Goal: Communication & Community: Share content

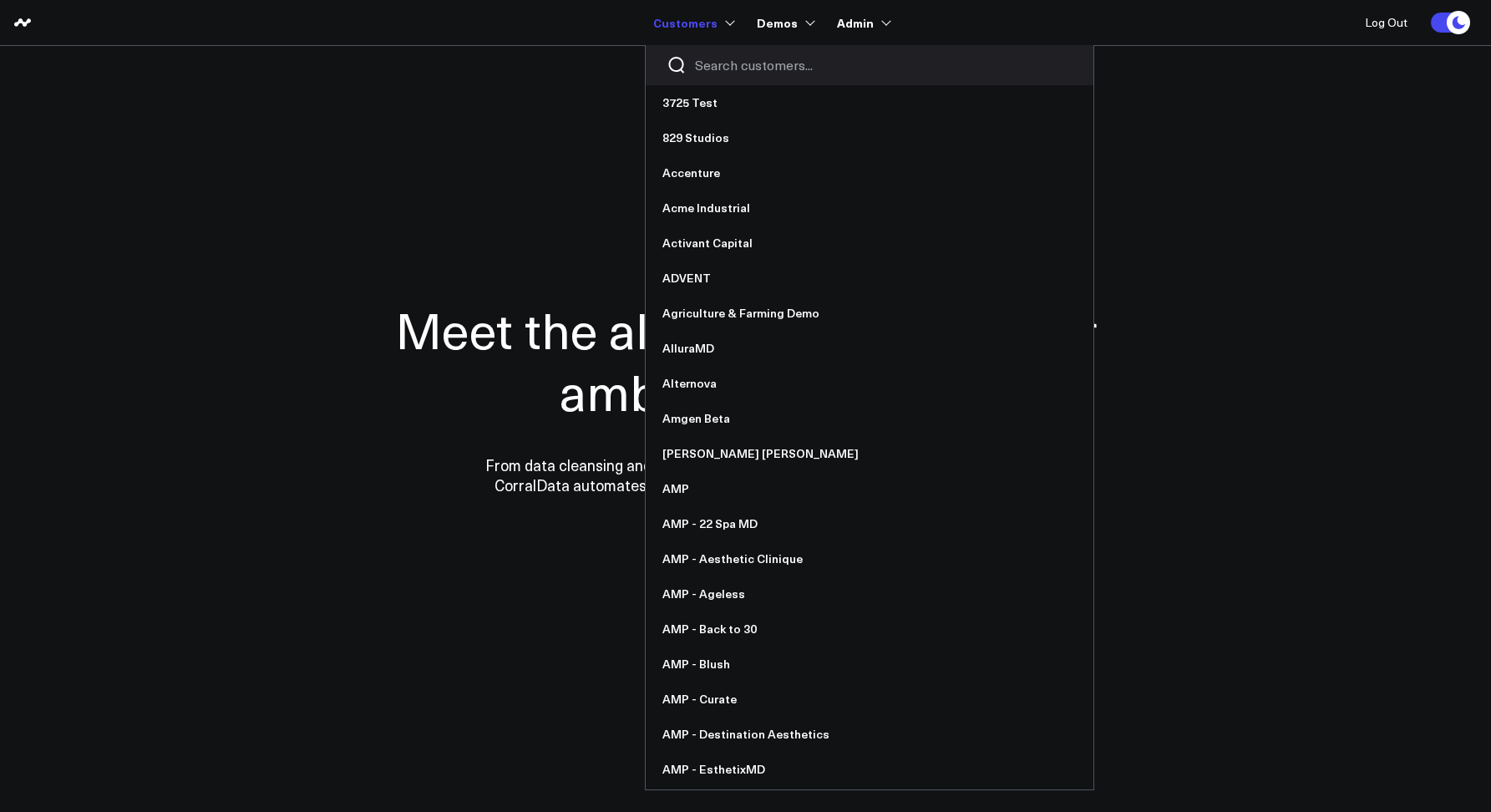
click at [719, 56] on input "Search customers input" at bounding box center [883, 65] width 377 height 19
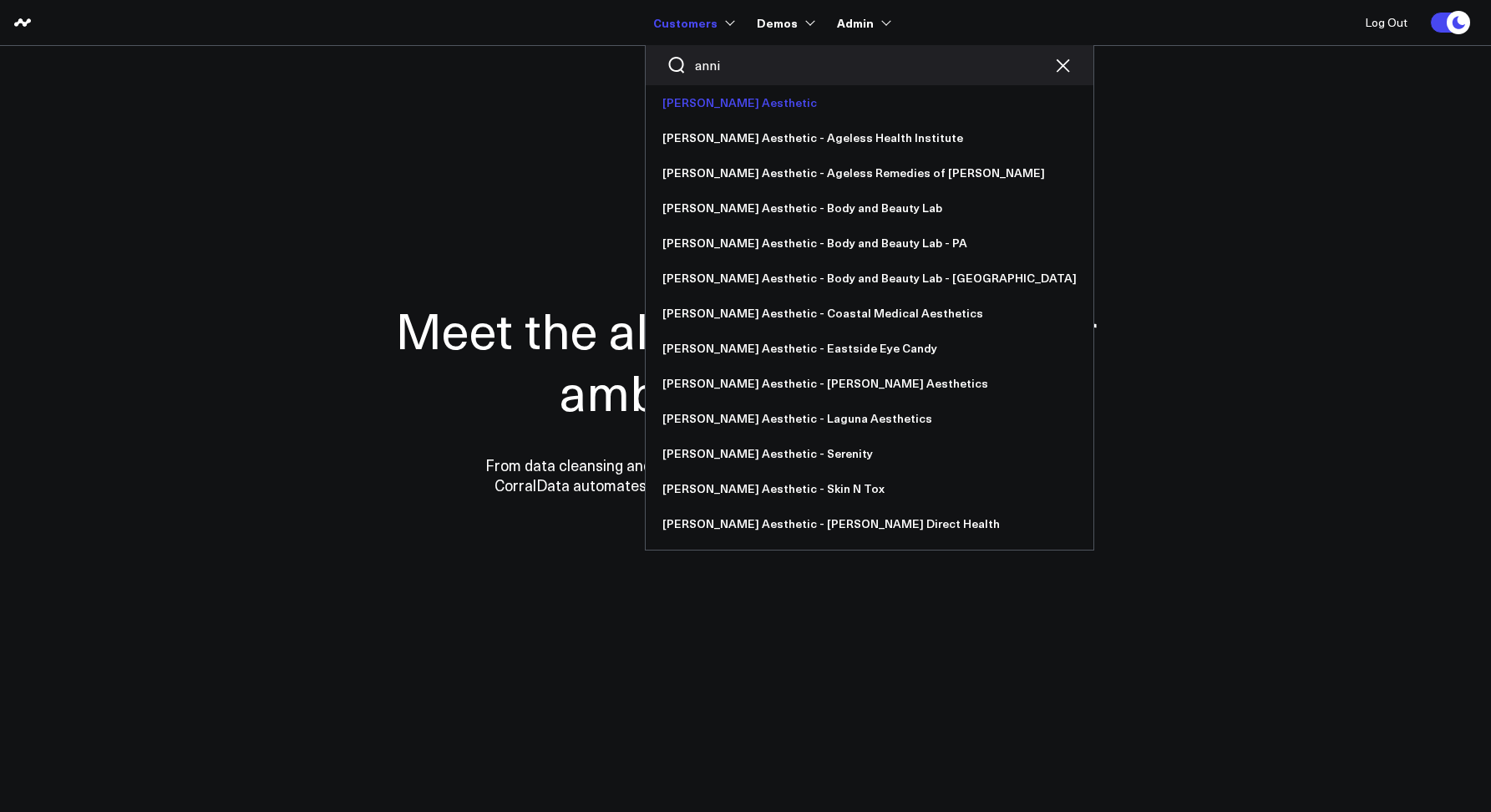
type input "anni"
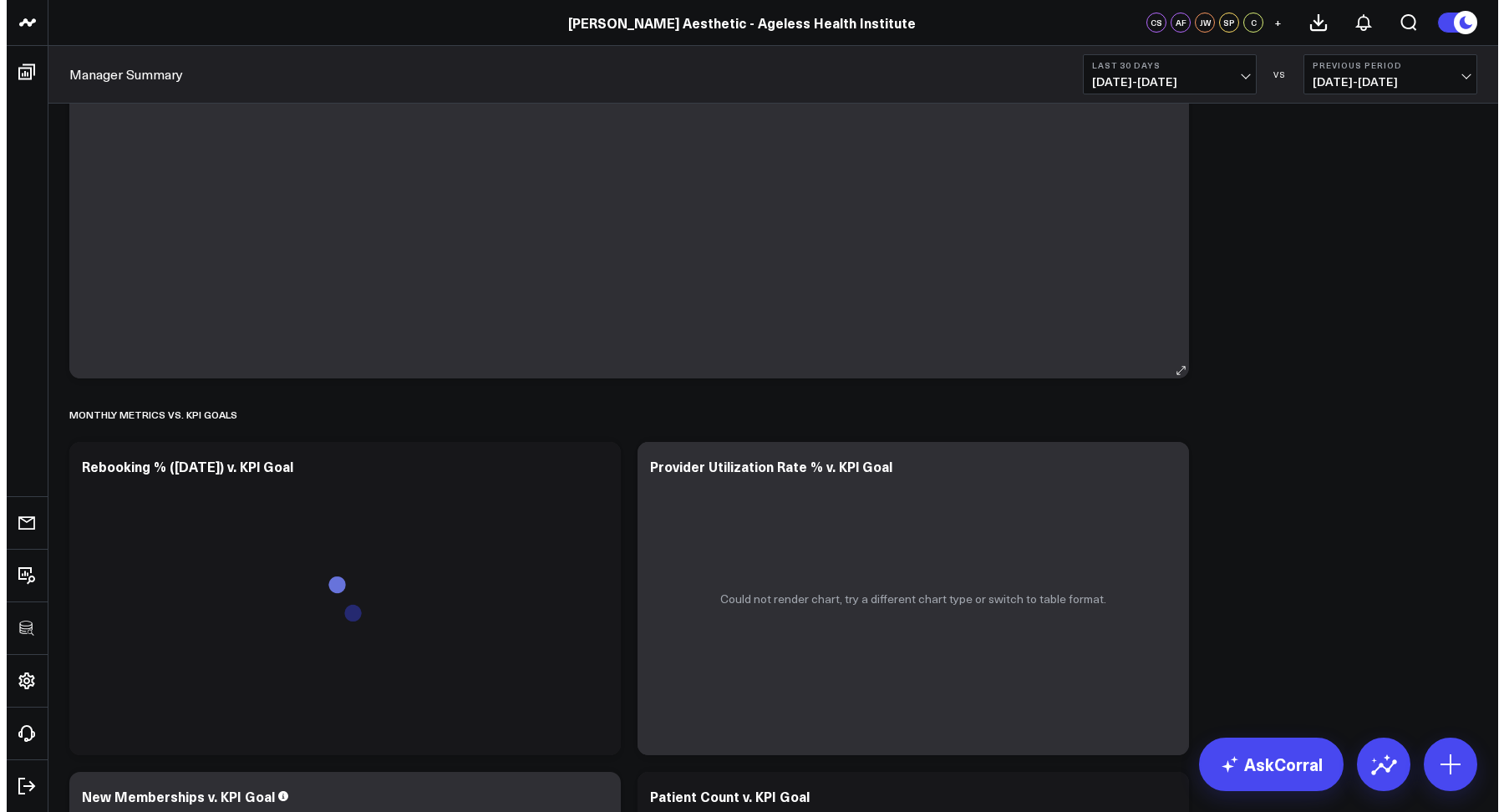
scroll to position [3509, 0]
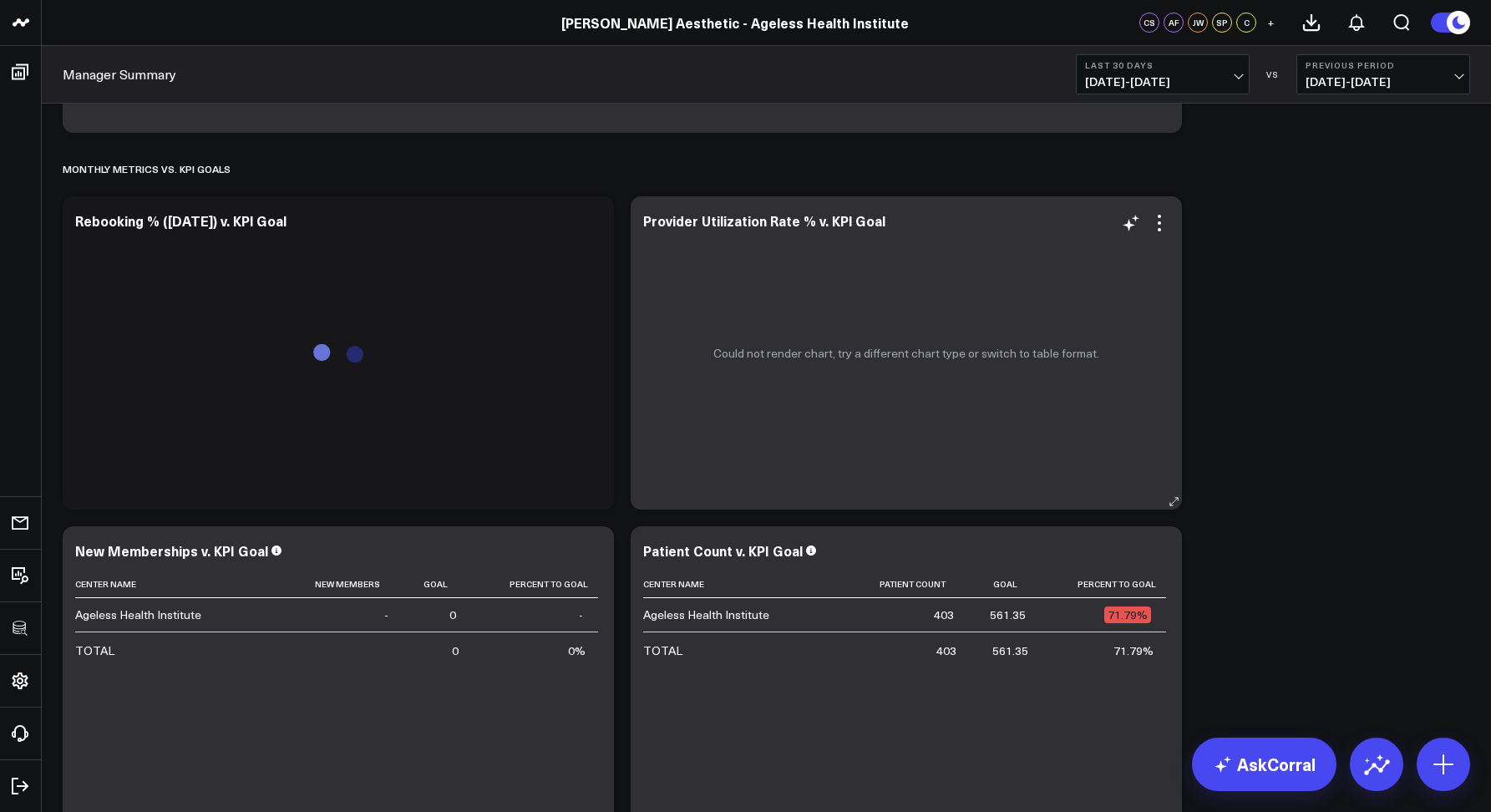
click at [1157, 236] on div "Could not render chart, try a different chart type or switch to table format." at bounding box center [907, 352] width 551 height 313
click at [1157, 226] on icon at bounding box center [1159, 223] width 20 height 20
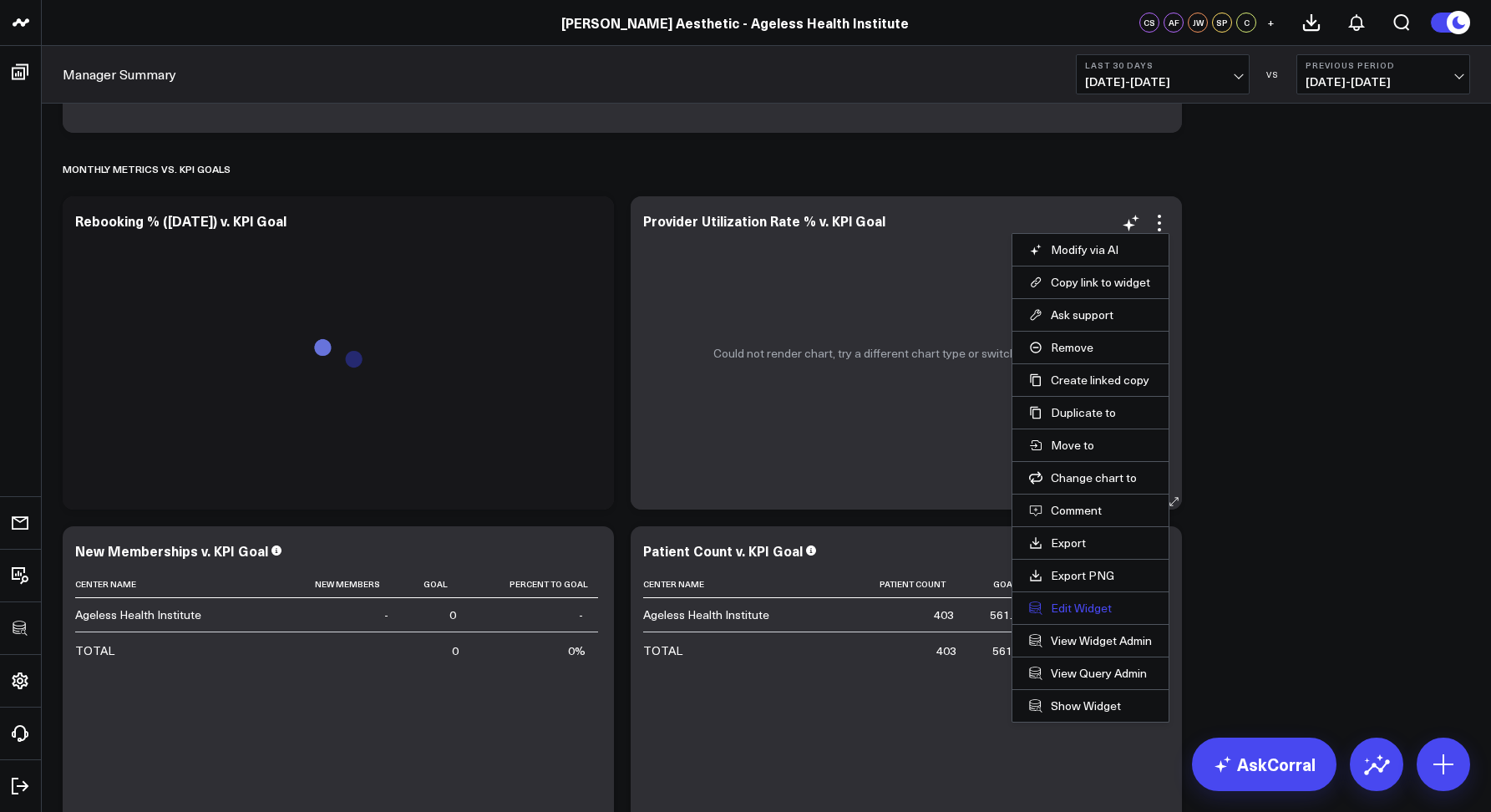
click at [1065, 608] on button "Edit Widget" at bounding box center [1091, 608] width 123 height 15
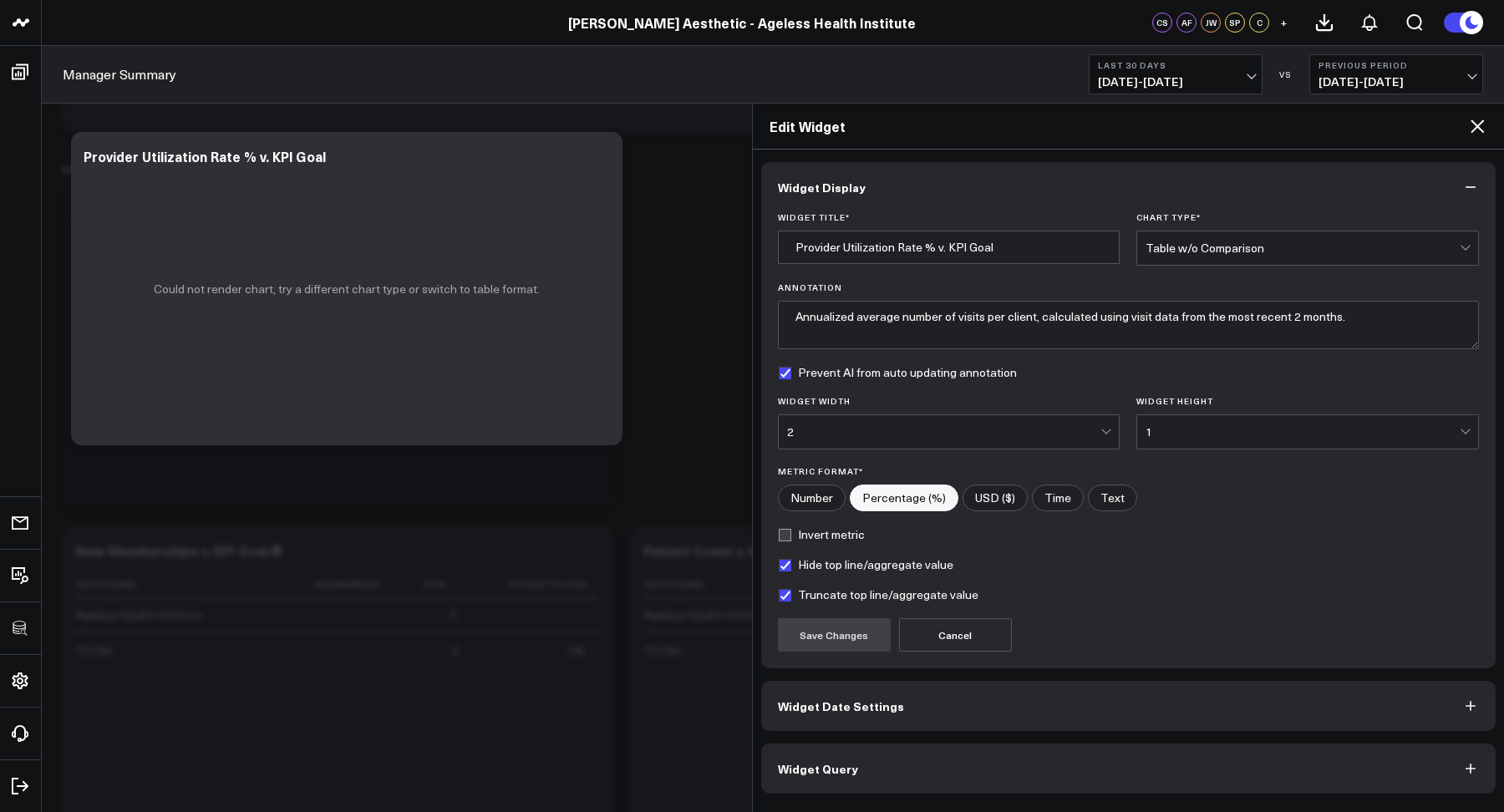
click at [833, 762] on span "Widget Query" at bounding box center [818, 768] width 80 height 13
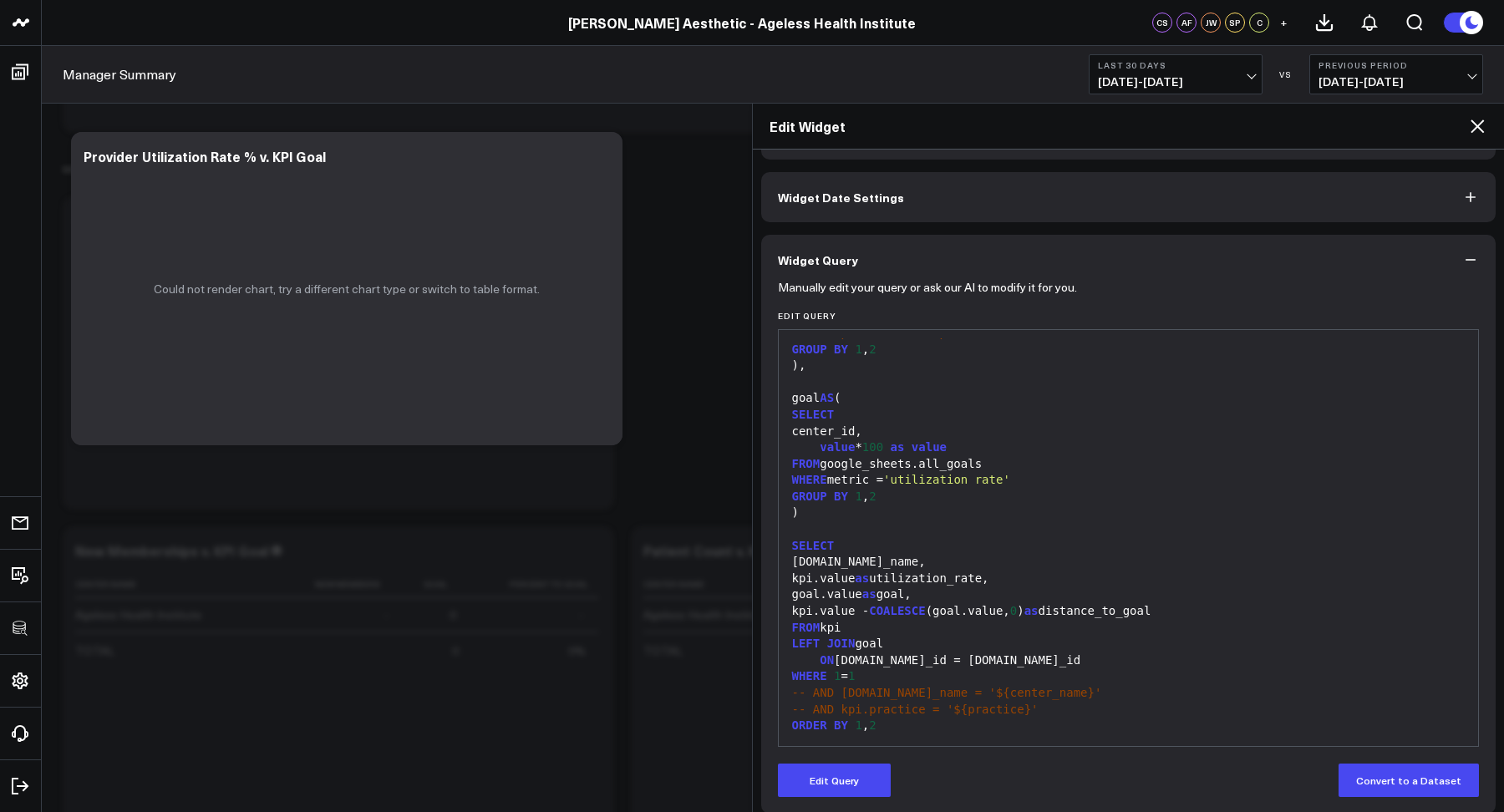
scroll to position [67, 0]
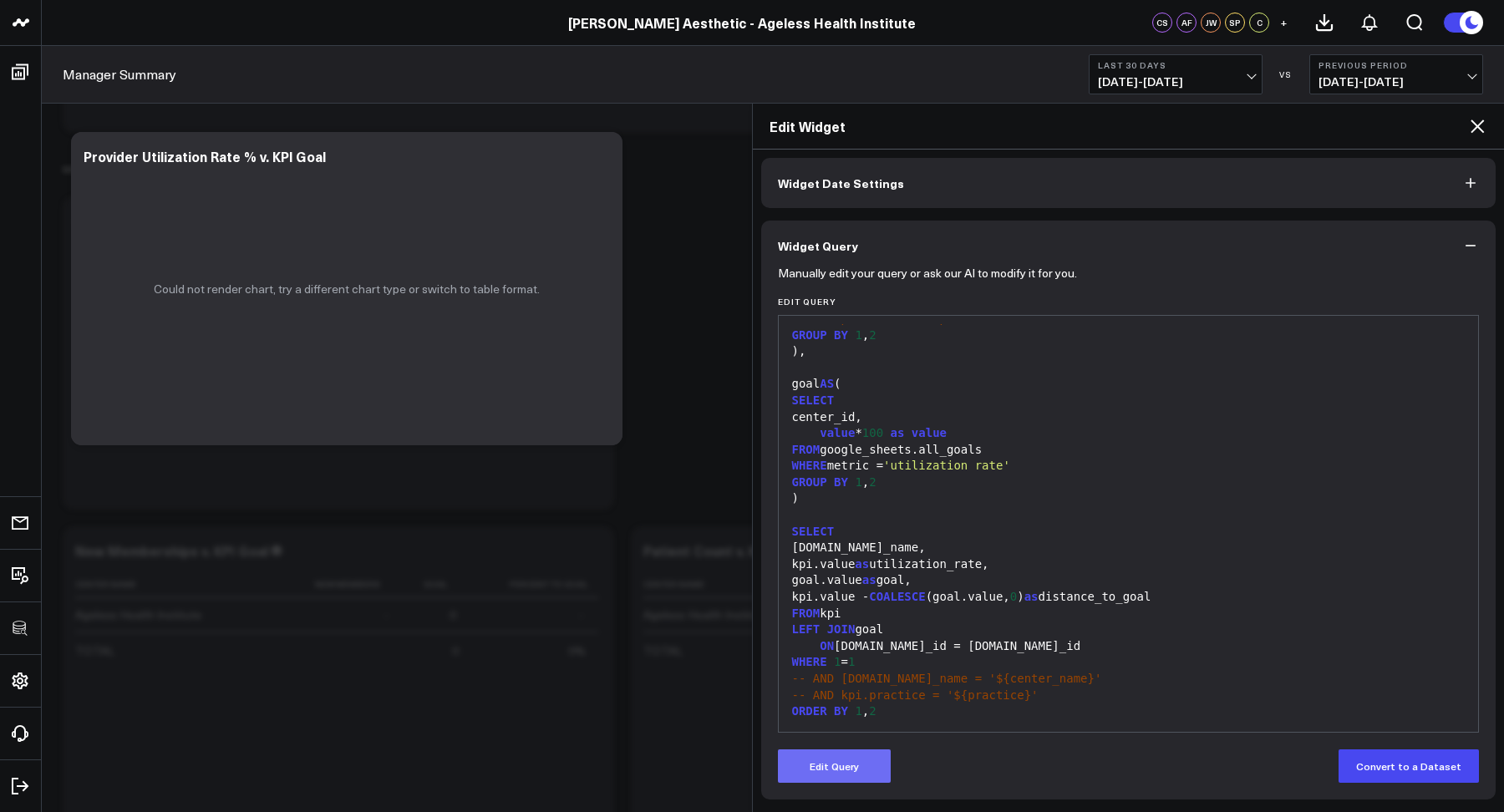
click at [820, 765] on button "Edit Query" at bounding box center [835, 766] width 112 height 33
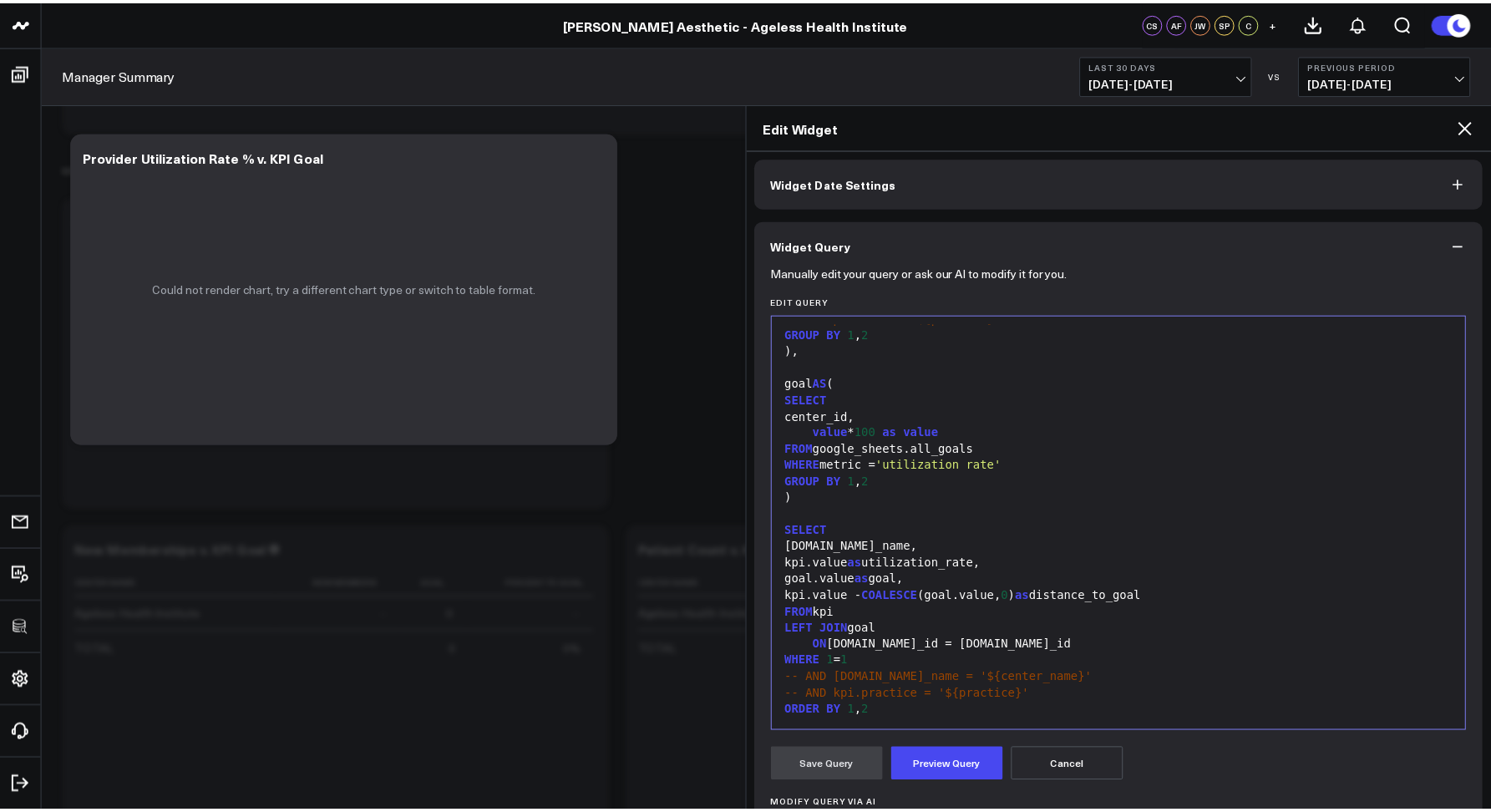
scroll to position [274, 0]
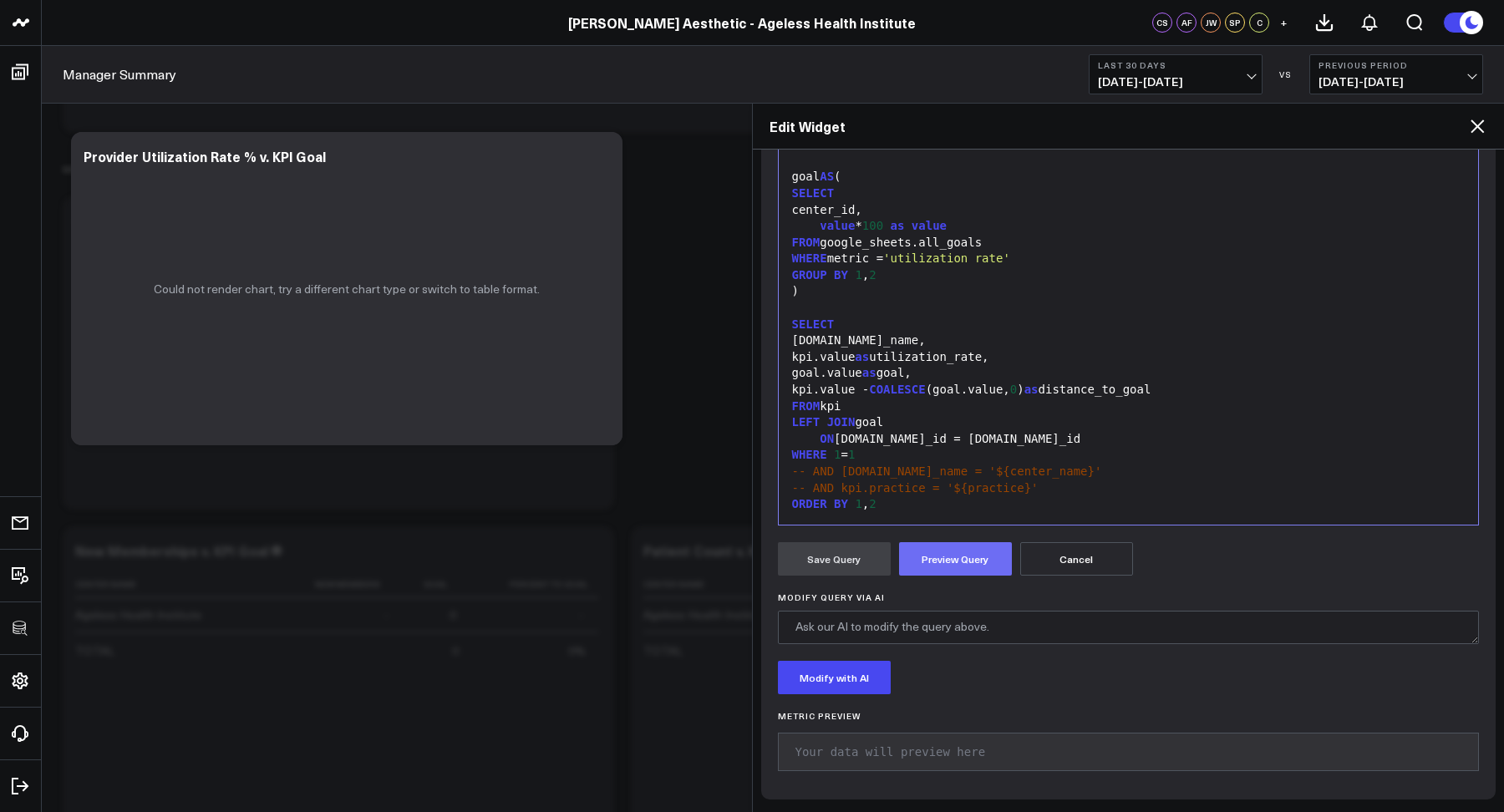
click at [929, 560] on button "Preview Query" at bounding box center [956, 559] width 112 height 33
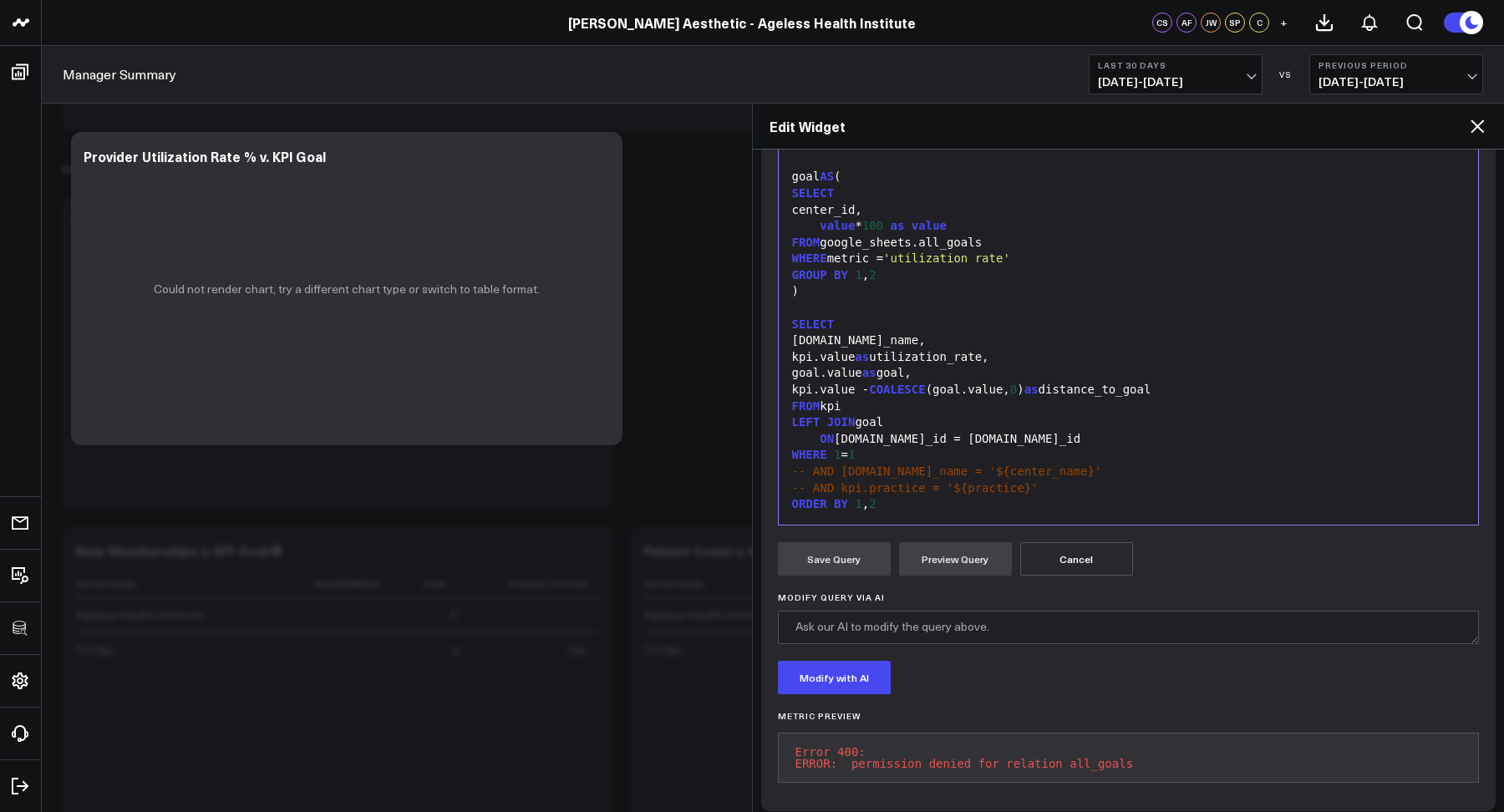
click at [1479, 120] on icon at bounding box center [1477, 126] width 20 height 20
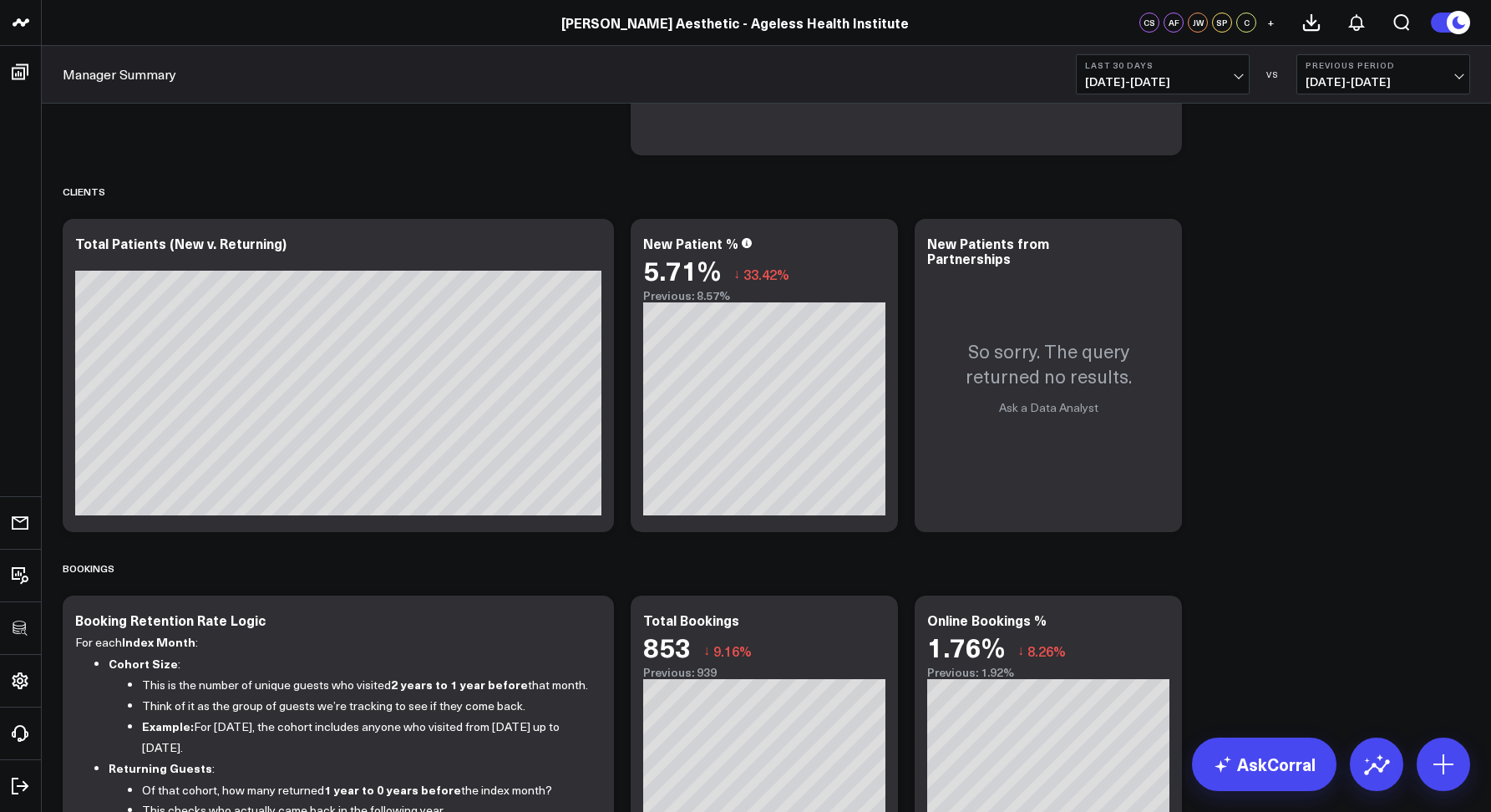
scroll to position [196, 0]
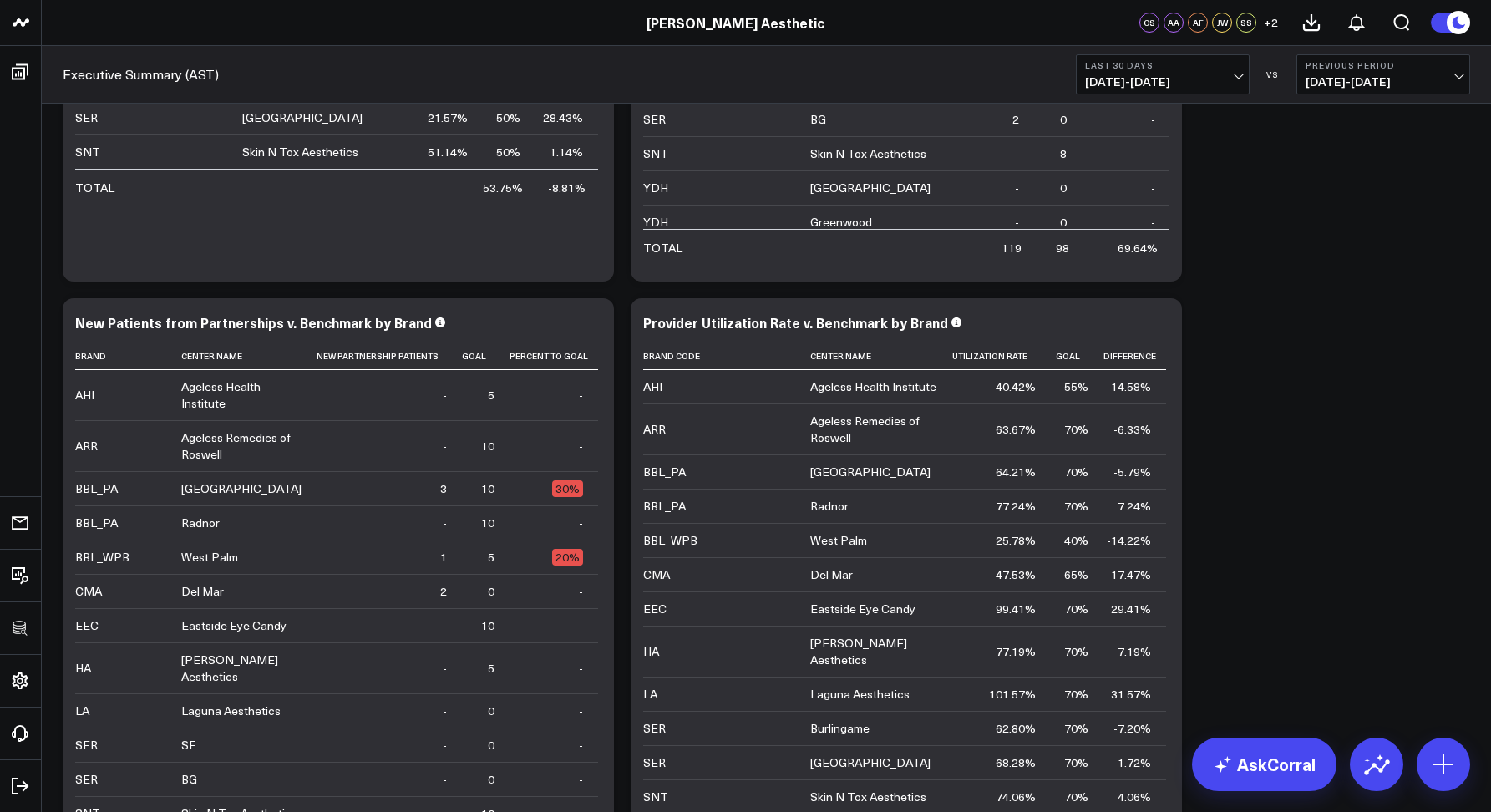
scroll to position [1582, 0]
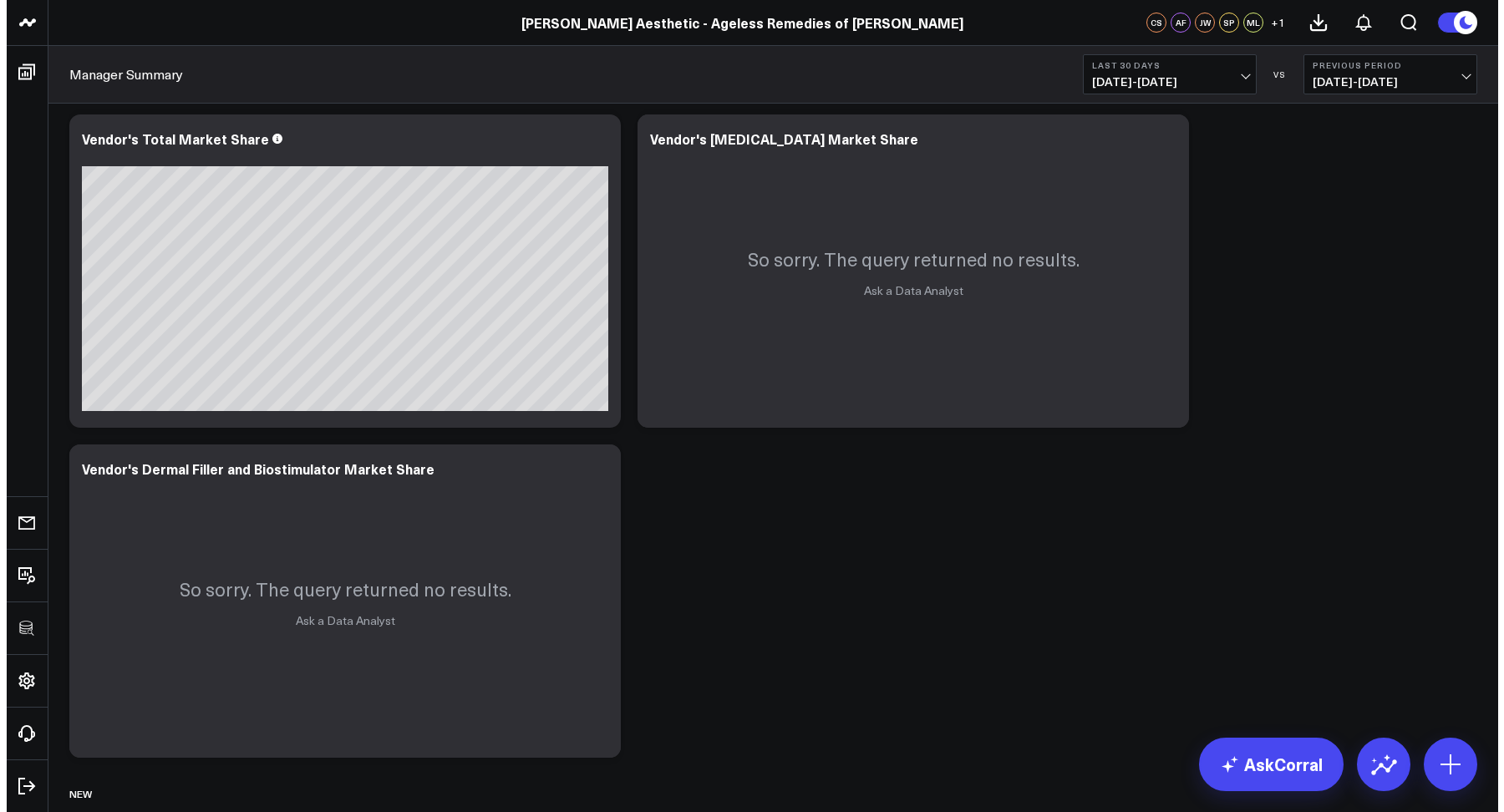
scroll to position [5100, 0]
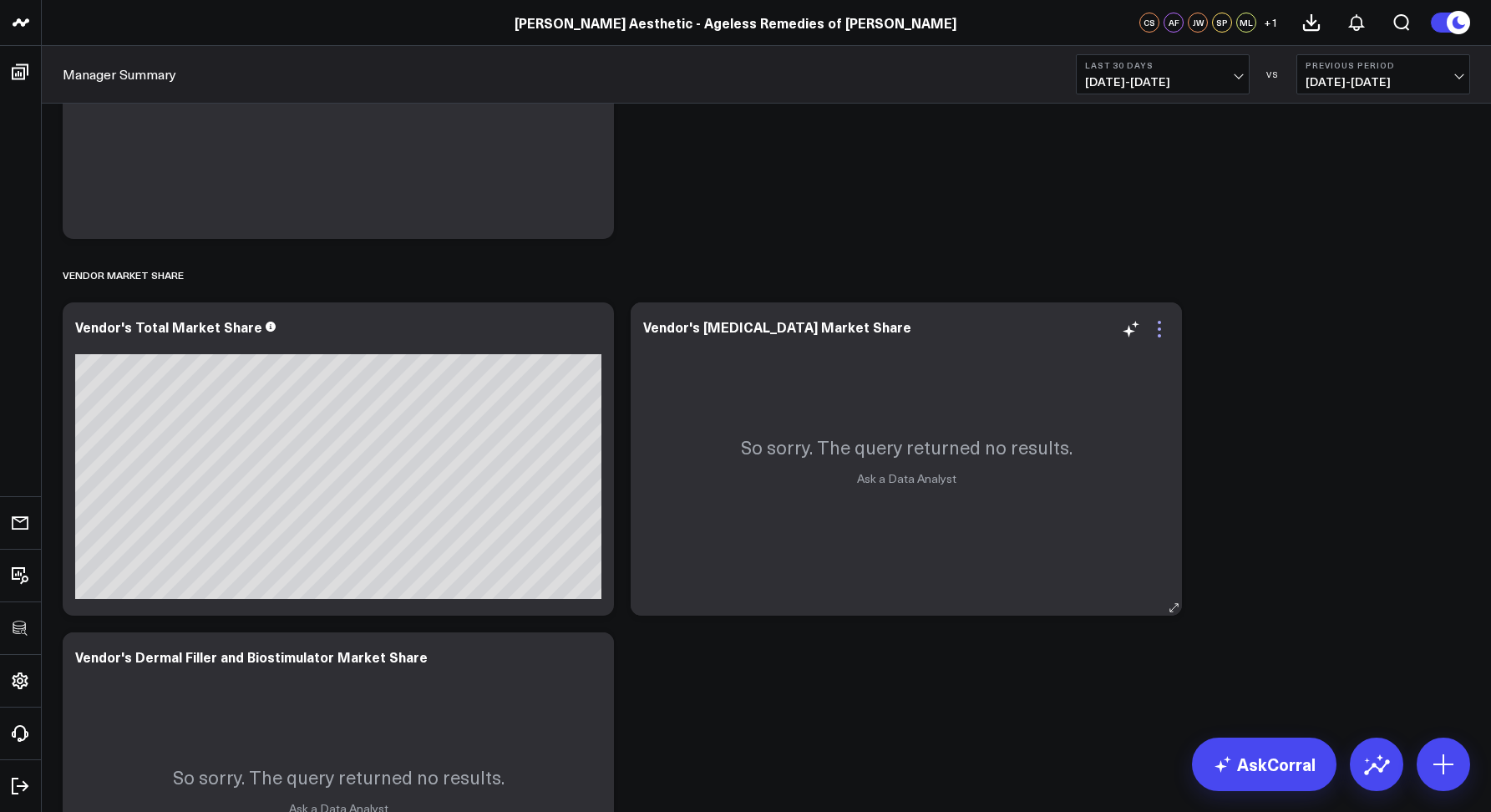
click at [1155, 327] on icon at bounding box center [1159, 329] width 20 height 20
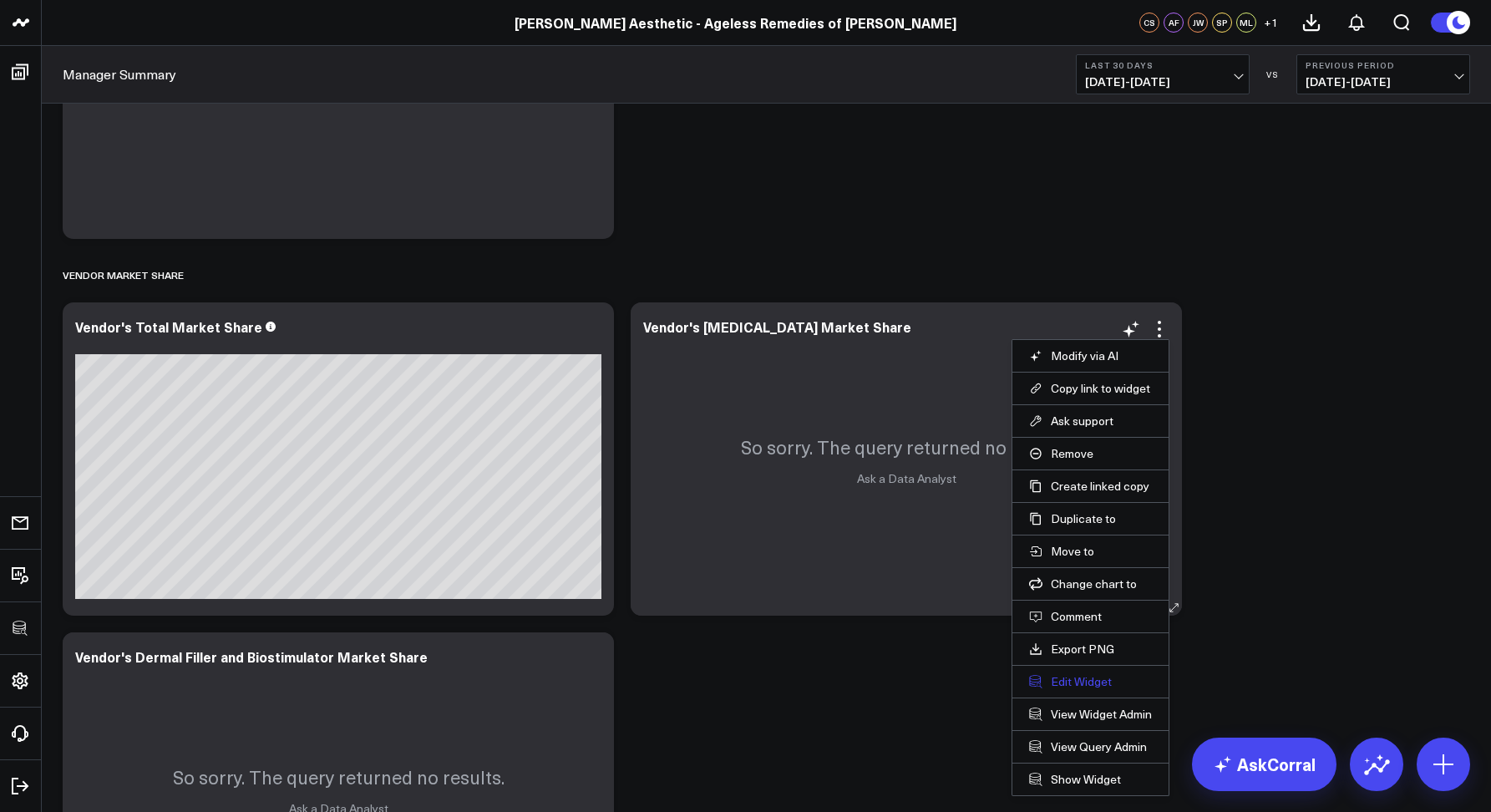
click at [1061, 689] on button "Edit Widget" at bounding box center [1091, 682] width 123 height 15
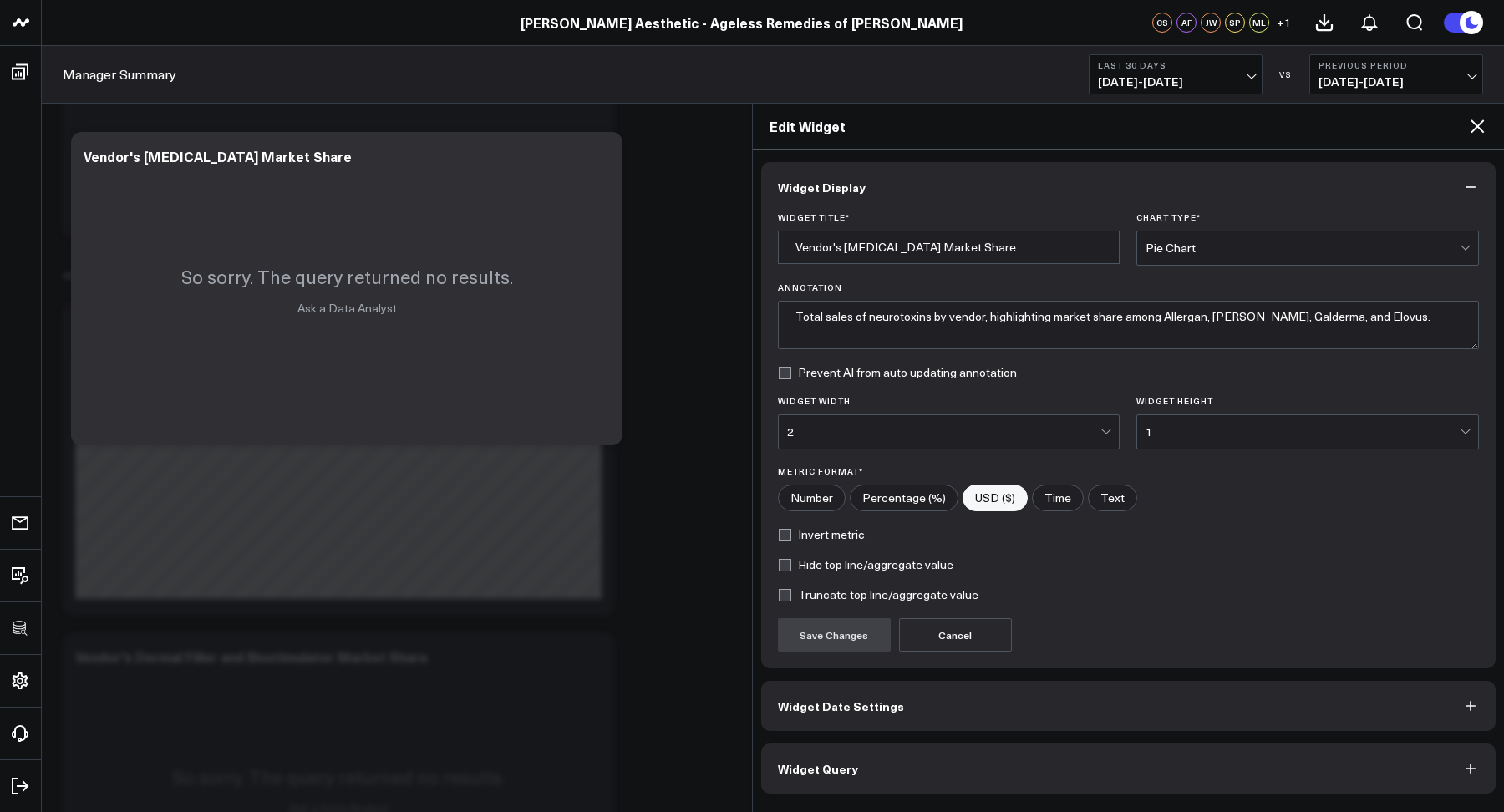
click at [1005, 770] on button "Widget Query" at bounding box center [1129, 768] width 735 height 50
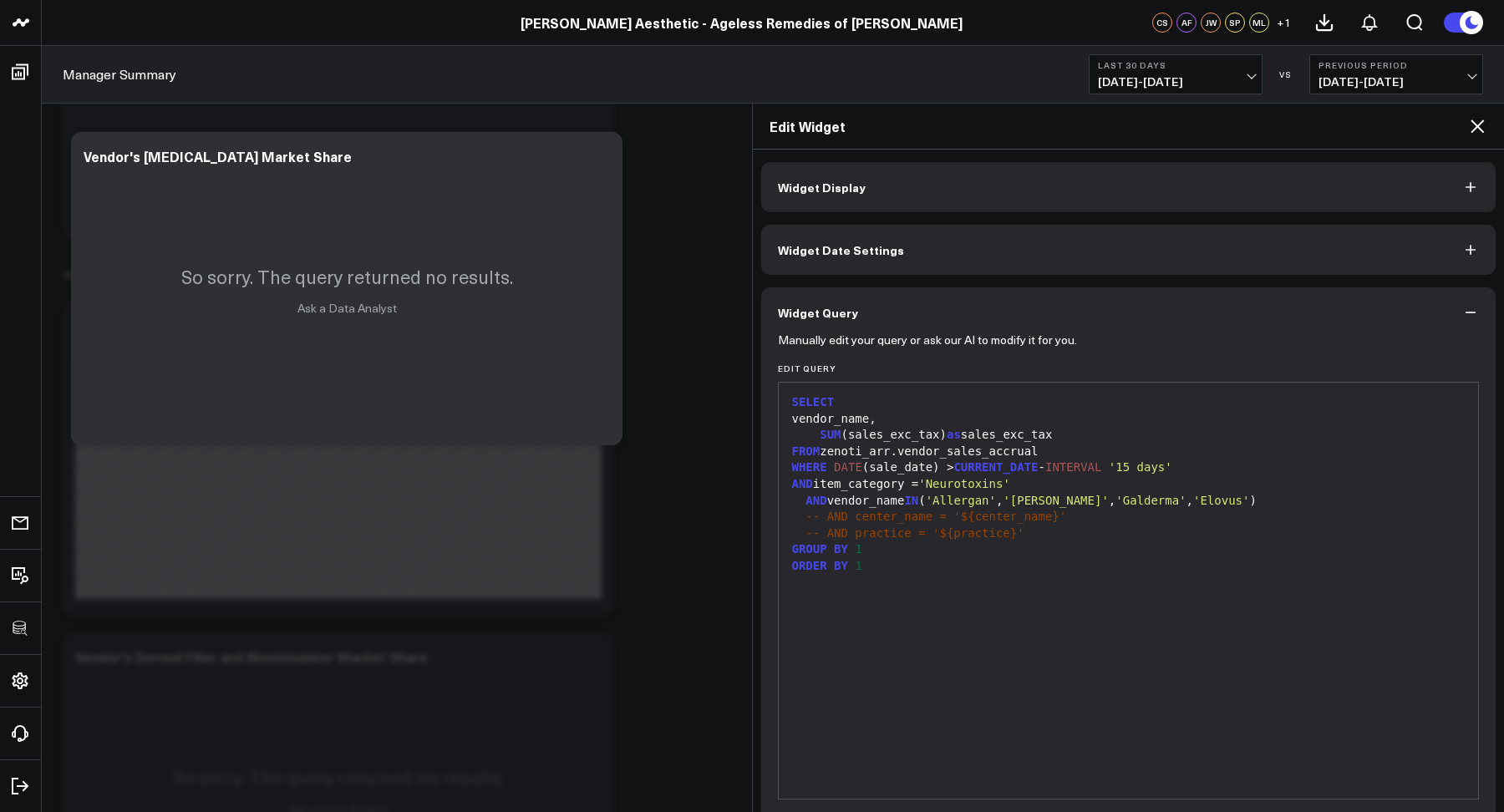
click at [1471, 131] on icon at bounding box center [1477, 126] width 20 height 20
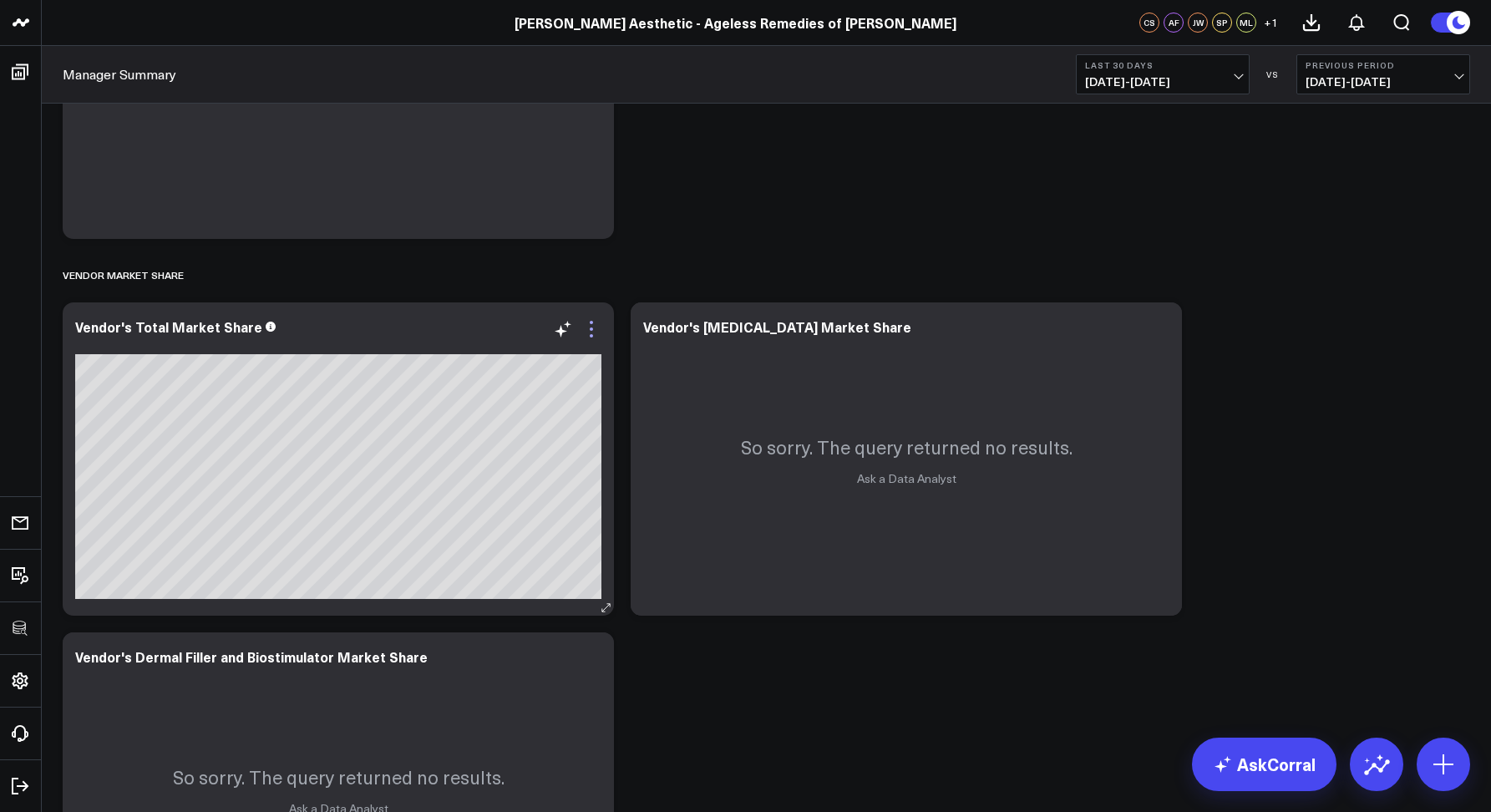
click at [591, 321] on icon at bounding box center [592, 323] width 4 height 4
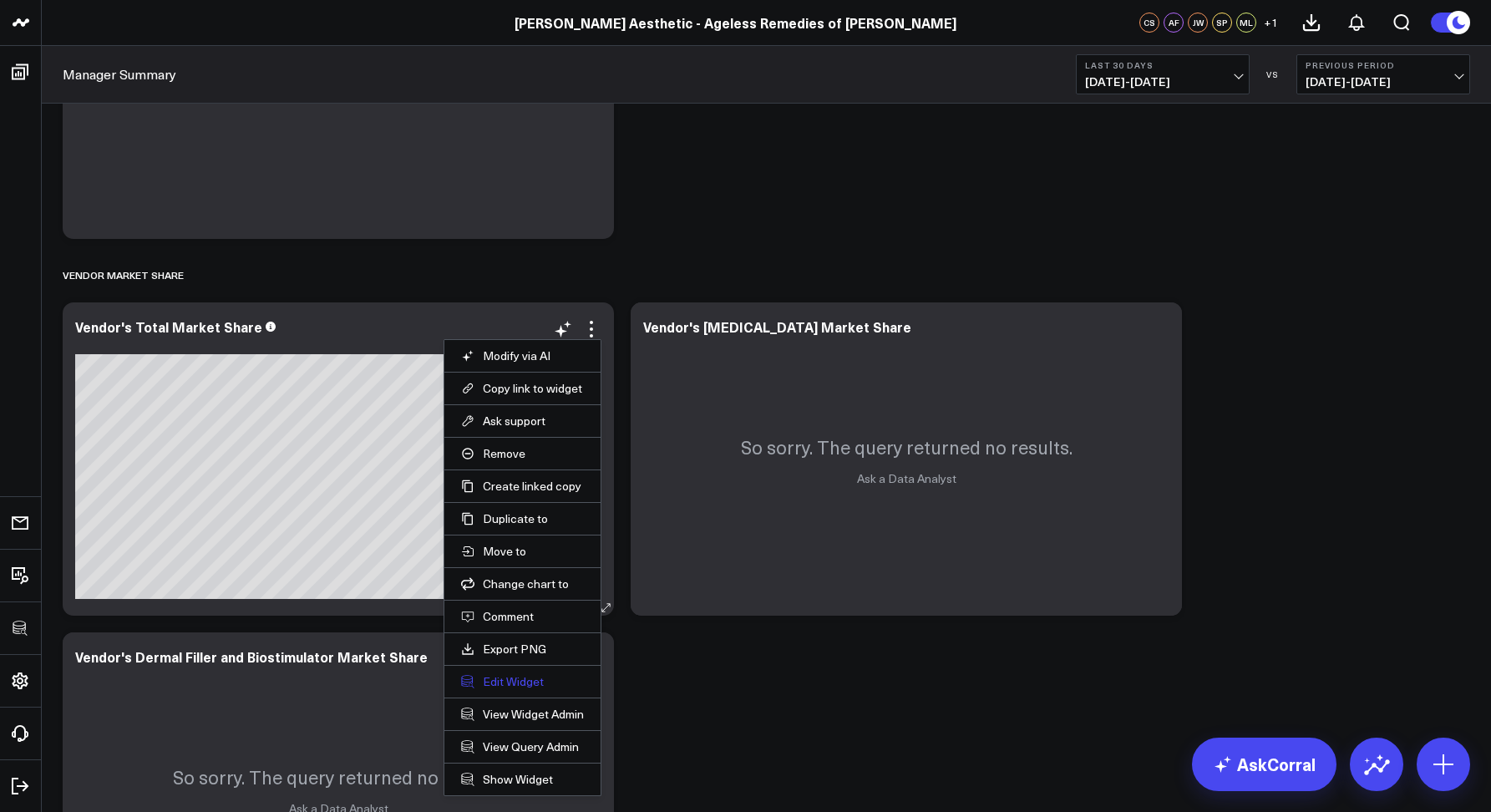
click at [511, 685] on button "Edit Widget" at bounding box center [523, 682] width 123 height 15
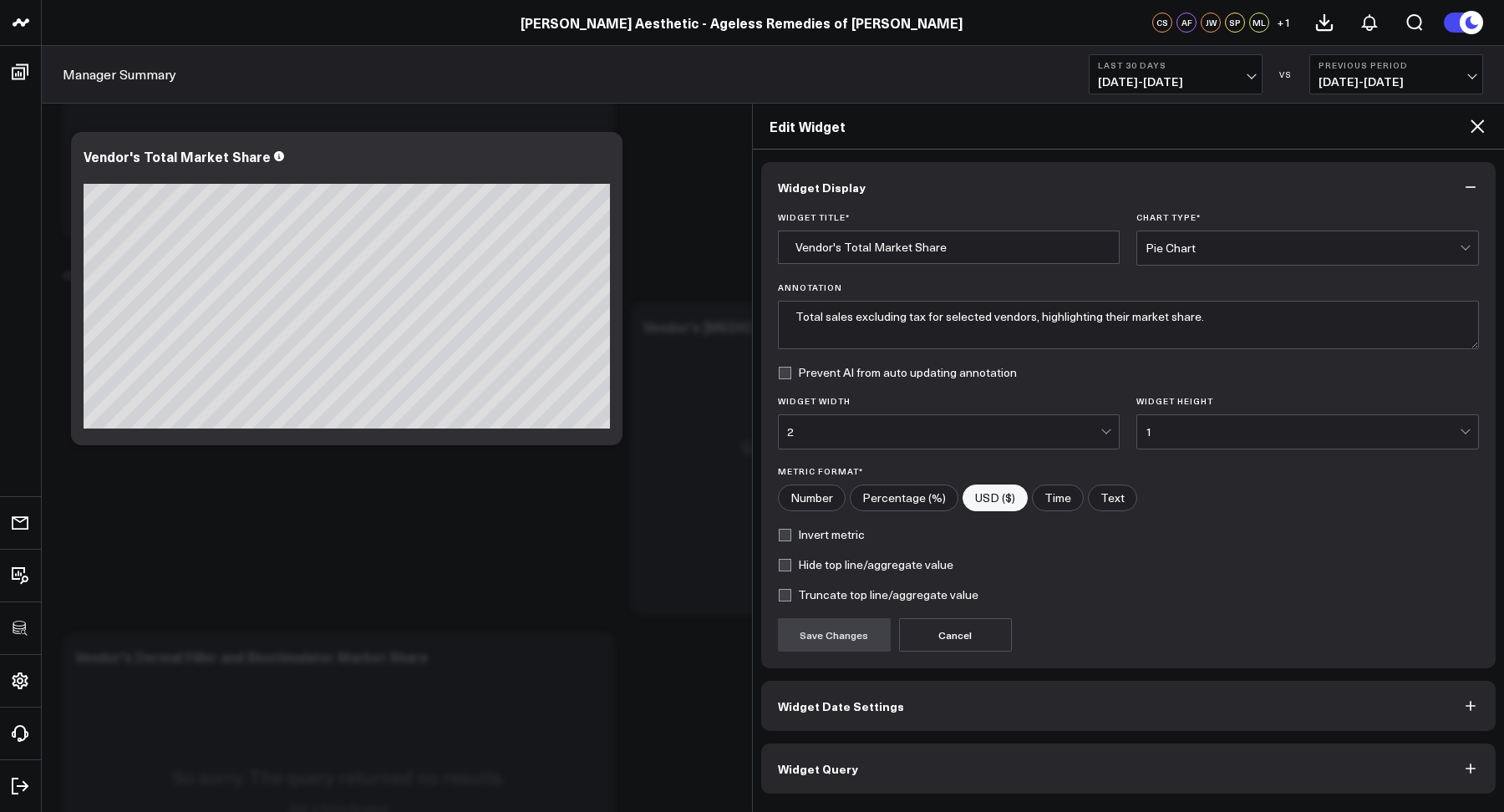
click at [861, 765] on button "Widget Query" at bounding box center [1129, 768] width 735 height 50
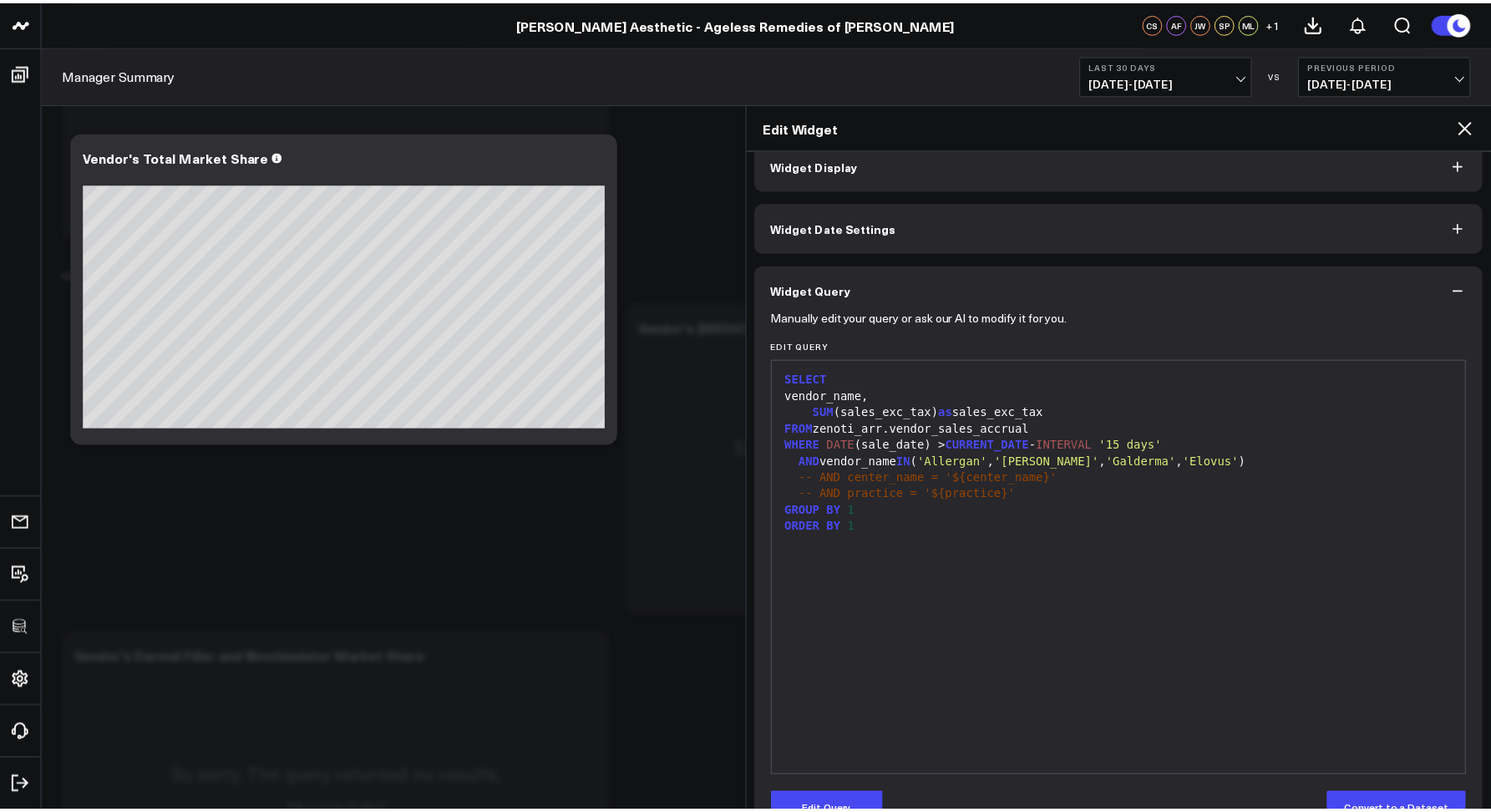
scroll to position [67, 0]
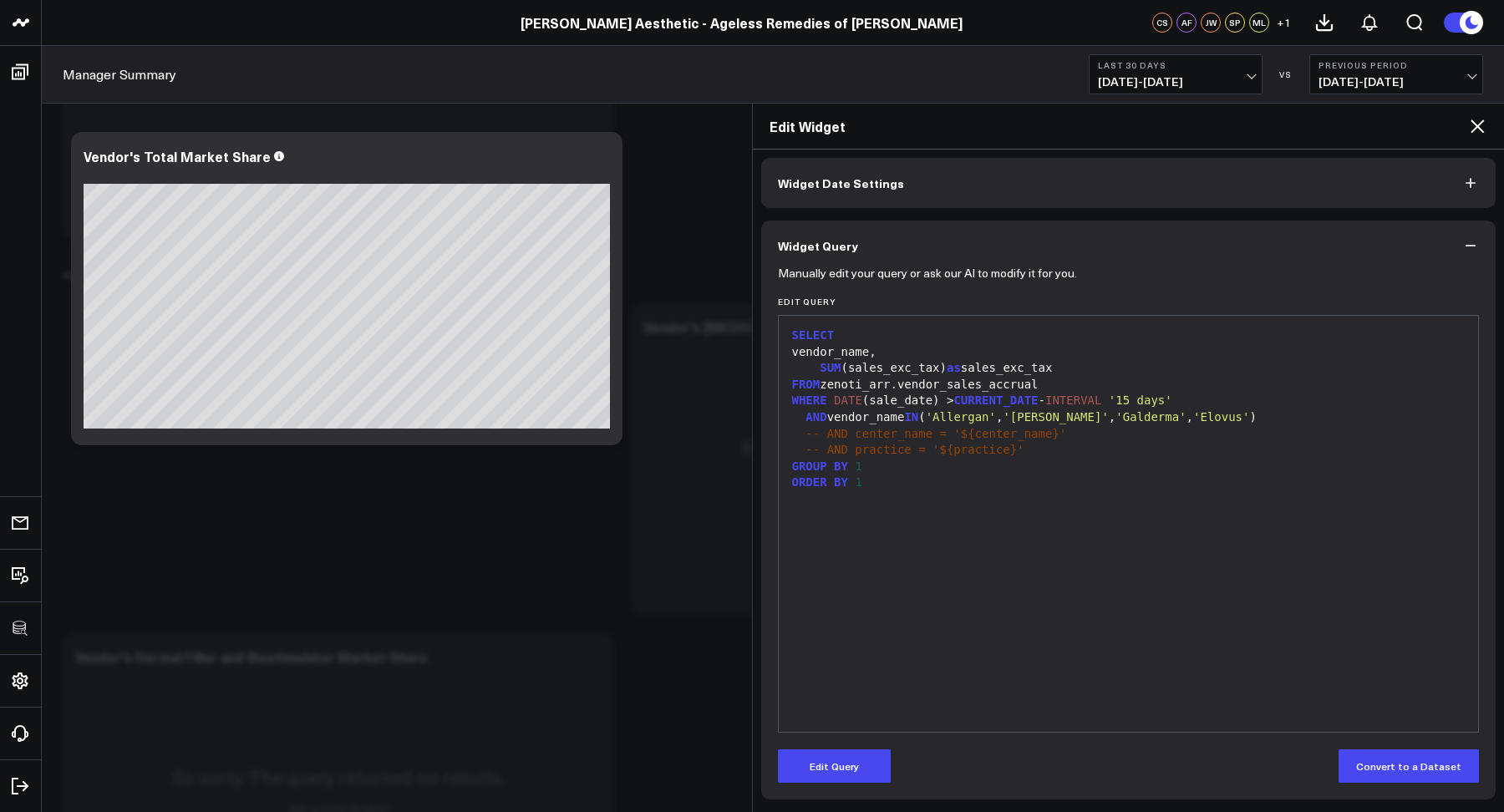
click at [1476, 119] on icon at bounding box center [1477, 126] width 20 height 20
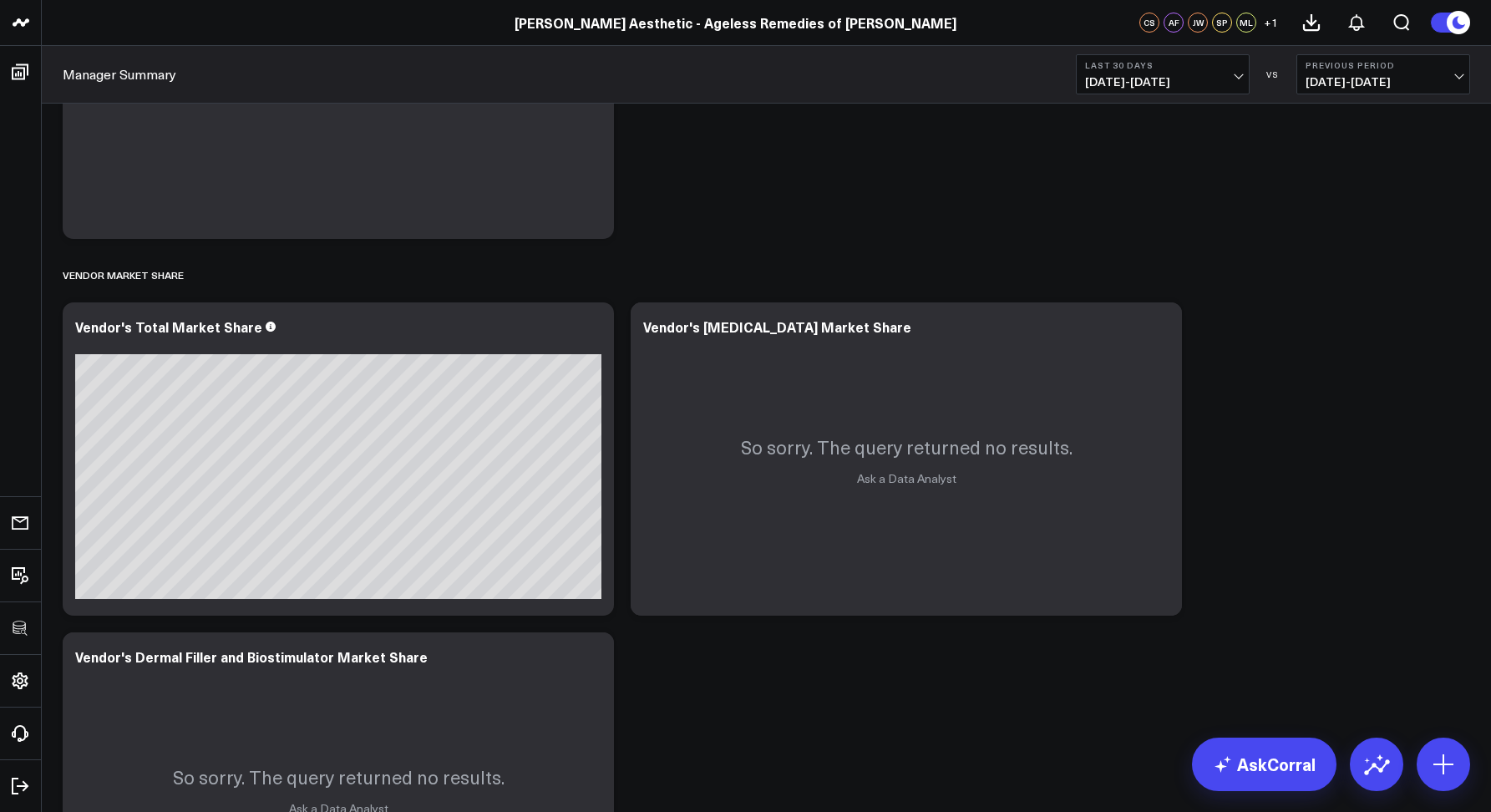
scroll to position [5236, 0]
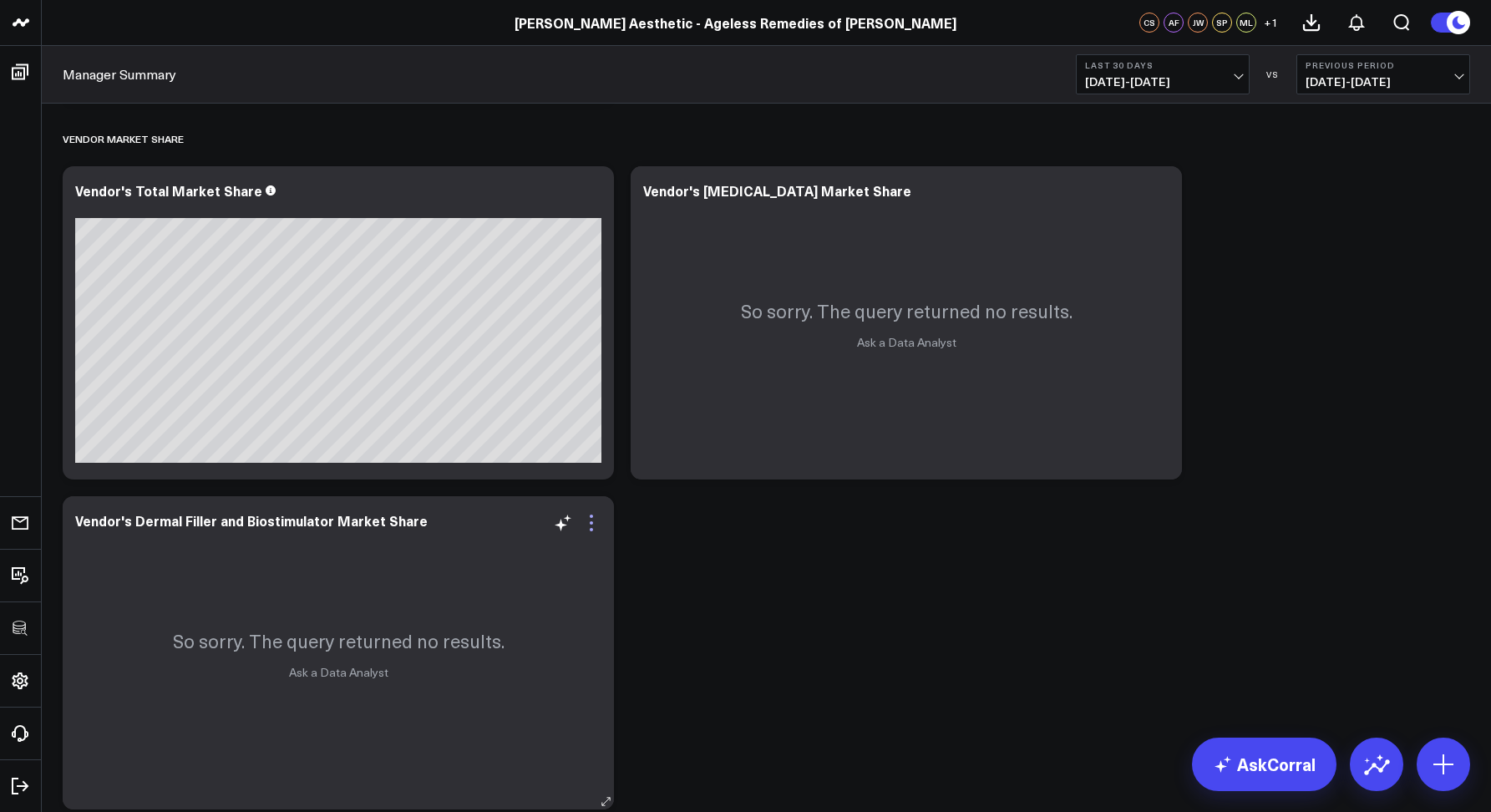
click at [594, 524] on icon at bounding box center [592, 523] width 20 height 20
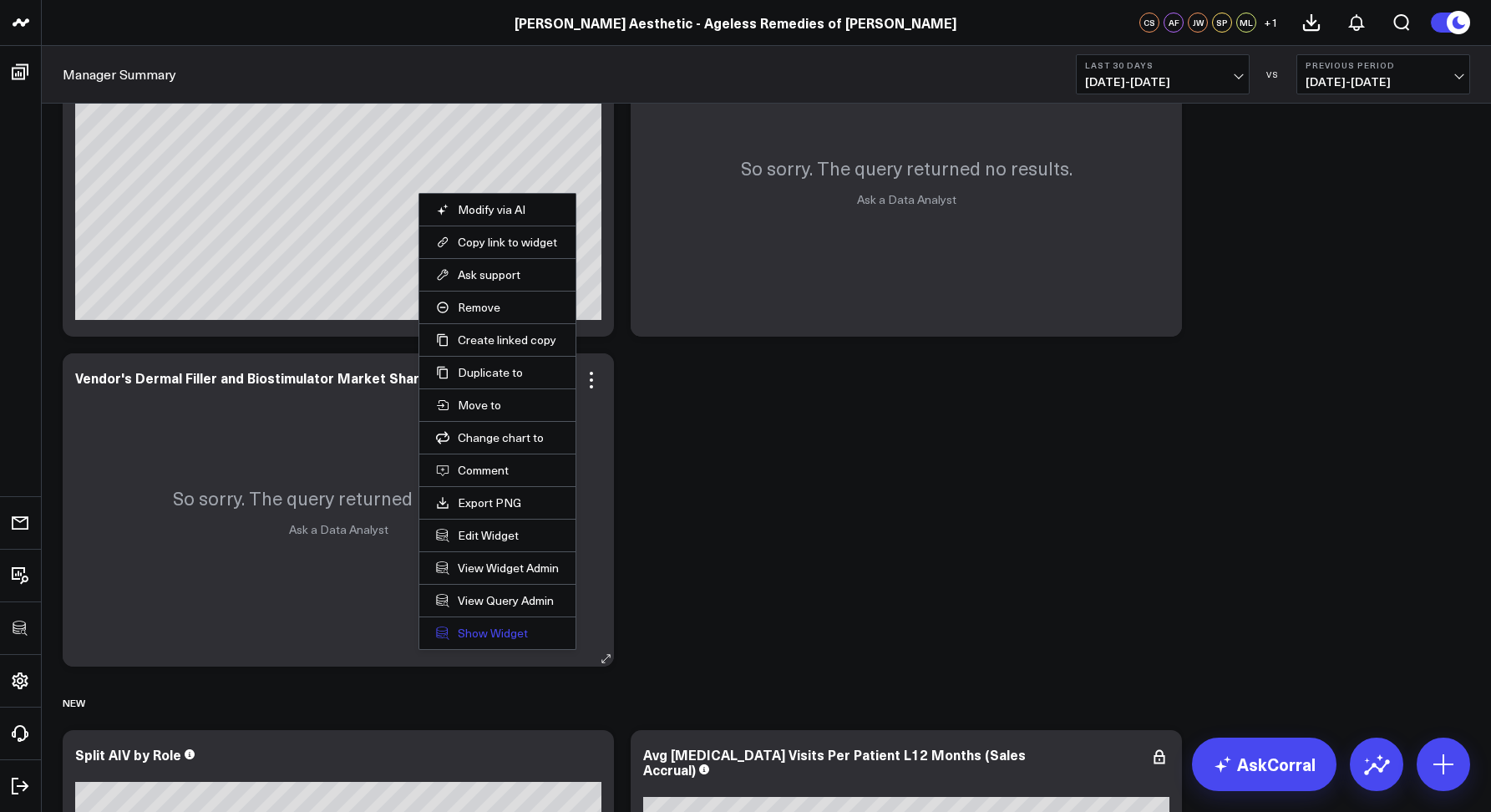
scroll to position [5380, 0]
click at [479, 533] on button "Edit Widget" at bounding box center [498, 534] width 123 height 15
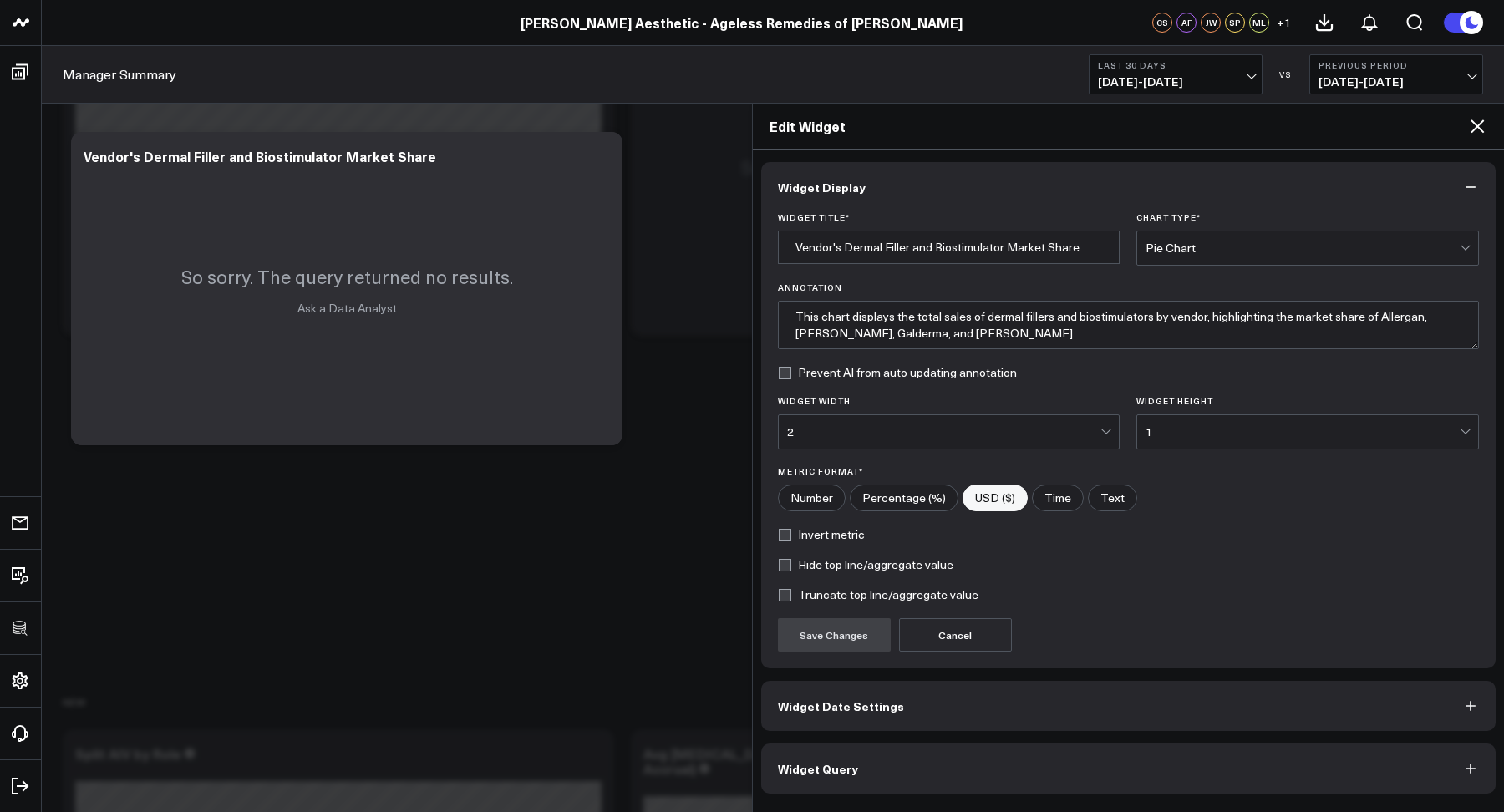
click at [852, 750] on button "Widget Query" at bounding box center [1129, 768] width 735 height 50
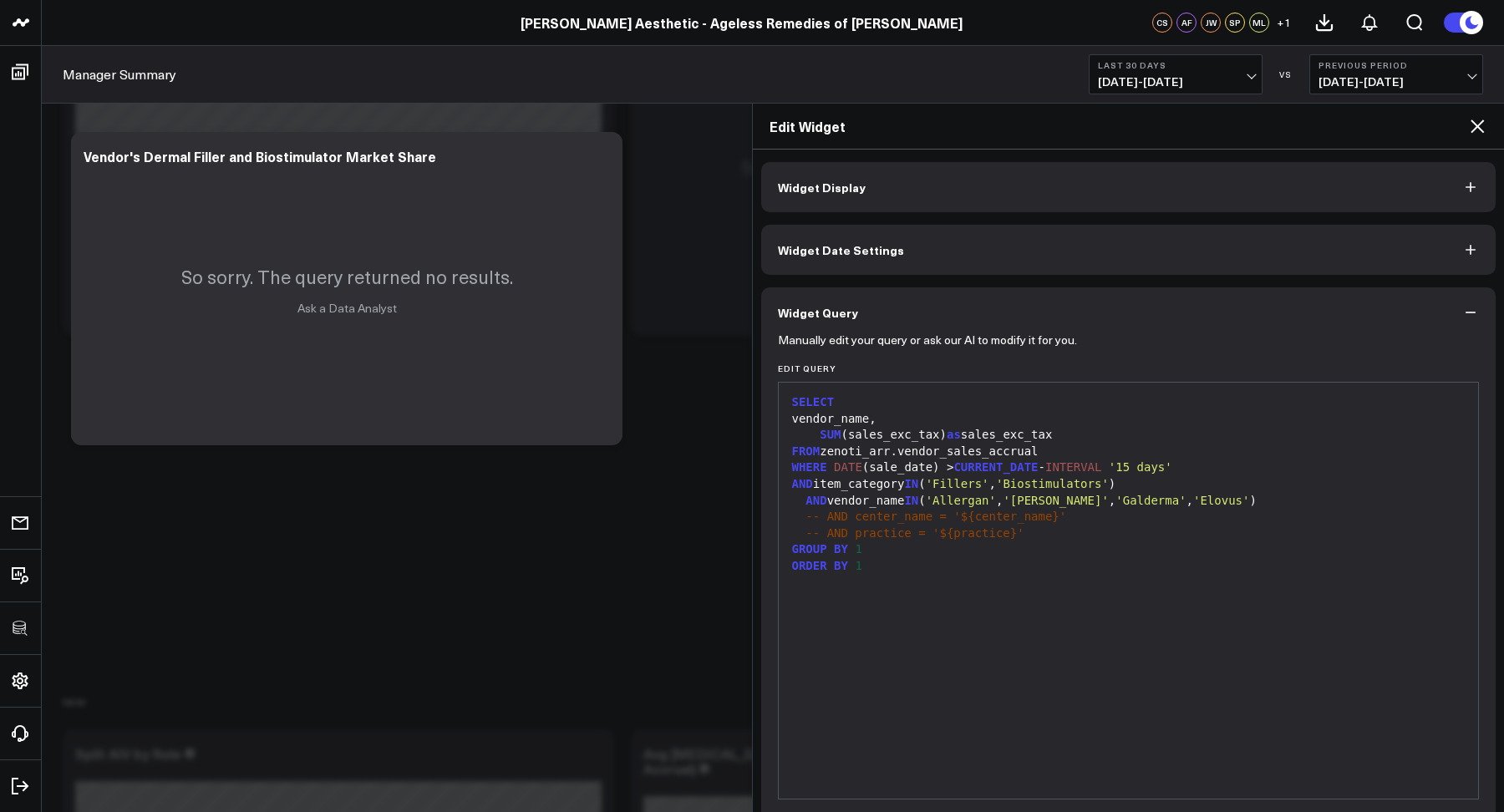
click at [1477, 123] on icon at bounding box center [1477, 126] width 20 height 20
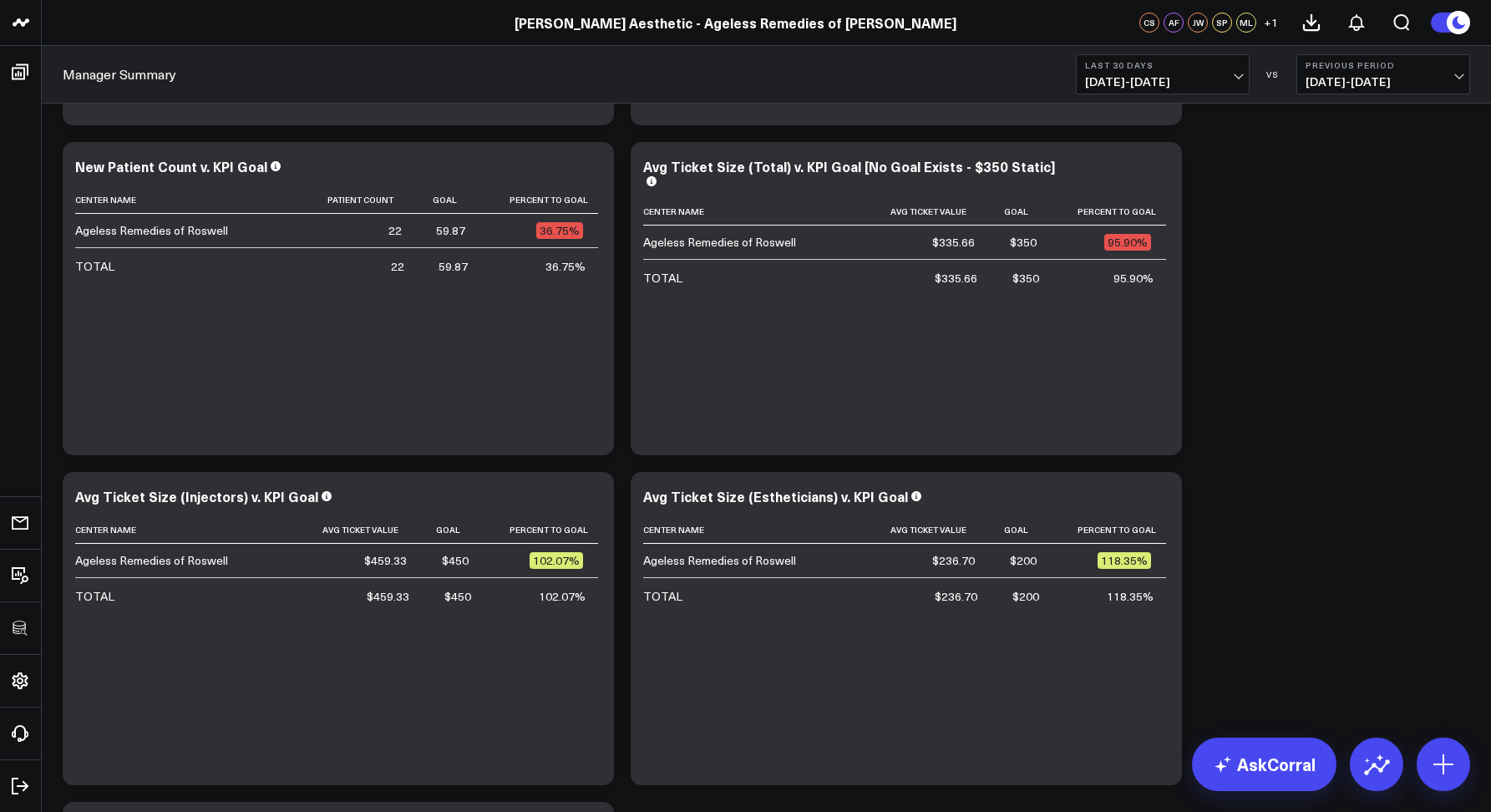
scroll to position [3544, 0]
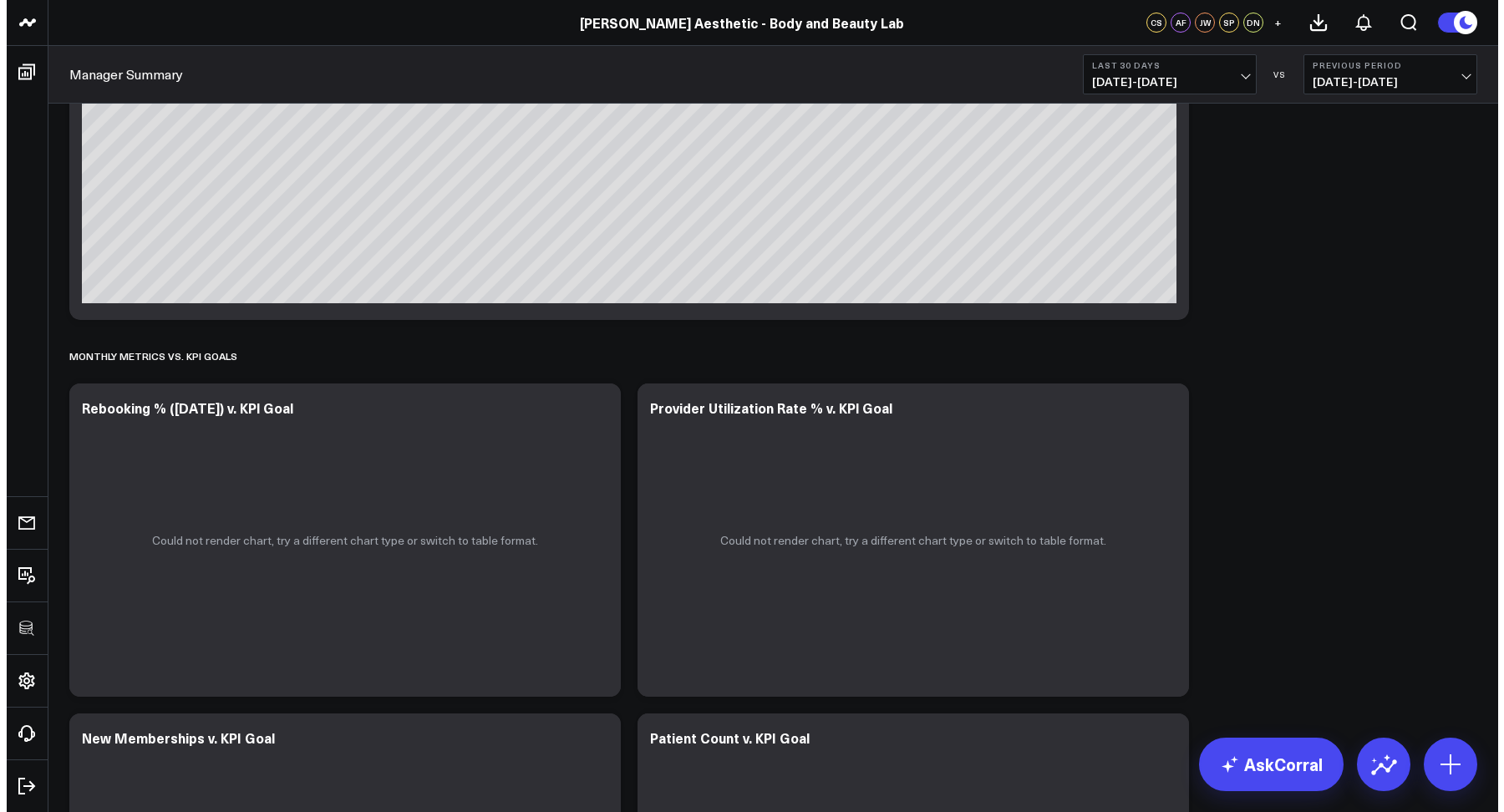
scroll to position [3299, 0]
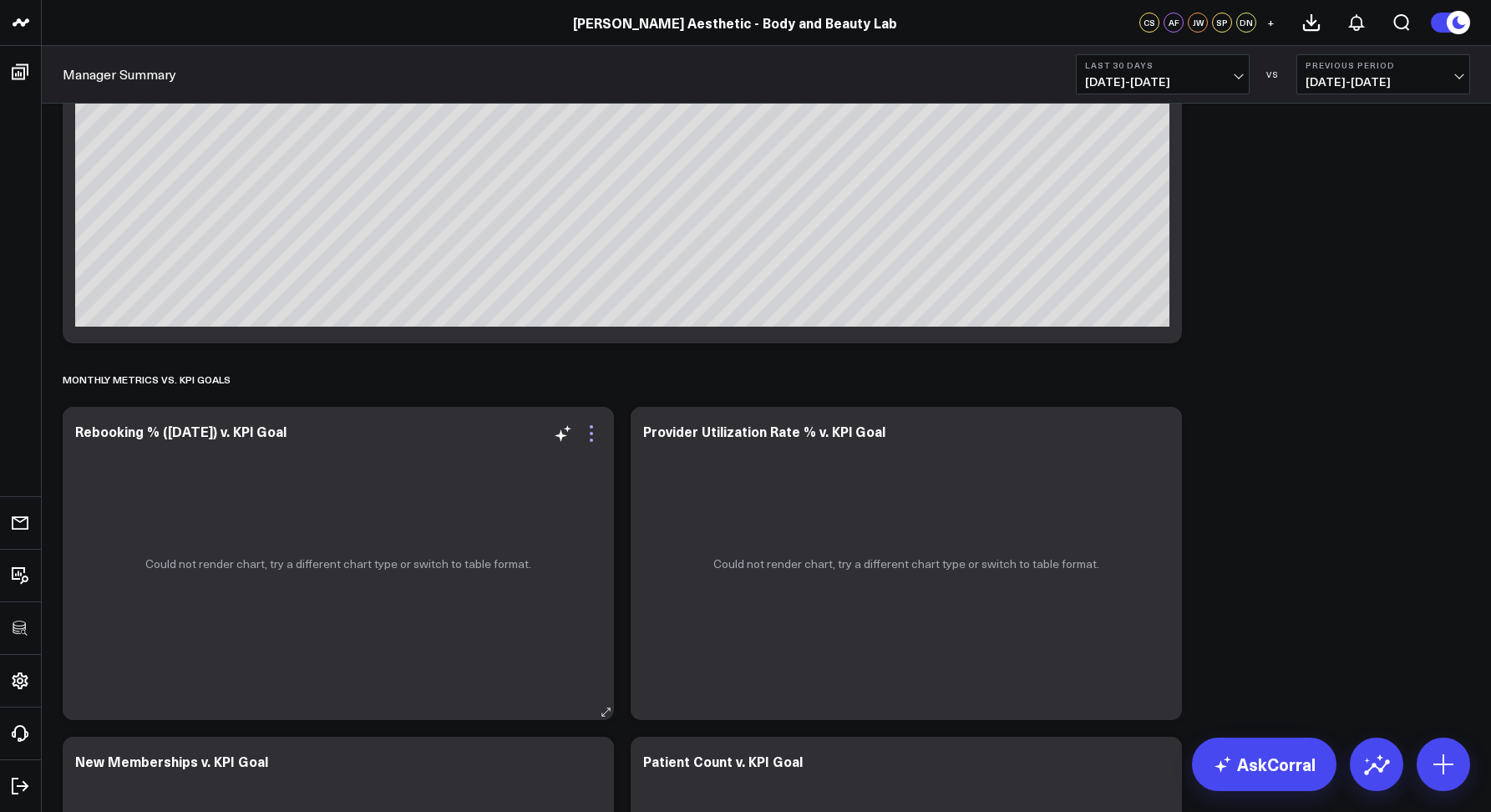
click at [597, 432] on icon at bounding box center [592, 434] width 20 height 20
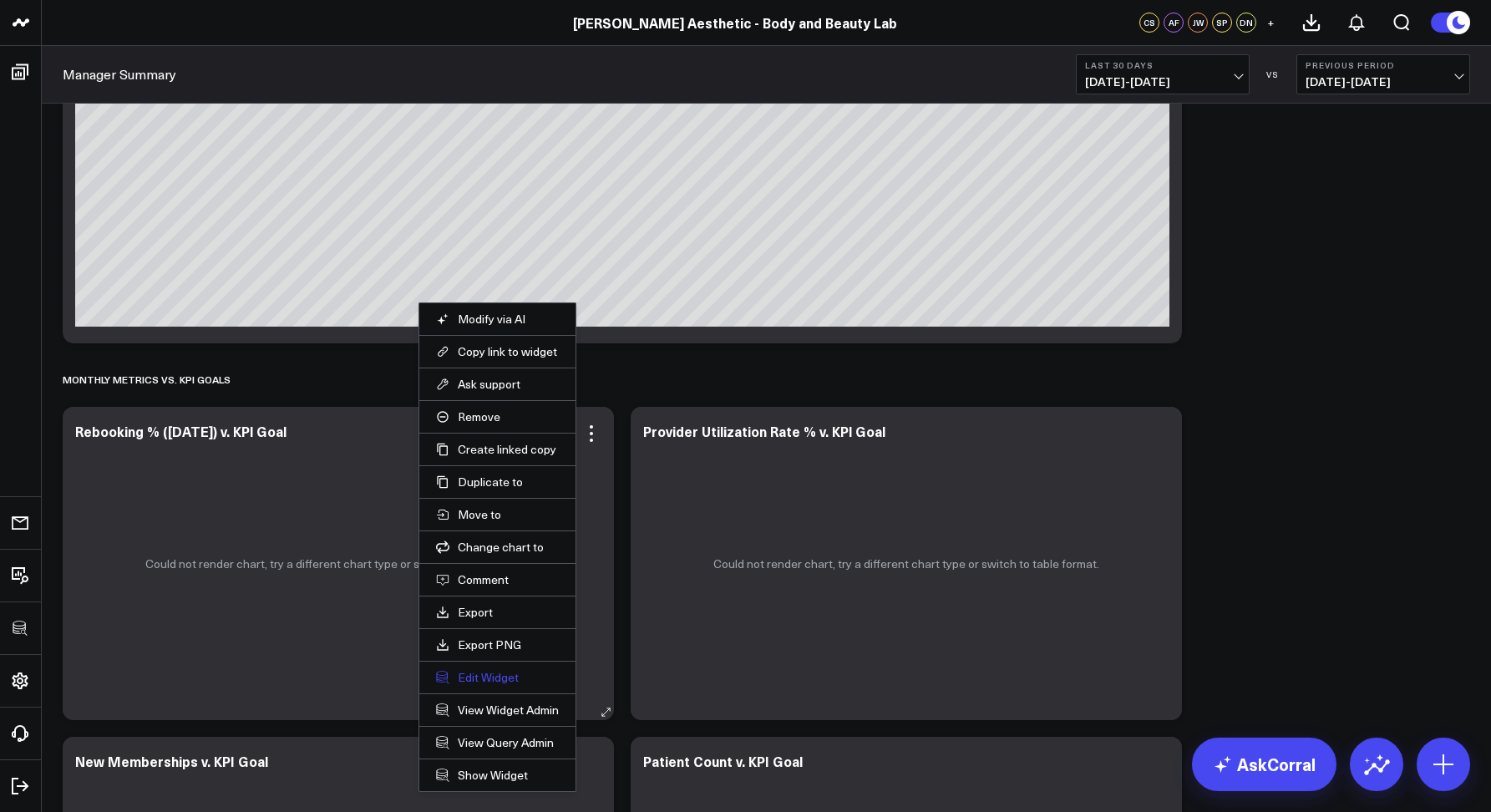
click at [467, 682] on button "Edit Widget" at bounding box center [498, 677] width 123 height 15
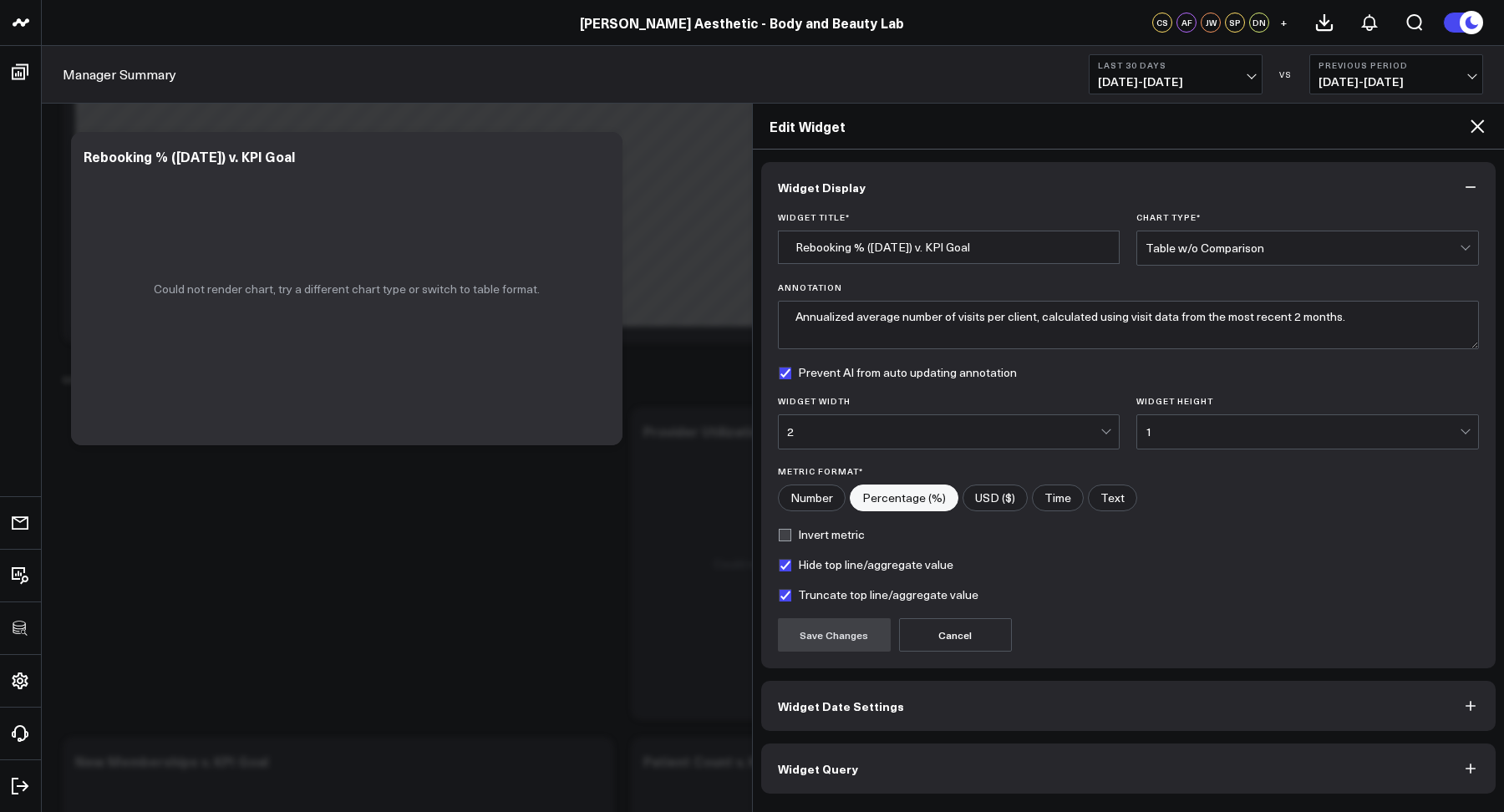
click at [815, 767] on span "Widget Query" at bounding box center [818, 768] width 80 height 13
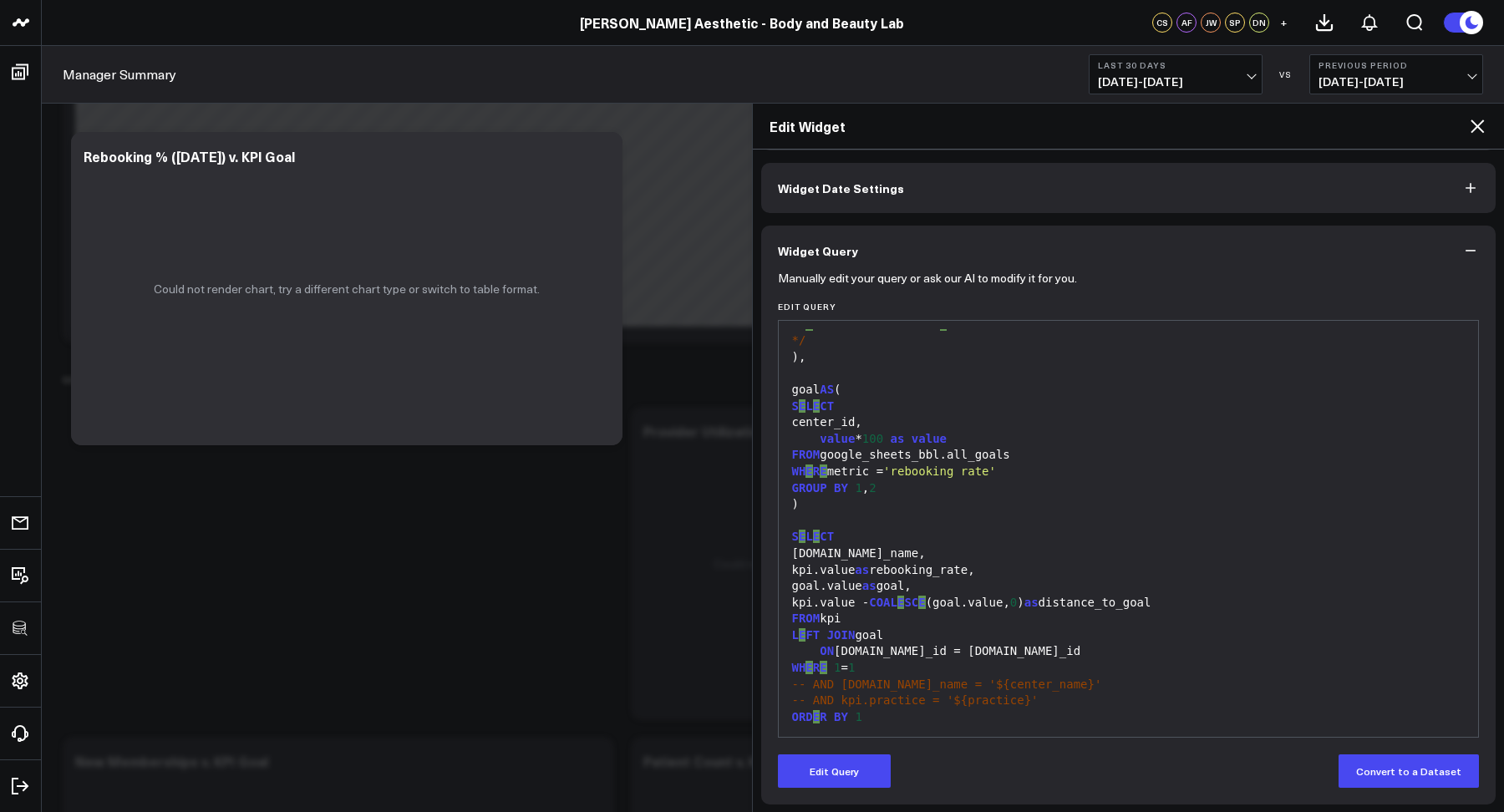
scroll to position [67, 0]
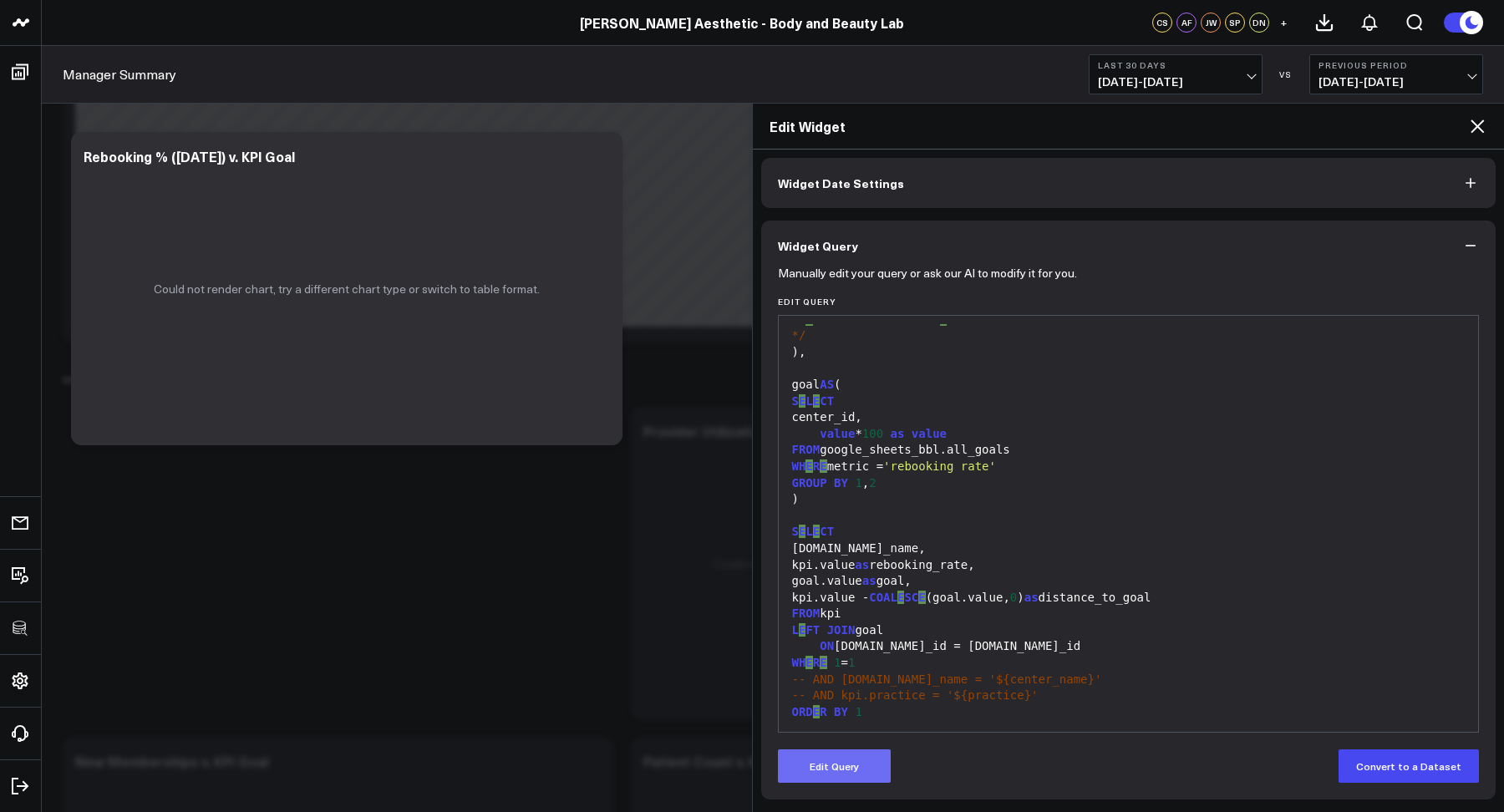
click at [868, 752] on button "Edit Query" at bounding box center [835, 766] width 112 height 33
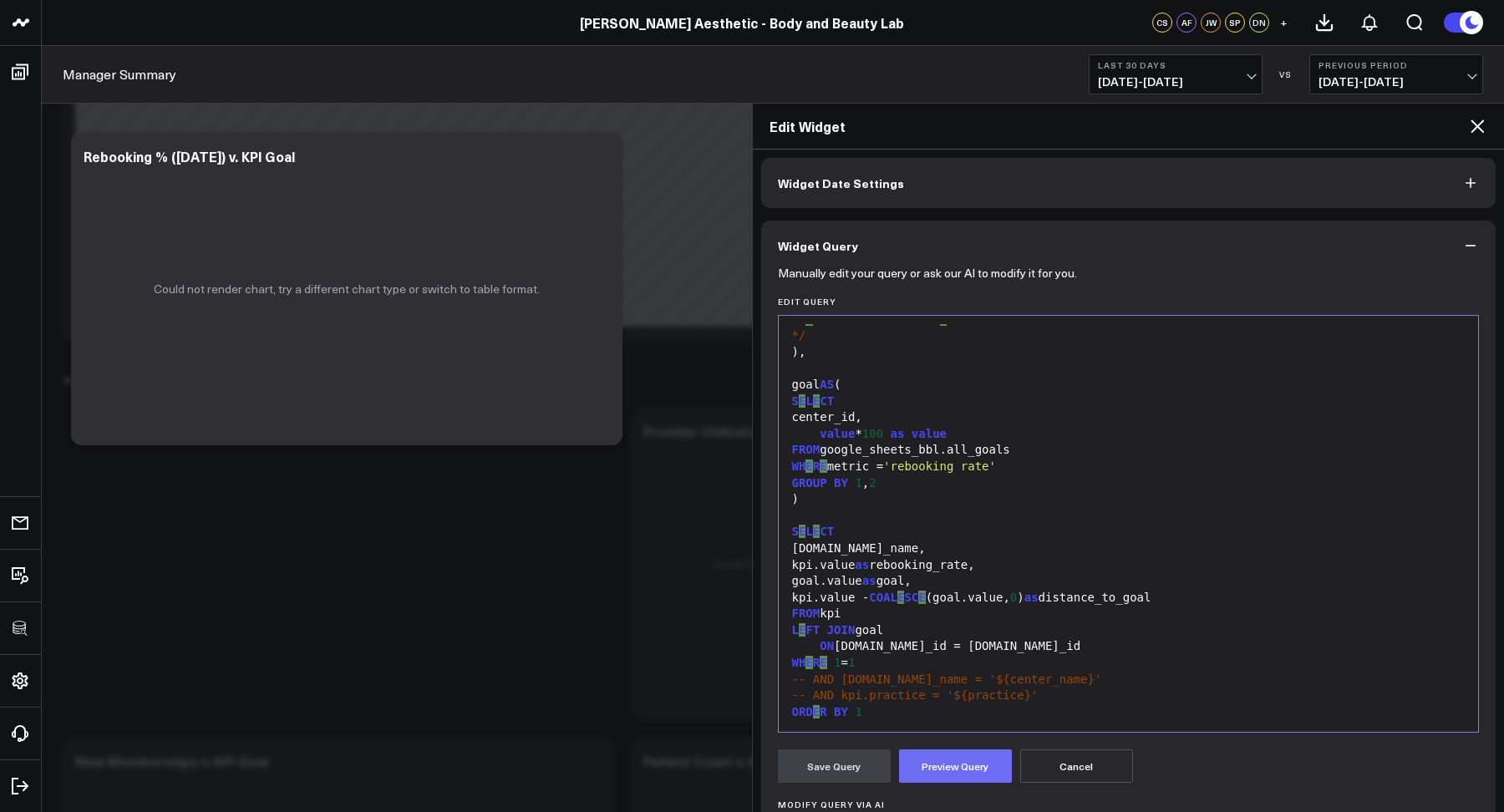
click at [921, 764] on button "Preview Query" at bounding box center [956, 766] width 112 height 33
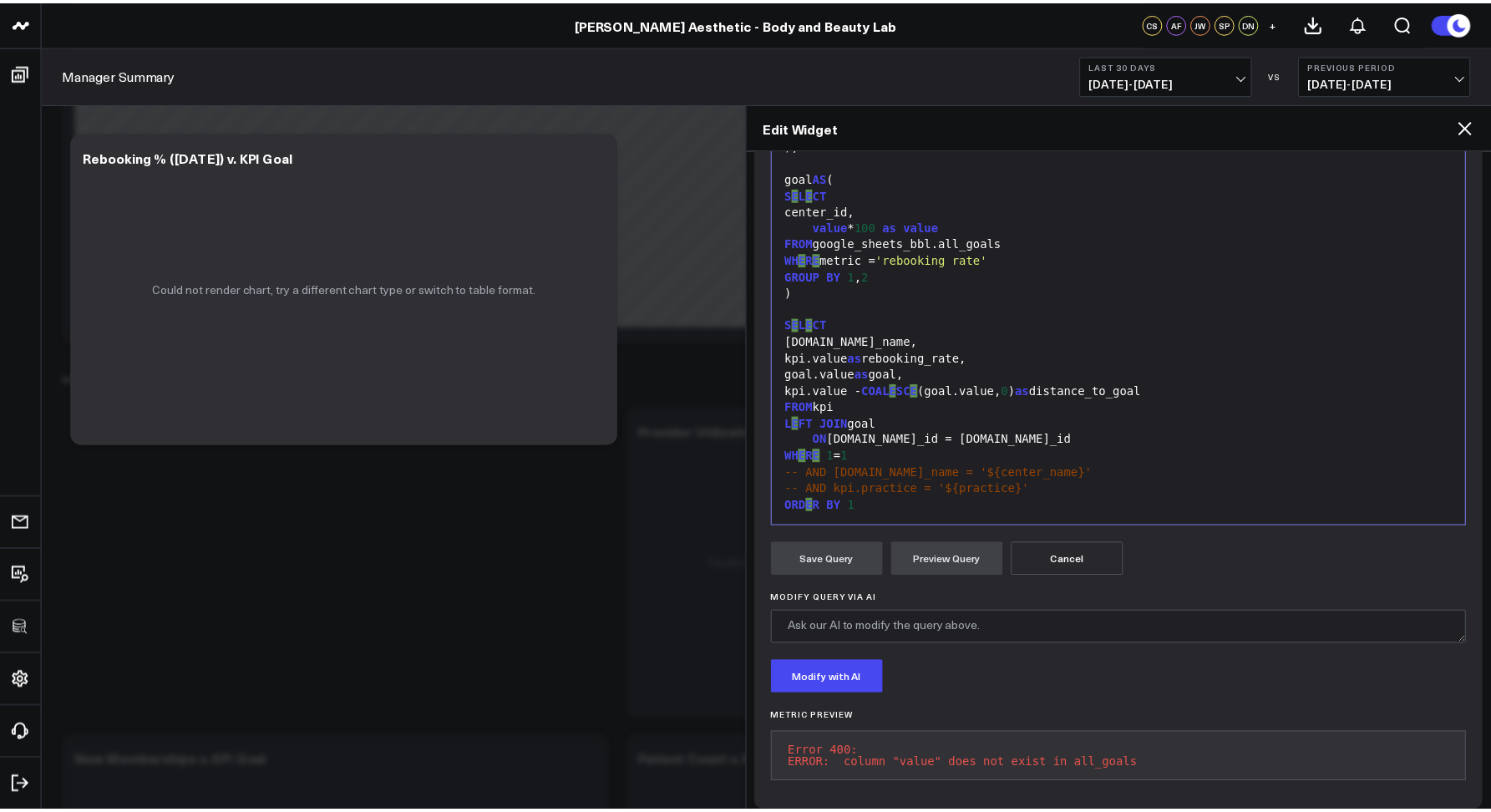
scroll to position [297, 0]
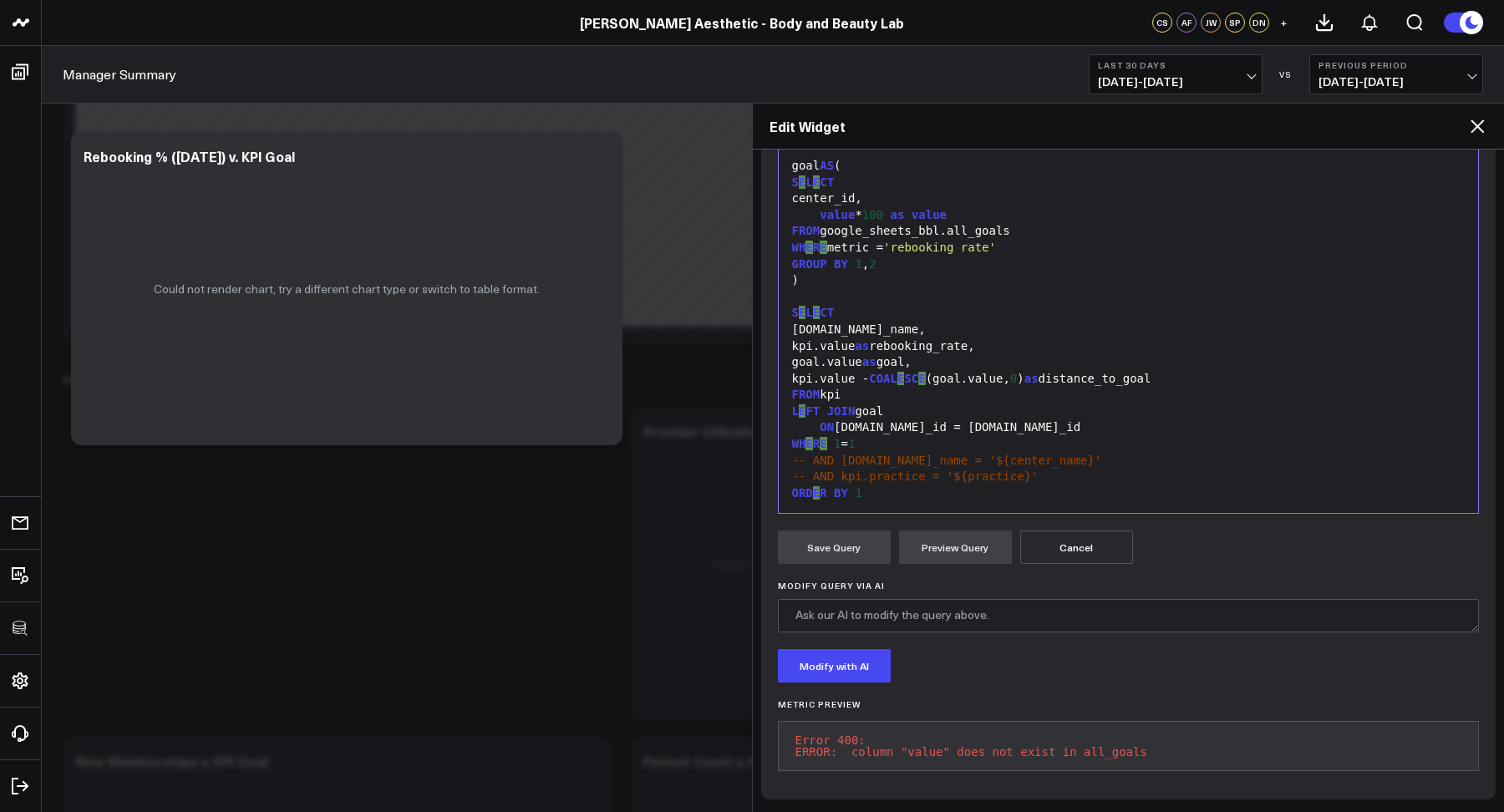
click at [1480, 125] on icon at bounding box center [1477, 126] width 20 height 20
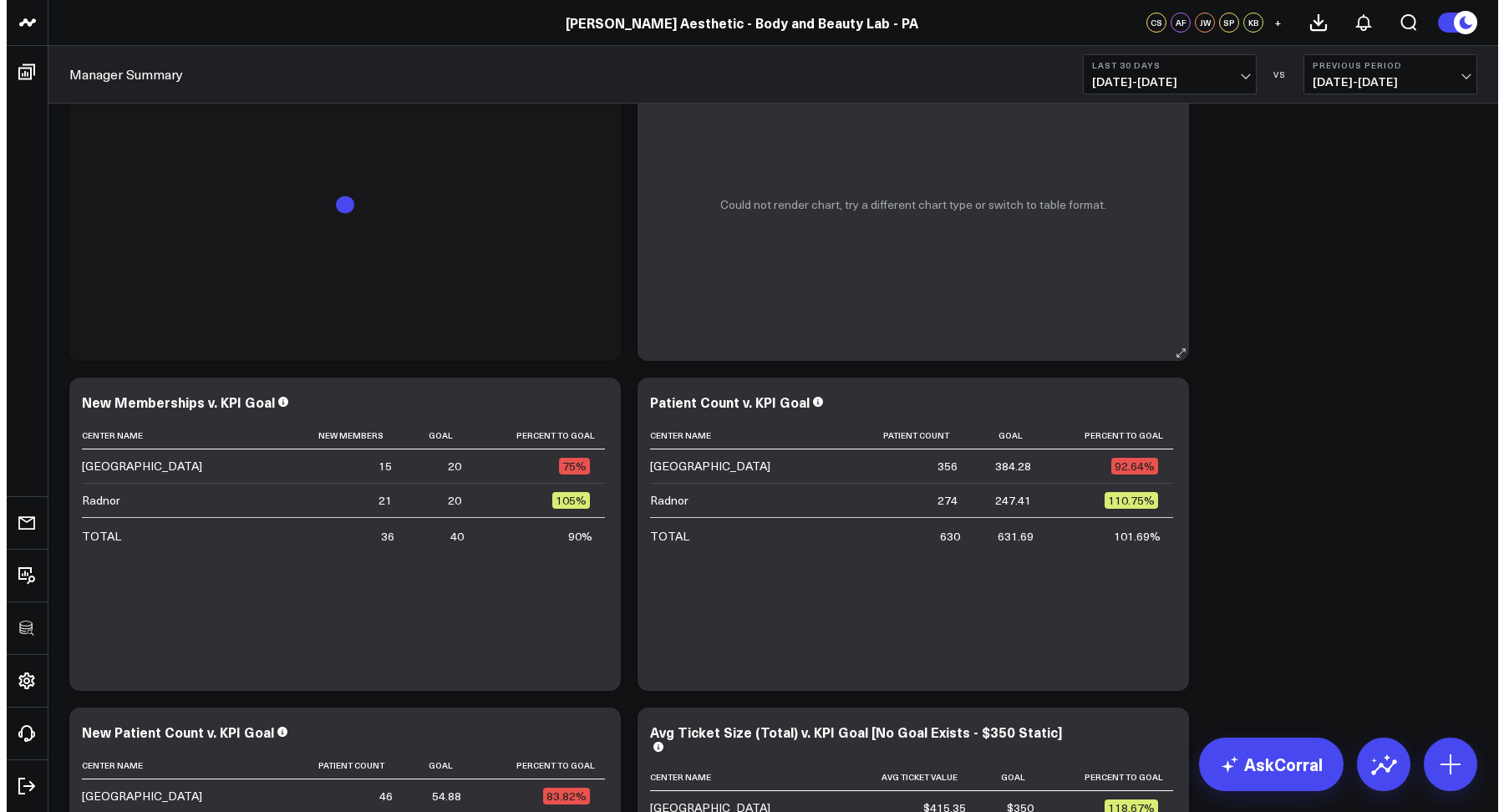
scroll to position [4139, 0]
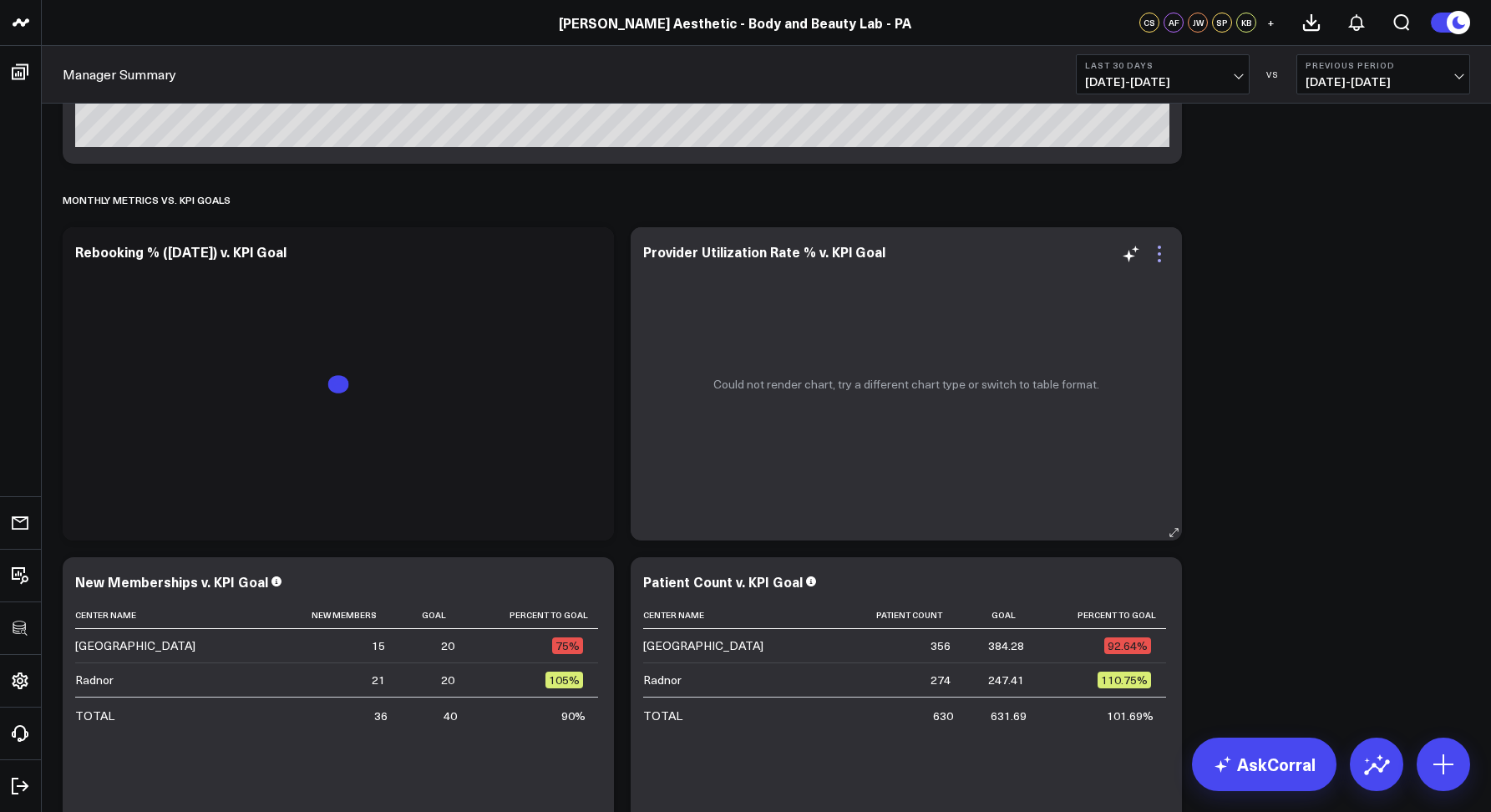
click at [1162, 256] on icon at bounding box center [1159, 253] width 20 height 20
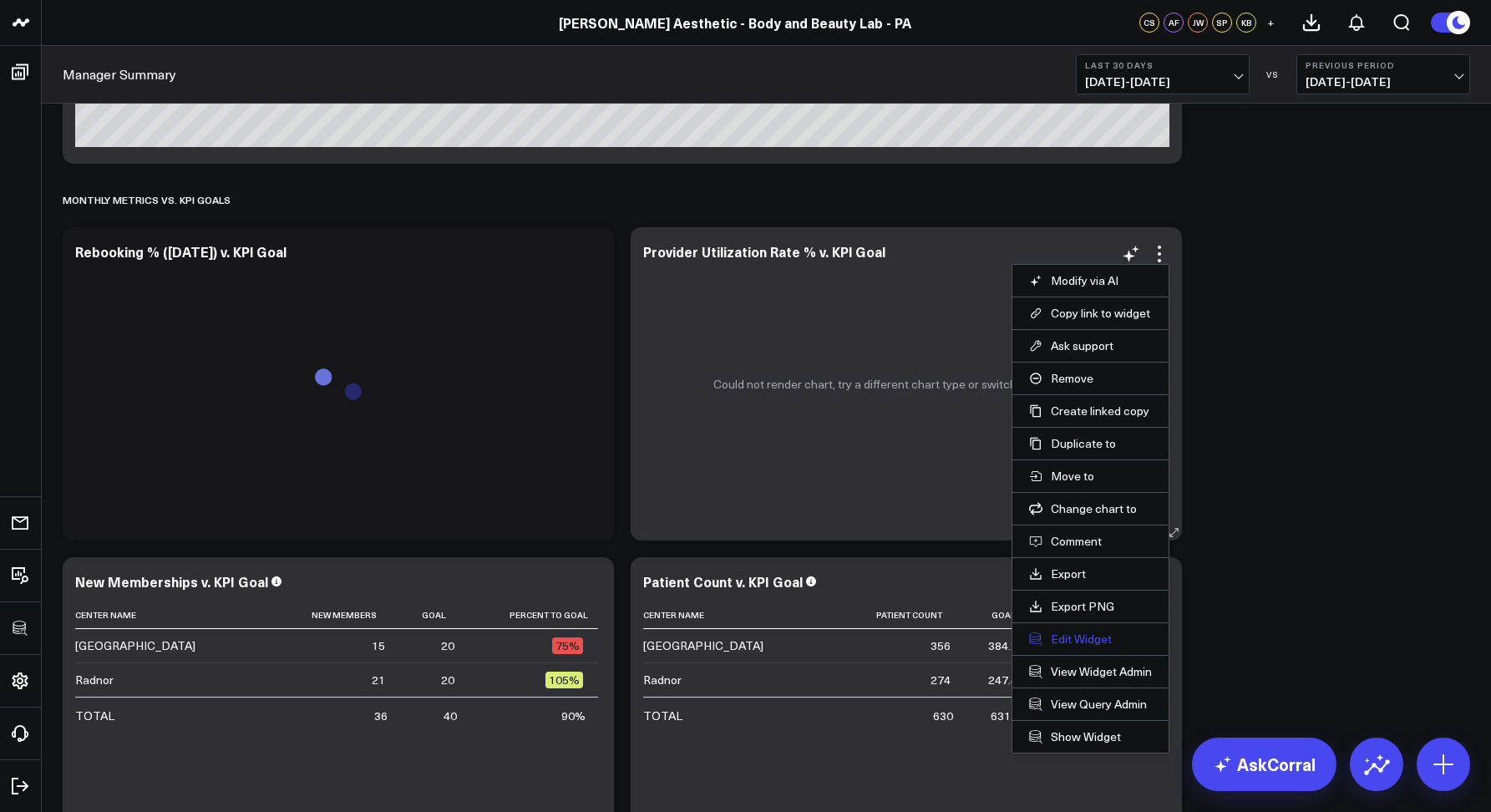
click at [1069, 637] on button "Edit Widget" at bounding box center [1091, 639] width 123 height 15
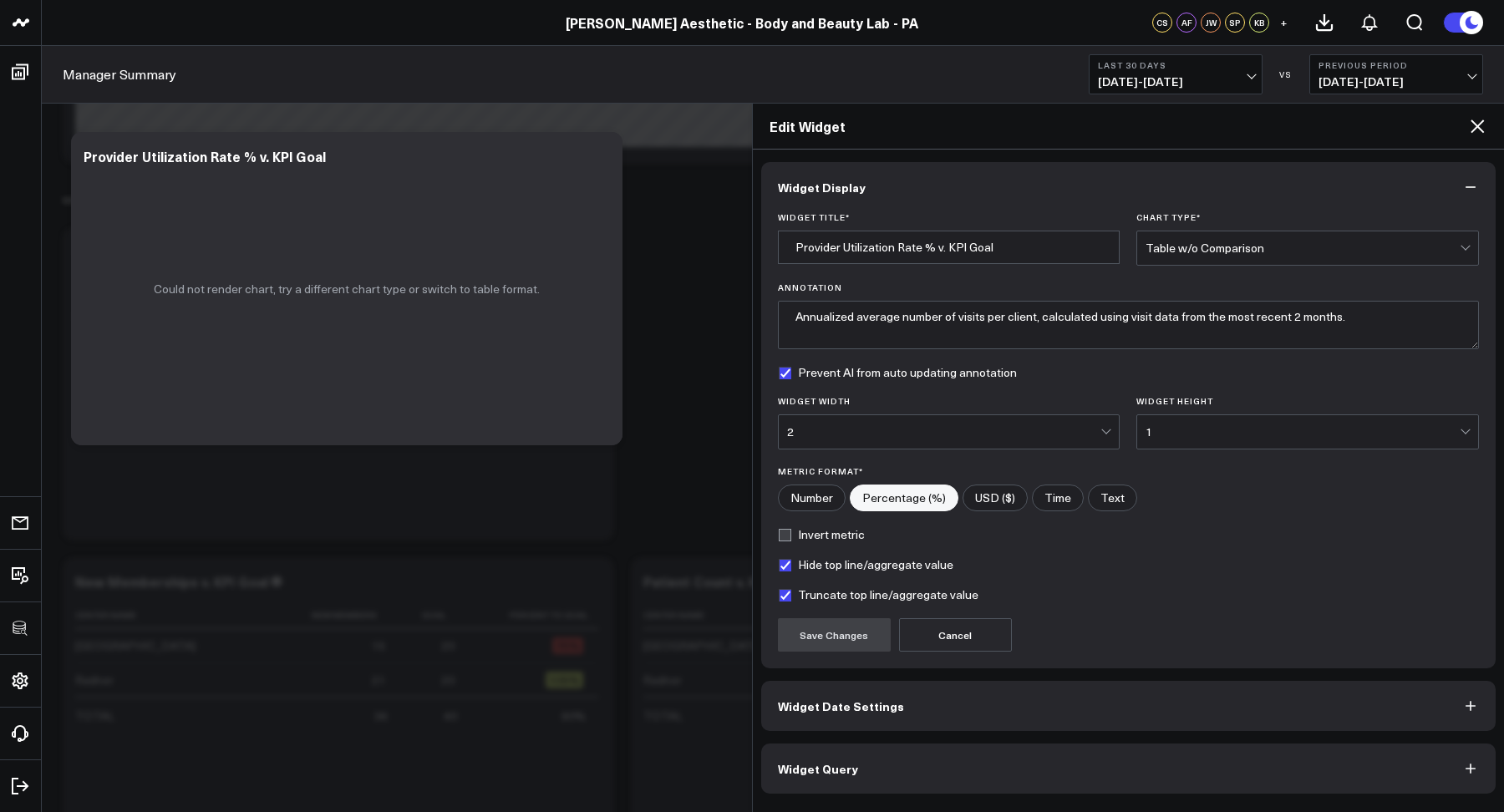
click at [826, 773] on span "Widget Query" at bounding box center [818, 768] width 80 height 13
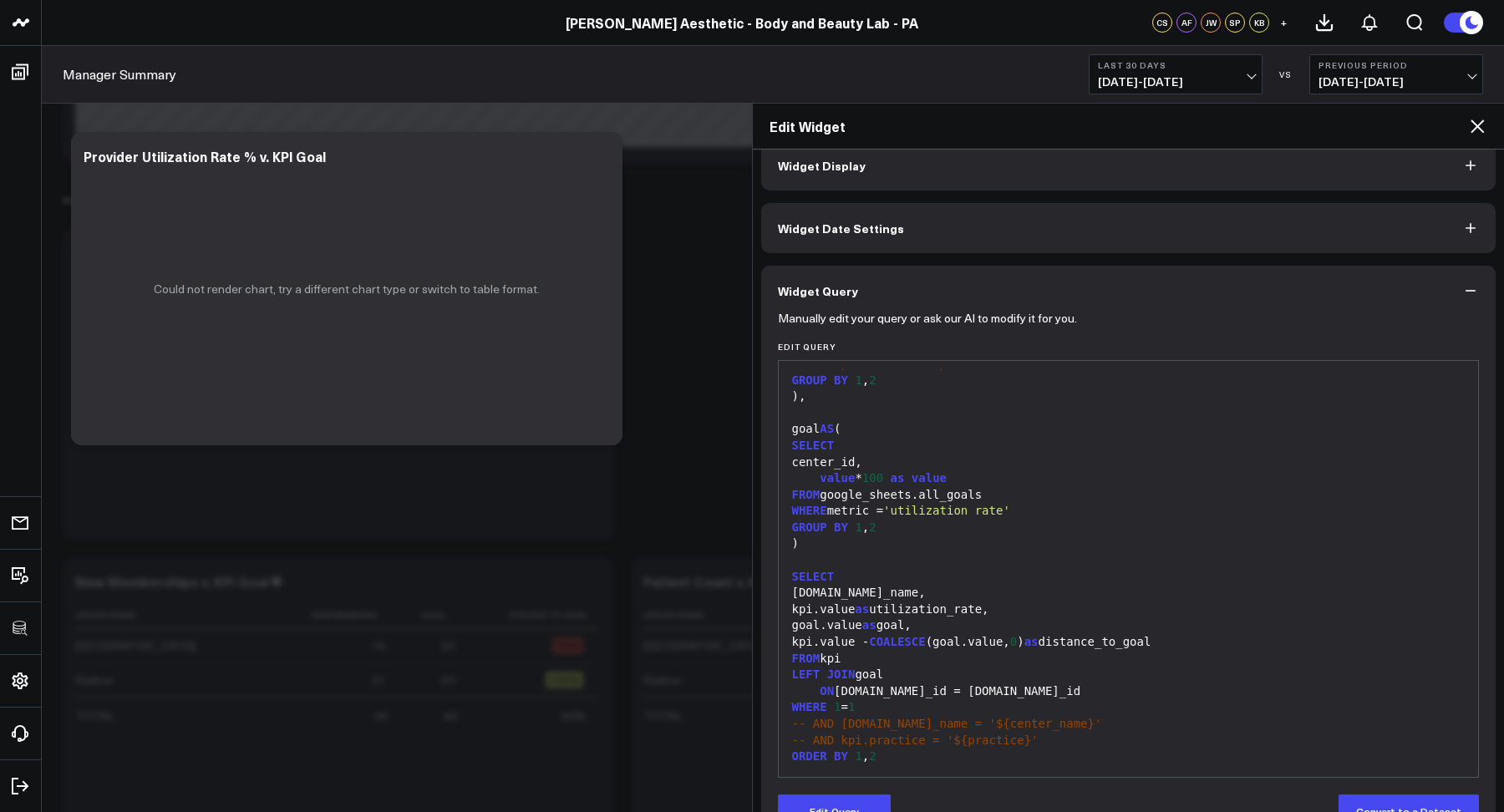
scroll to position [67, 0]
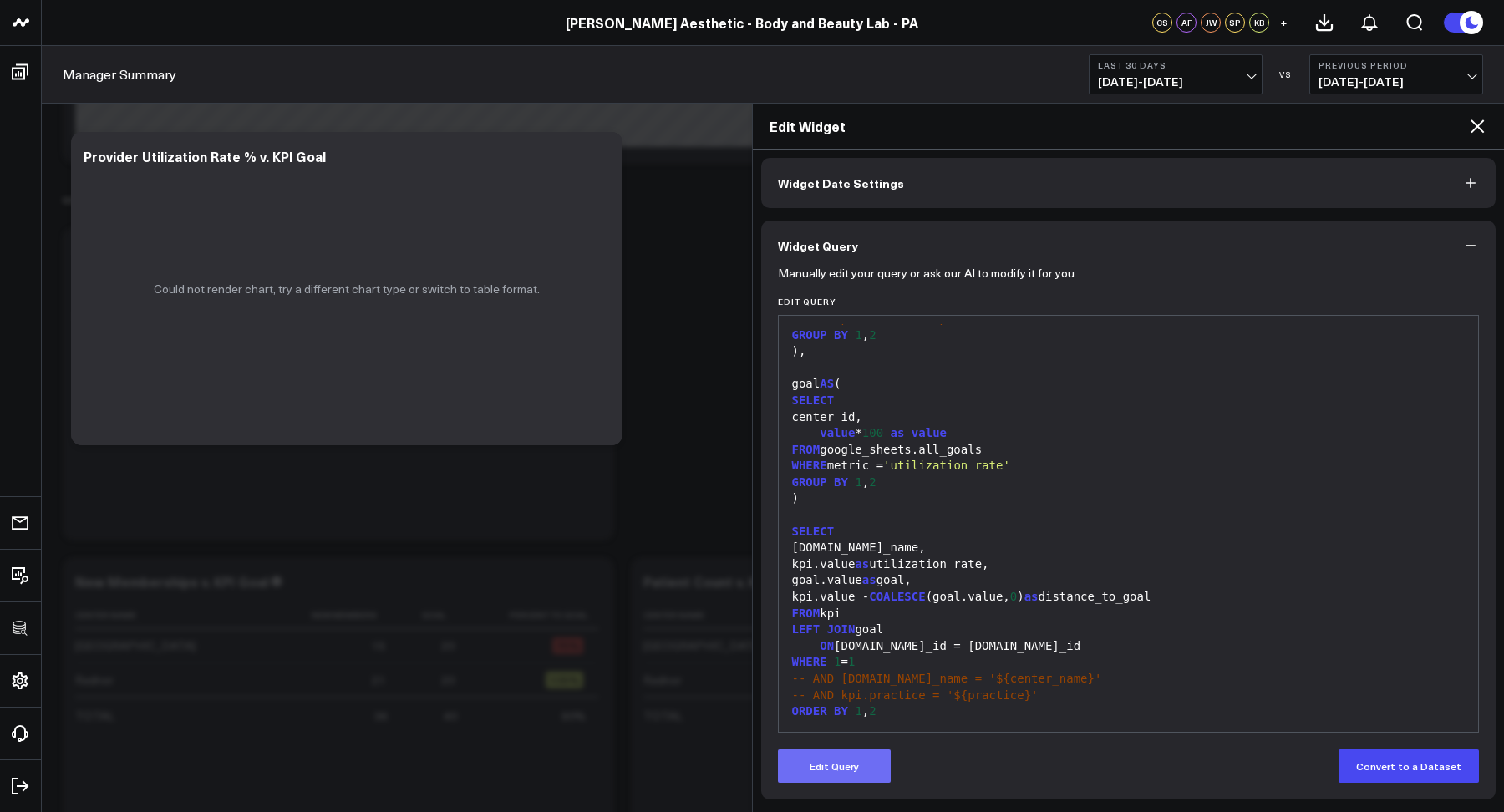
click at [809, 774] on button "Edit Query" at bounding box center [835, 766] width 112 height 33
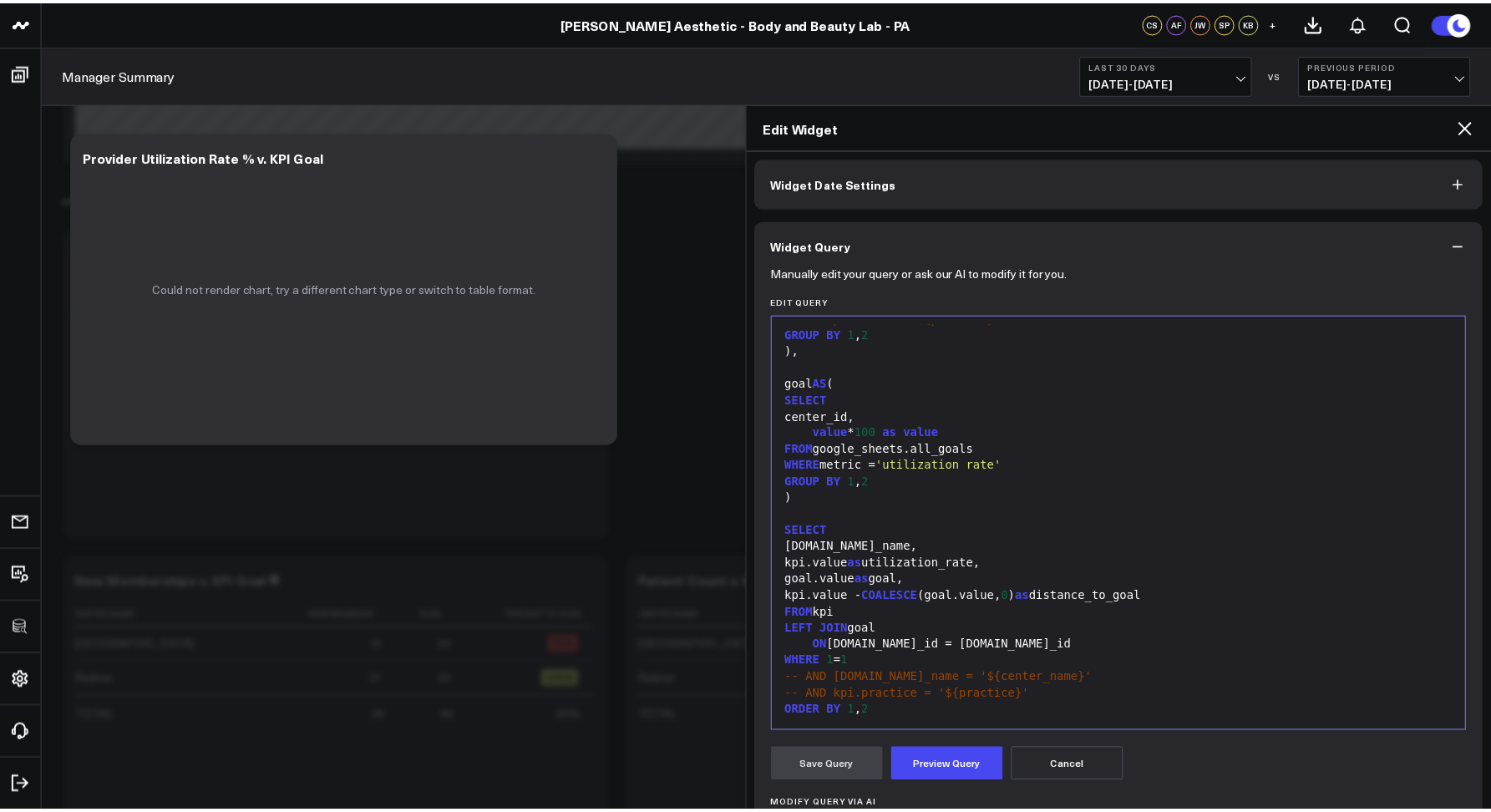
scroll to position [274, 0]
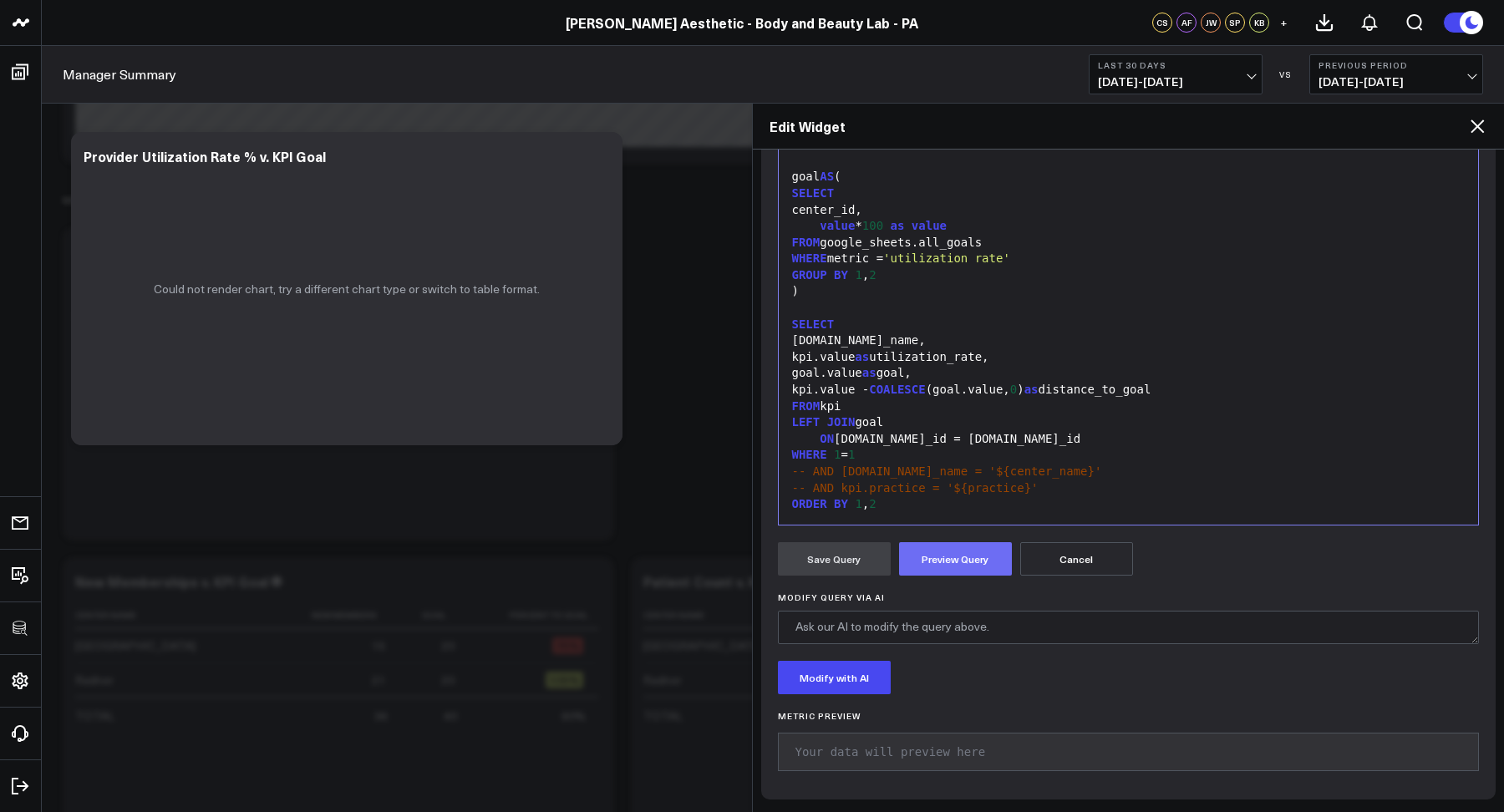
click at [928, 558] on button "Preview Query" at bounding box center [956, 559] width 112 height 33
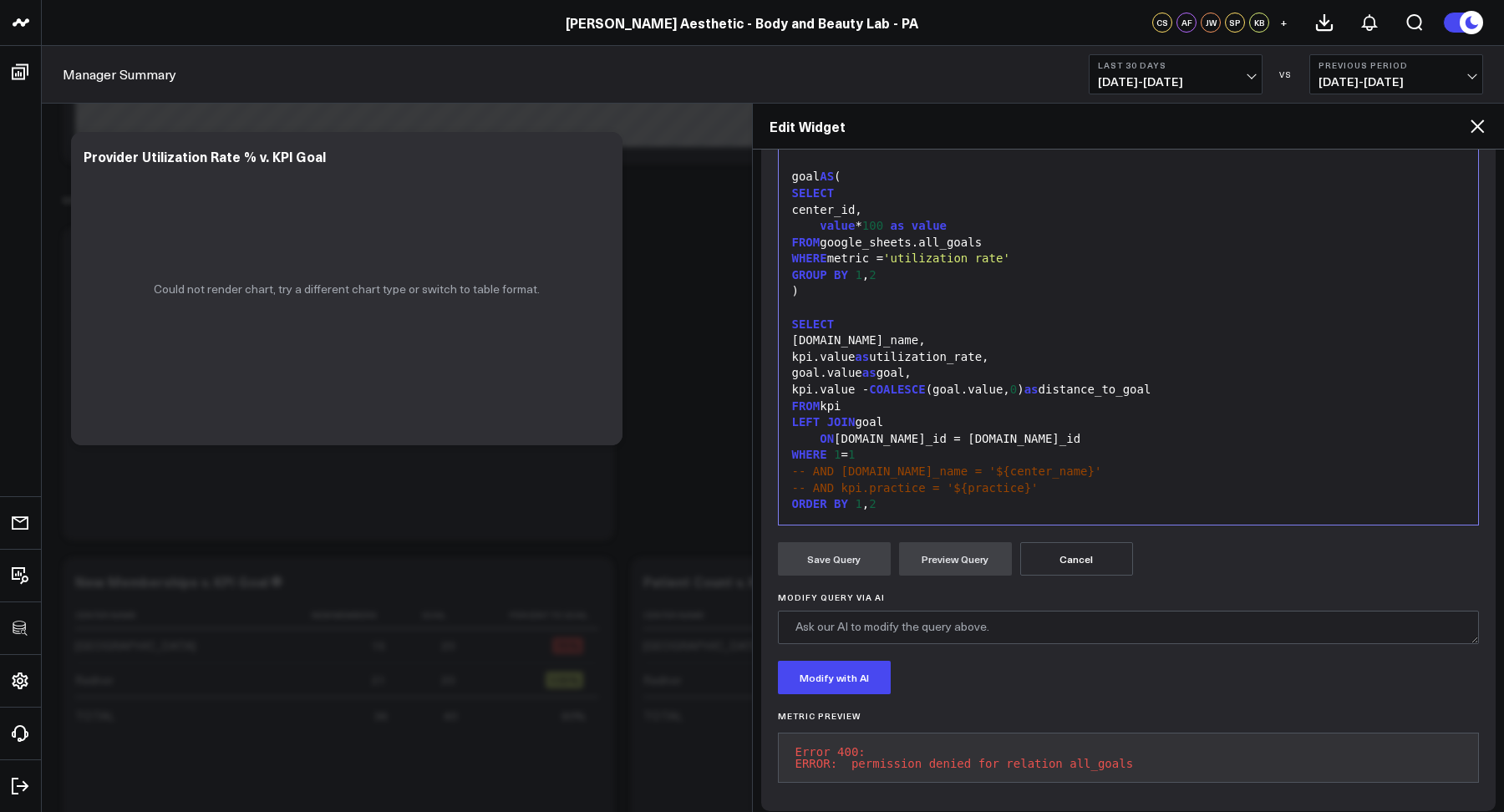
click at [1473, 128] on icon at bounding box center [1477, 126] width 20 height 20
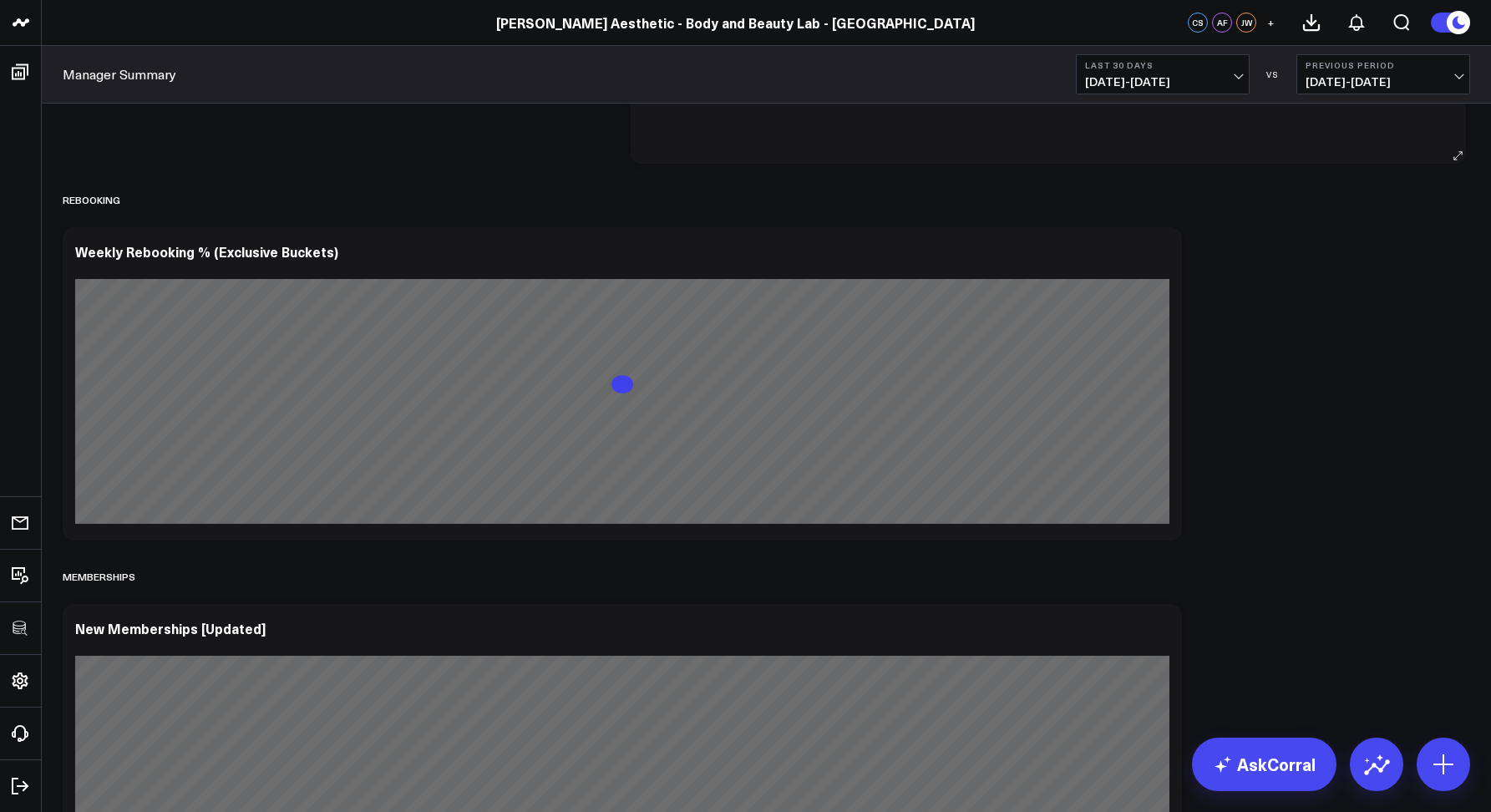
scroll to position [3575, 0]
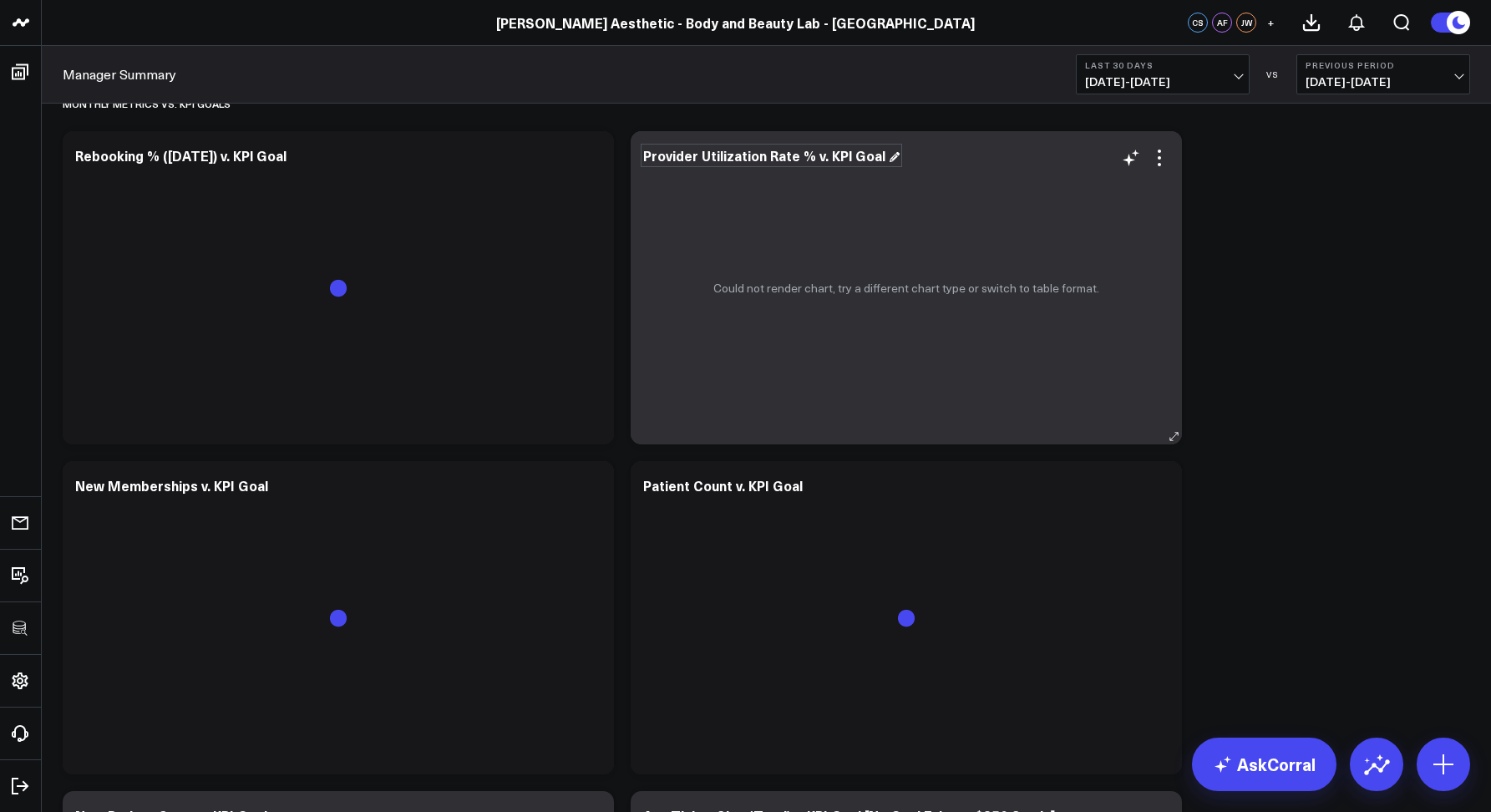
click at [696, 160] on div "Provider Utilization Rate % v. KPl Goal" at bounding box center [771, 155] width 256 height 19
click at [696, 160] on div "Provider Utilization Rate % v. KPl Goal" at bounding box center [766, 155] width 245 height 19
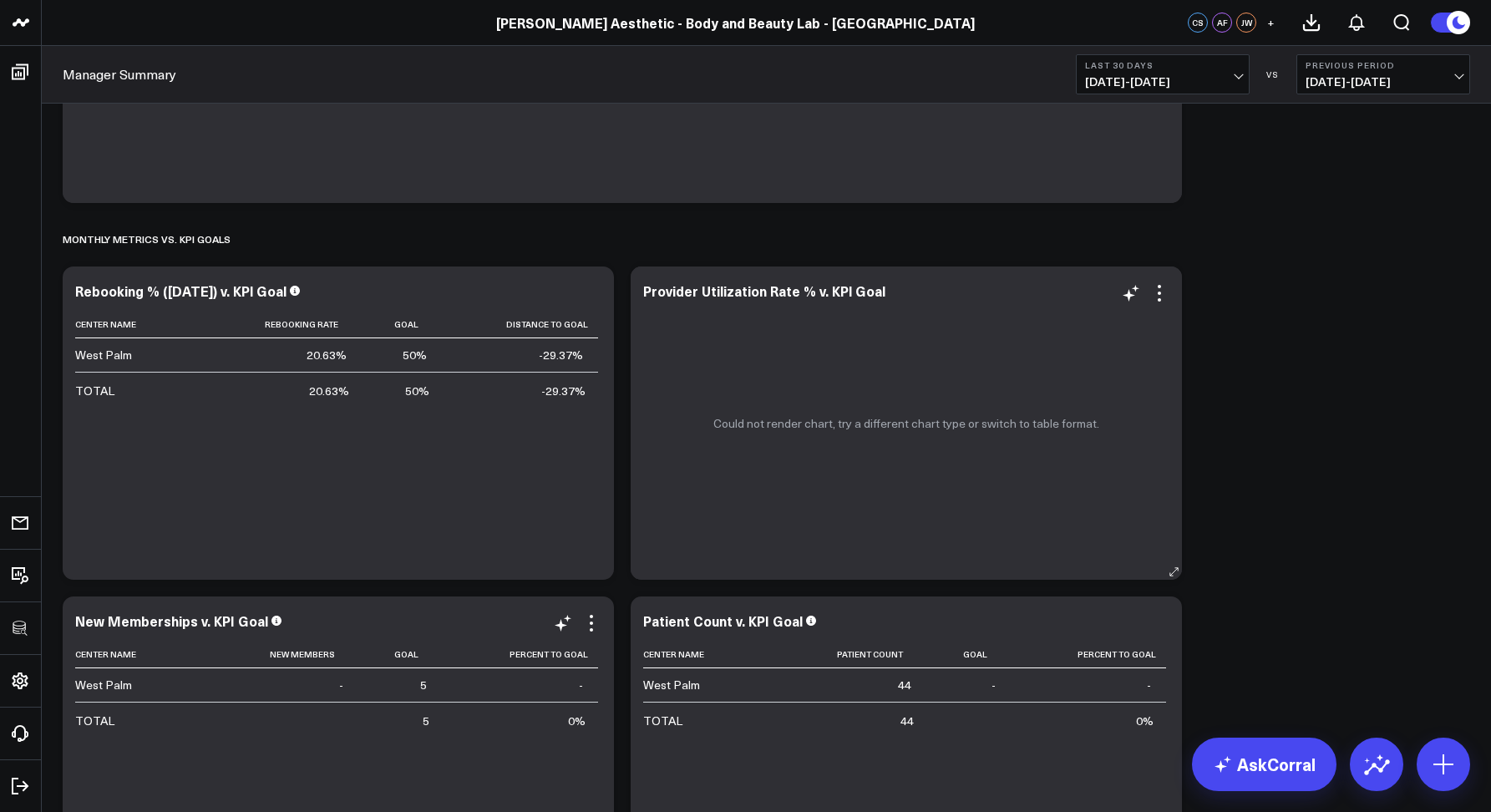
scroll to position [3433, 0]
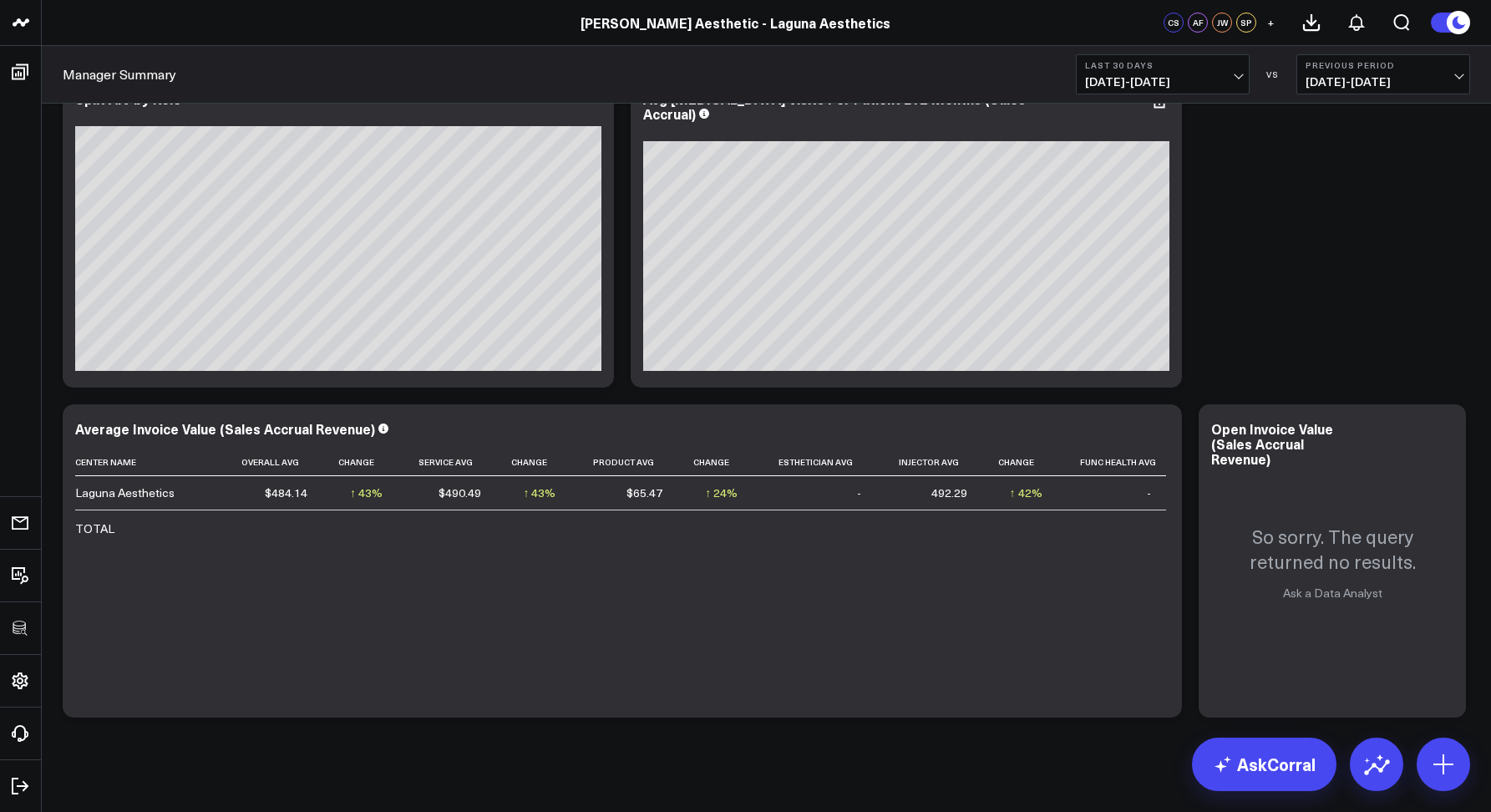
scroll to position [6049, 0]
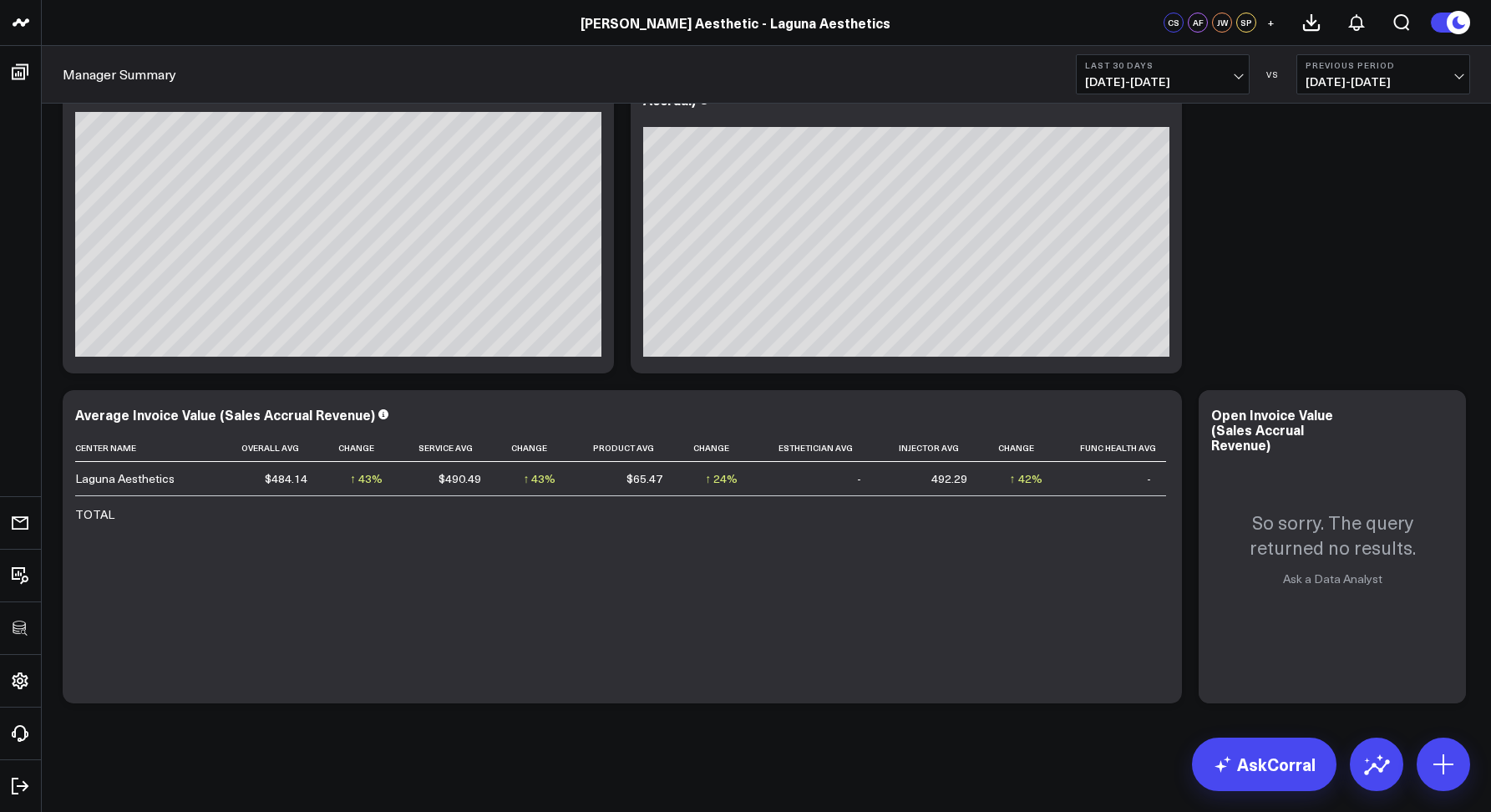
click at [1133, 87] on span "09/03/25 - 10/02/25" at bounding box center [1163, 81] width 155 height 13
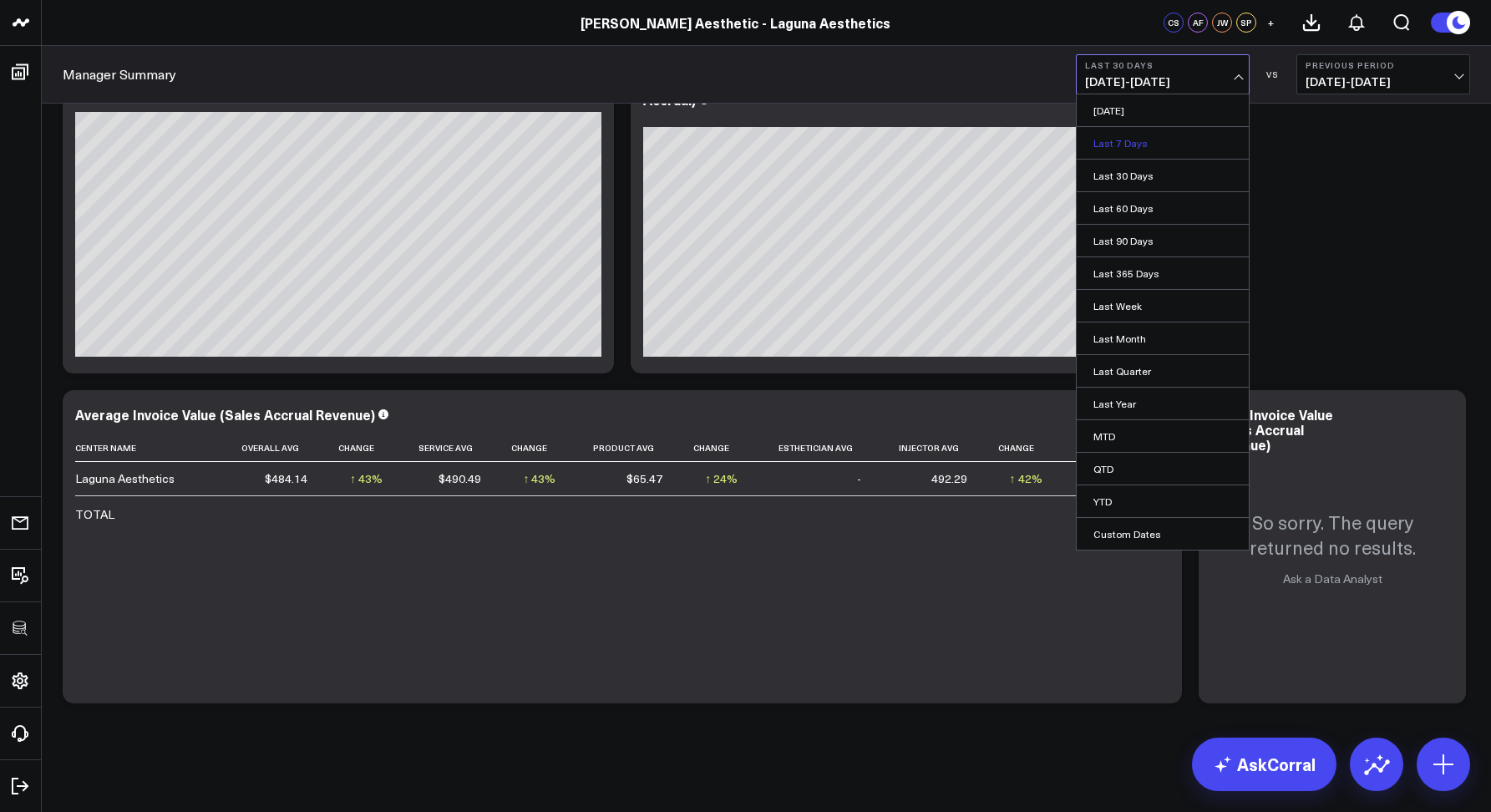
click at [1102, 134] on link "Last 7 Days" at bounding box center [1163, 143] width 172 height 32
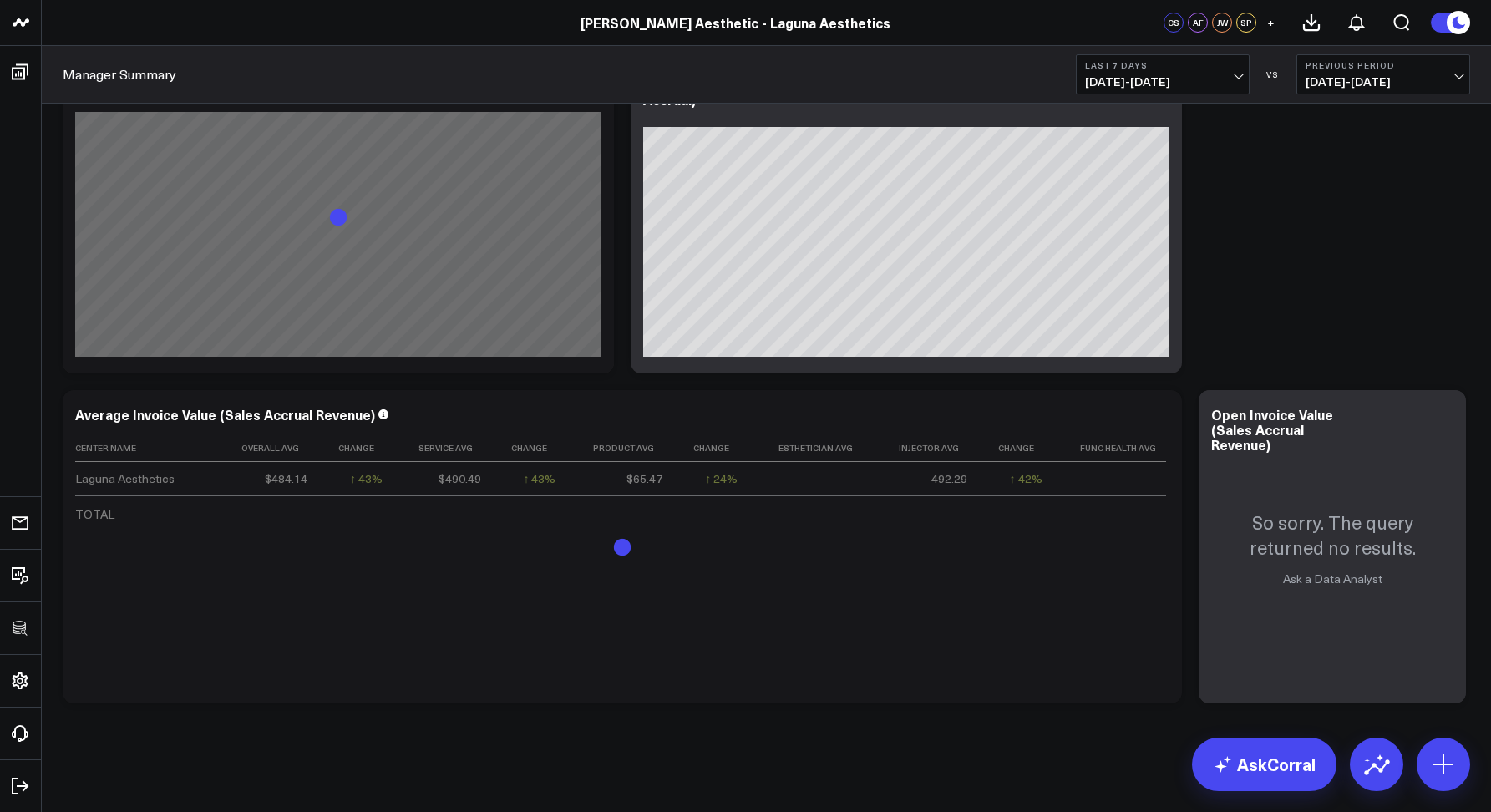
click at [1102, 78] on span "09/26/25 - 10/02/25" at bounding box center [1163, 81] width 155 height 13
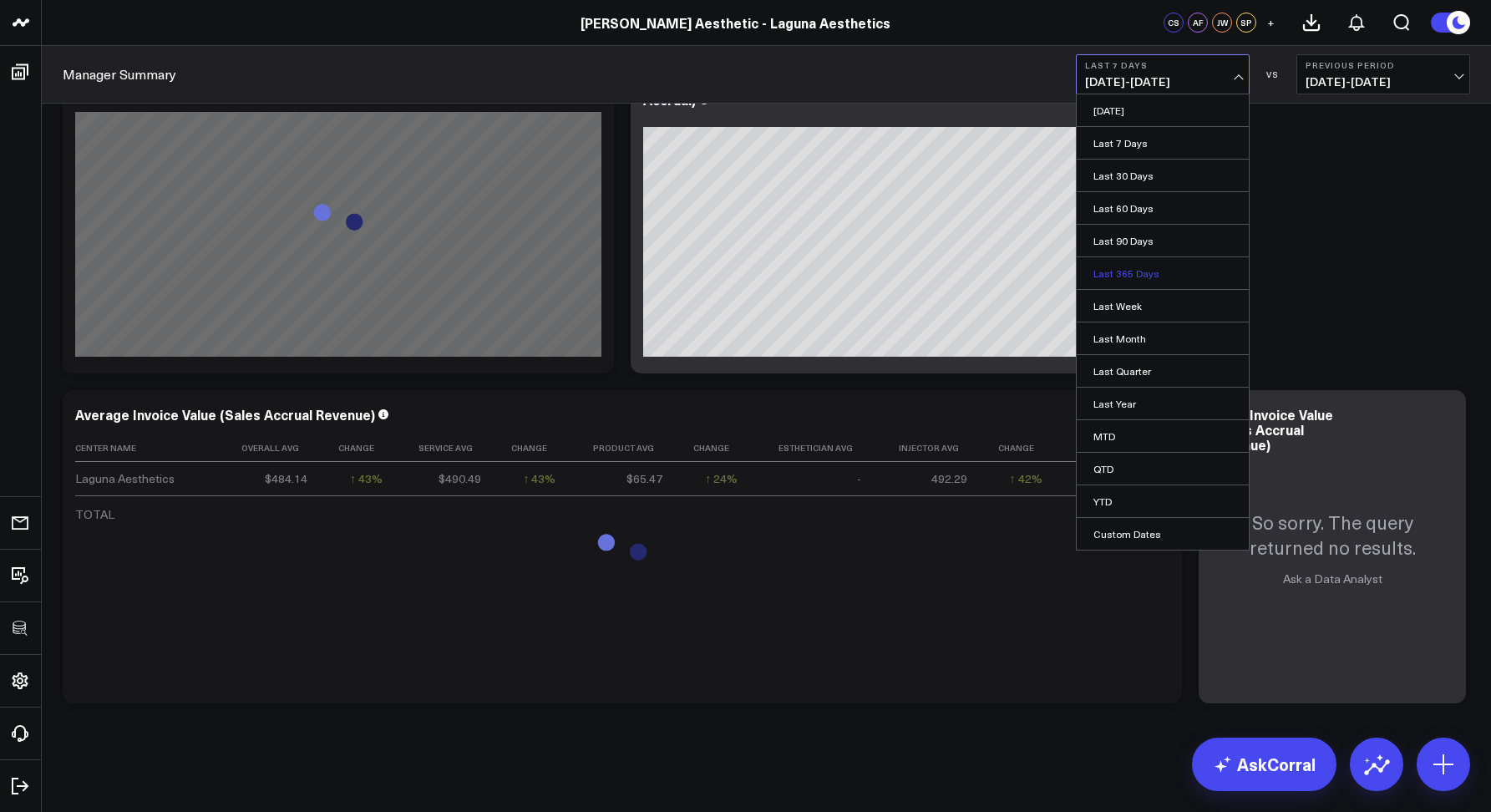
click at [1120, 269] on link "Last 365 Days" at bounding box center [1163, 273] width 172 height 32
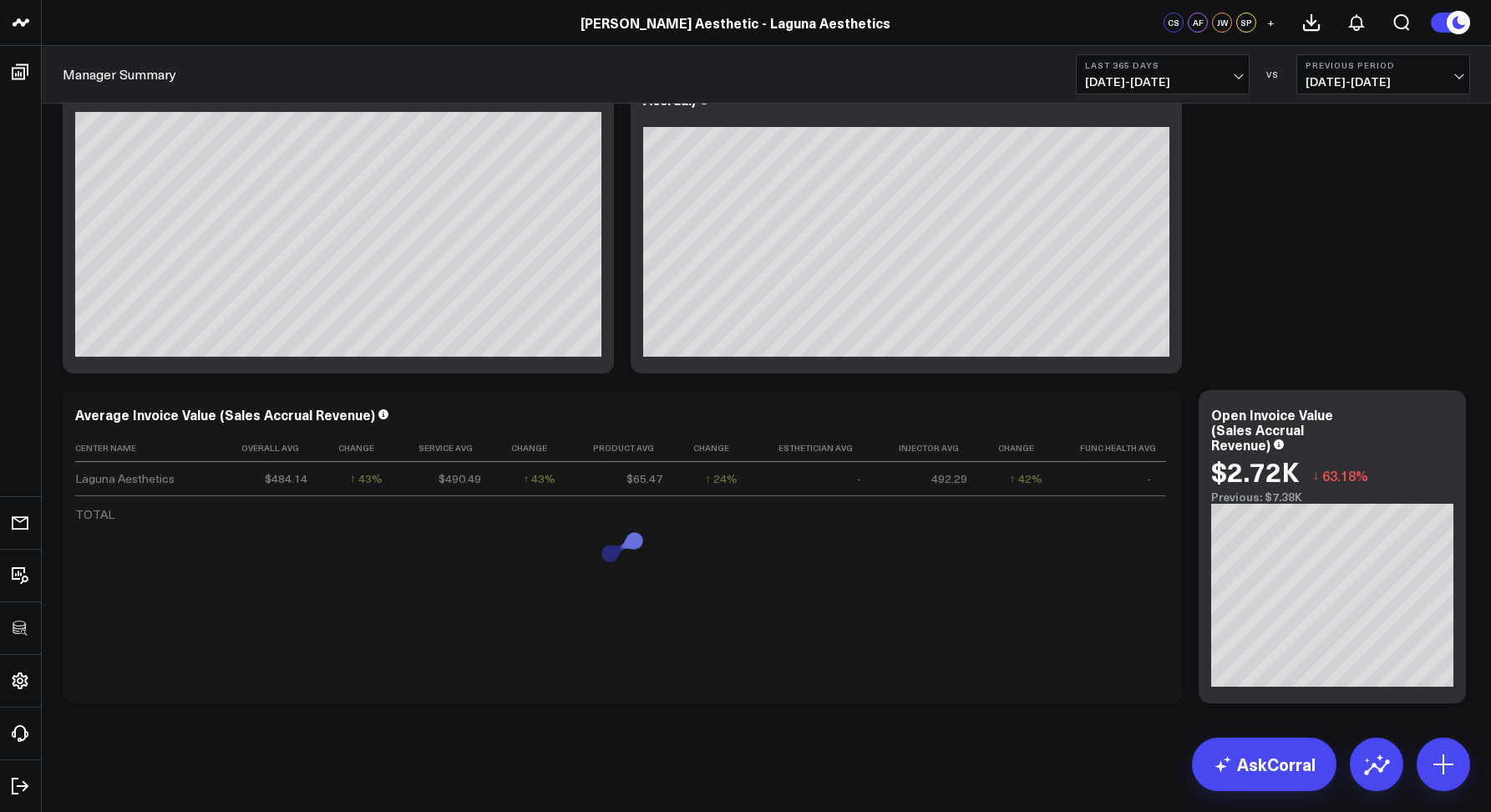
click at [1104, 78] on span "10/03/24 - 10/02/25" at bounding box center [1163, 81] width 155 height 13
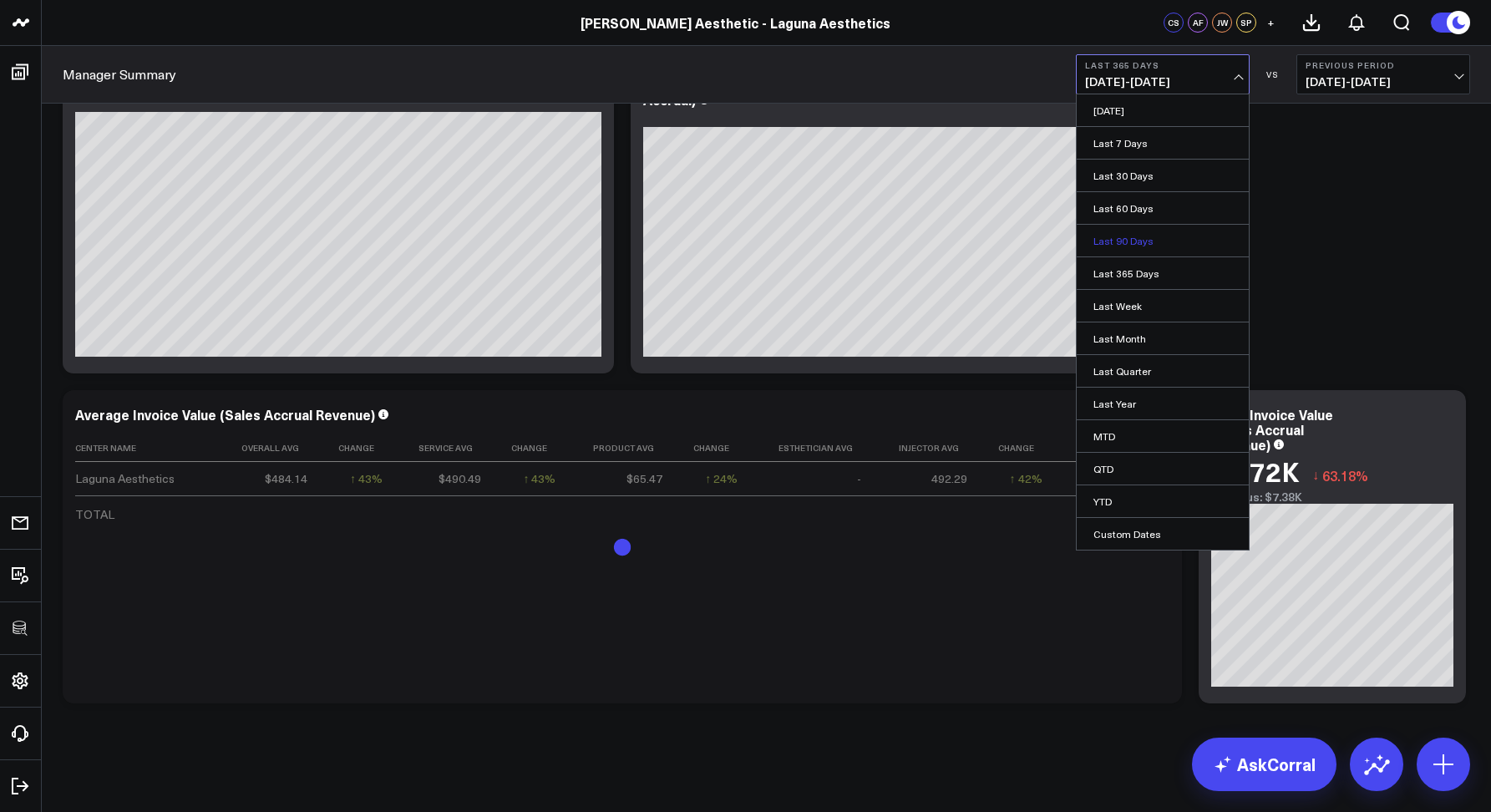
click at [1122, 231] on link "Last 90 Days" at bounding box center [1163, 241] width 172 height 32
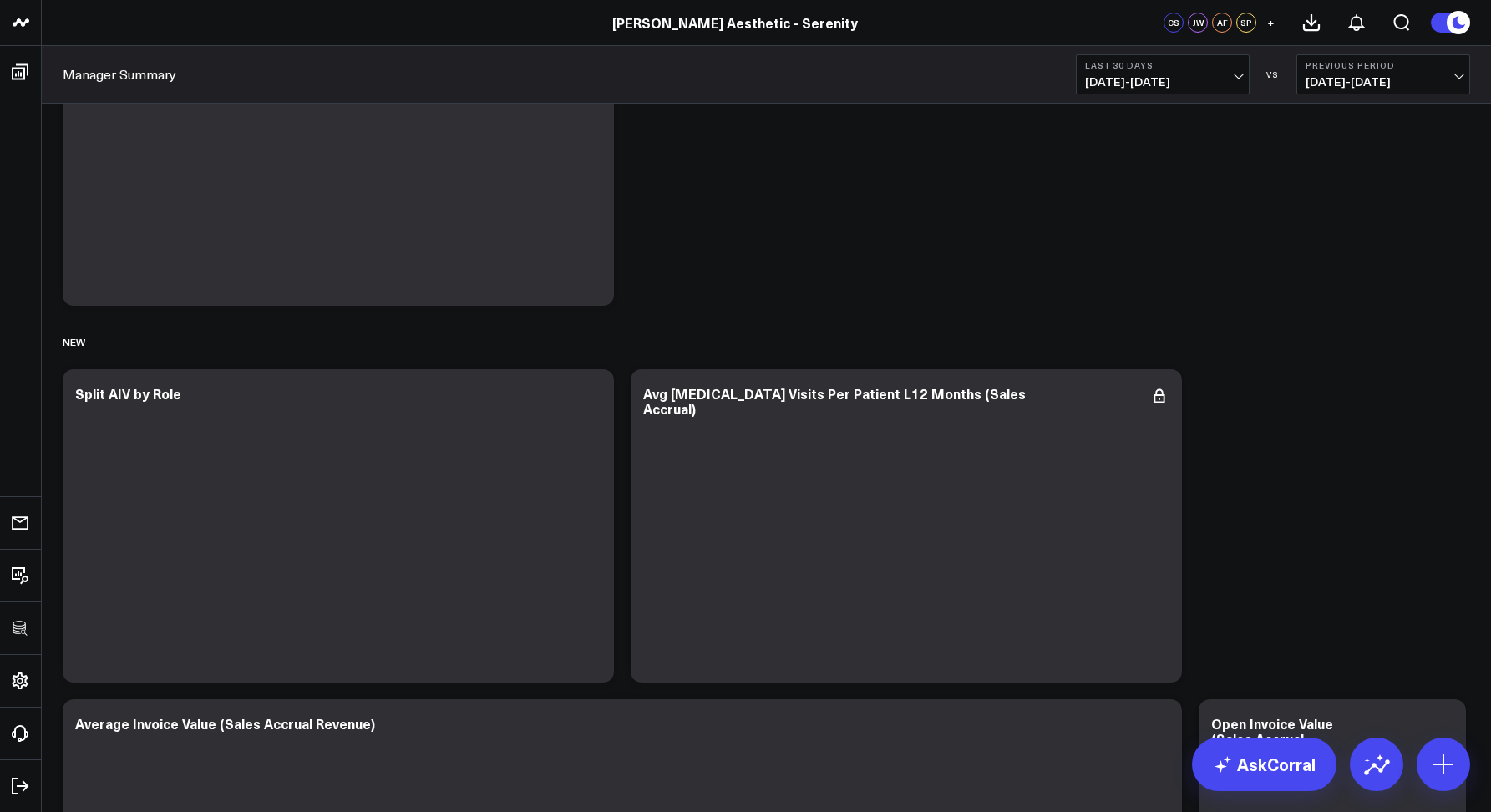
scroll to position [6049, 0]
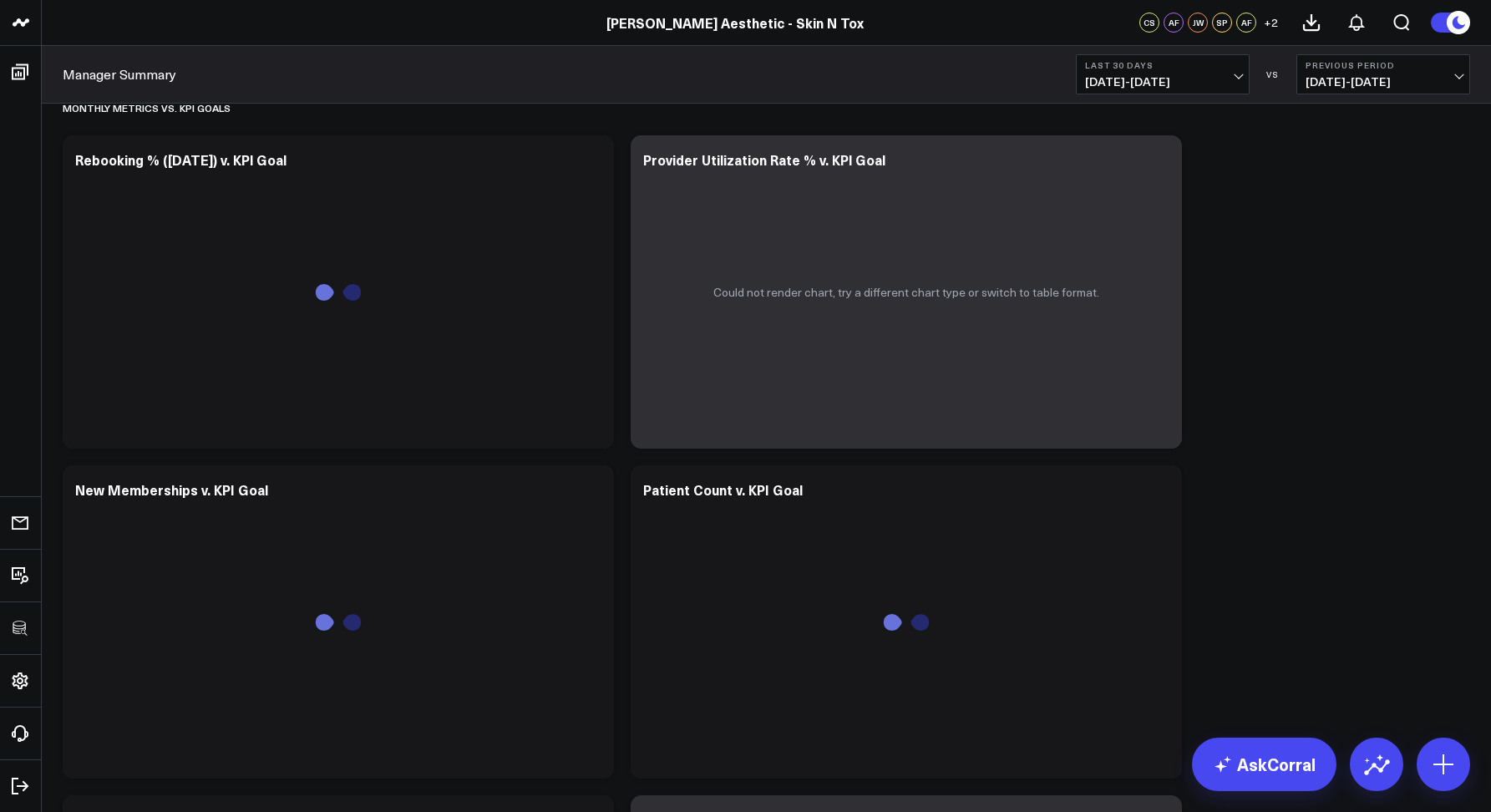
scroll to position [4049, 0]
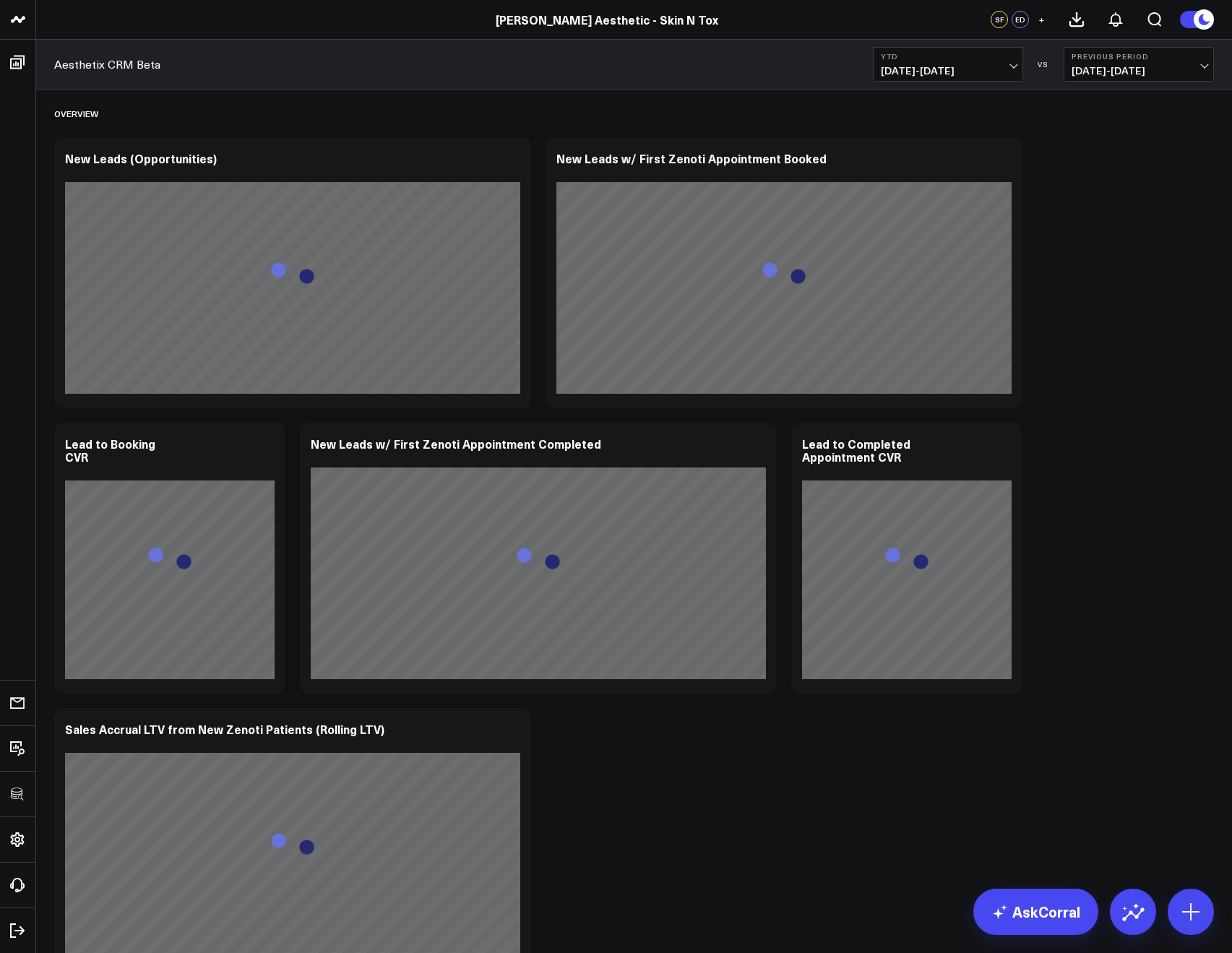
click at [1041, 17] on span "+" at bounding box center [1042, 19] width 6 height 10
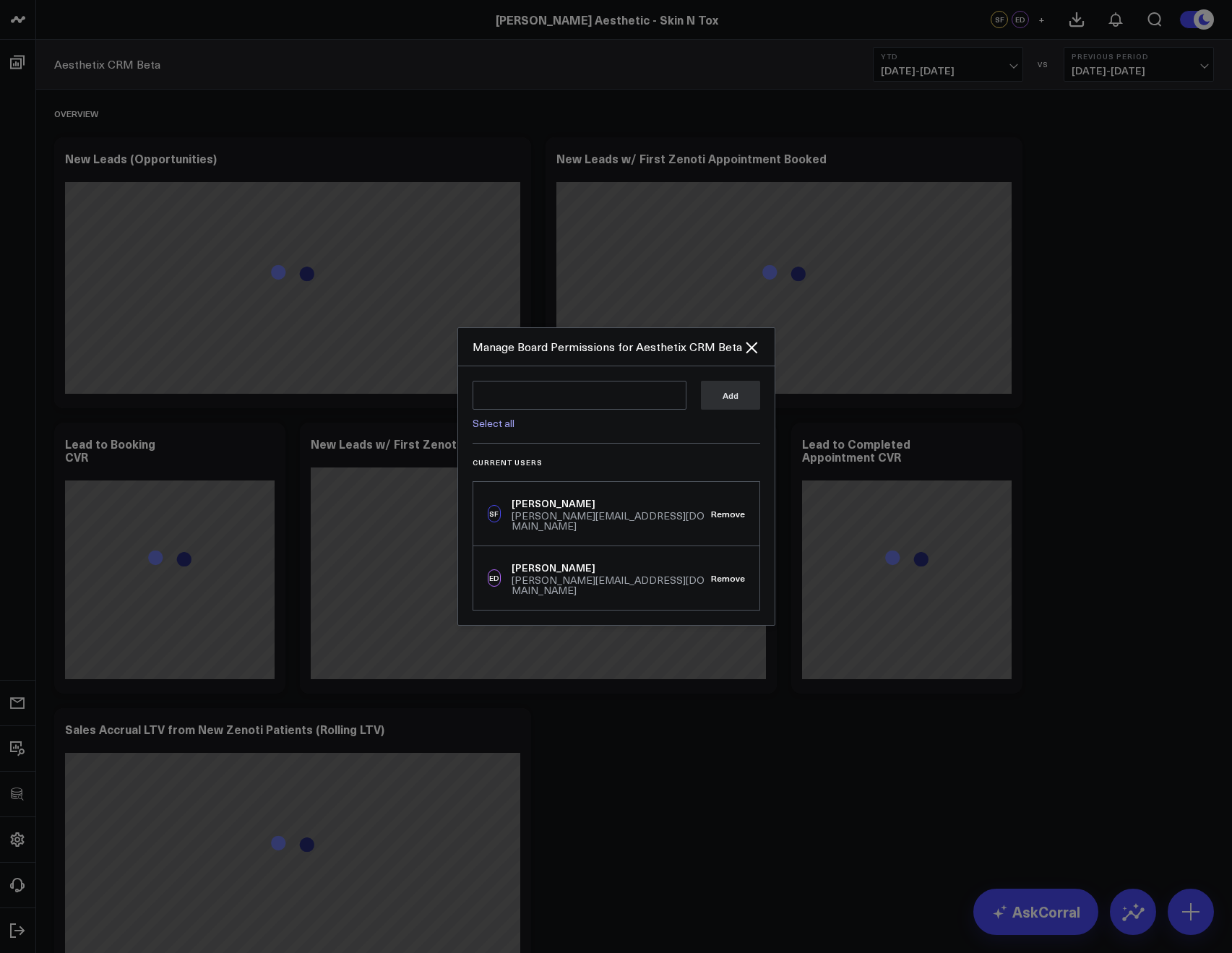
click at [500, 428] on link "Select all" at bounding box center [493, 423] width 42 height 14
type textarea "@Corral Support @[PERSON_NAME] @[PERSON_NAME] @[PERSON_NAME] @[PERSON_NAME] @[P…"
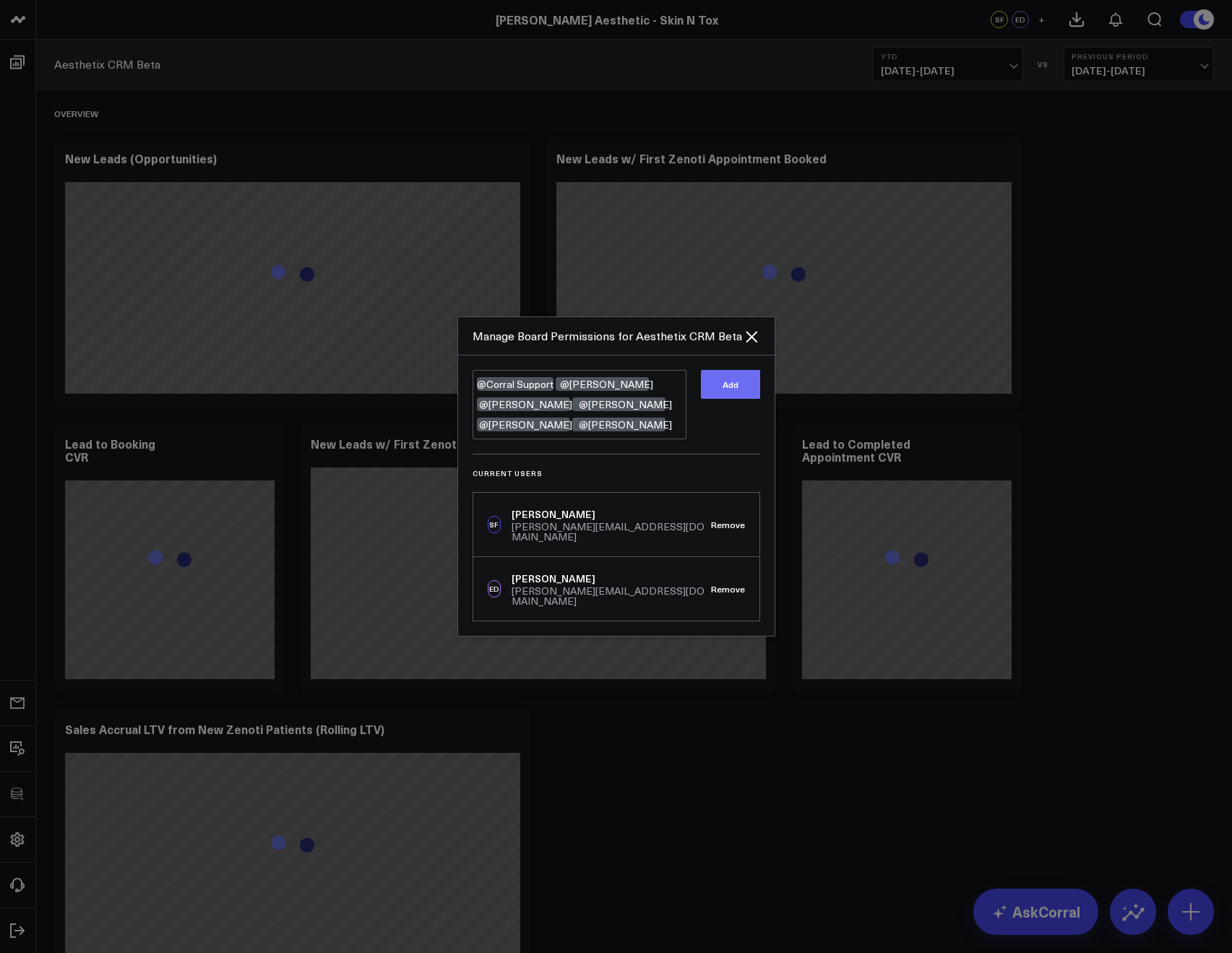
click at [712, 399] on button "Add" at bounding box center [730, 384] width 59 height 29
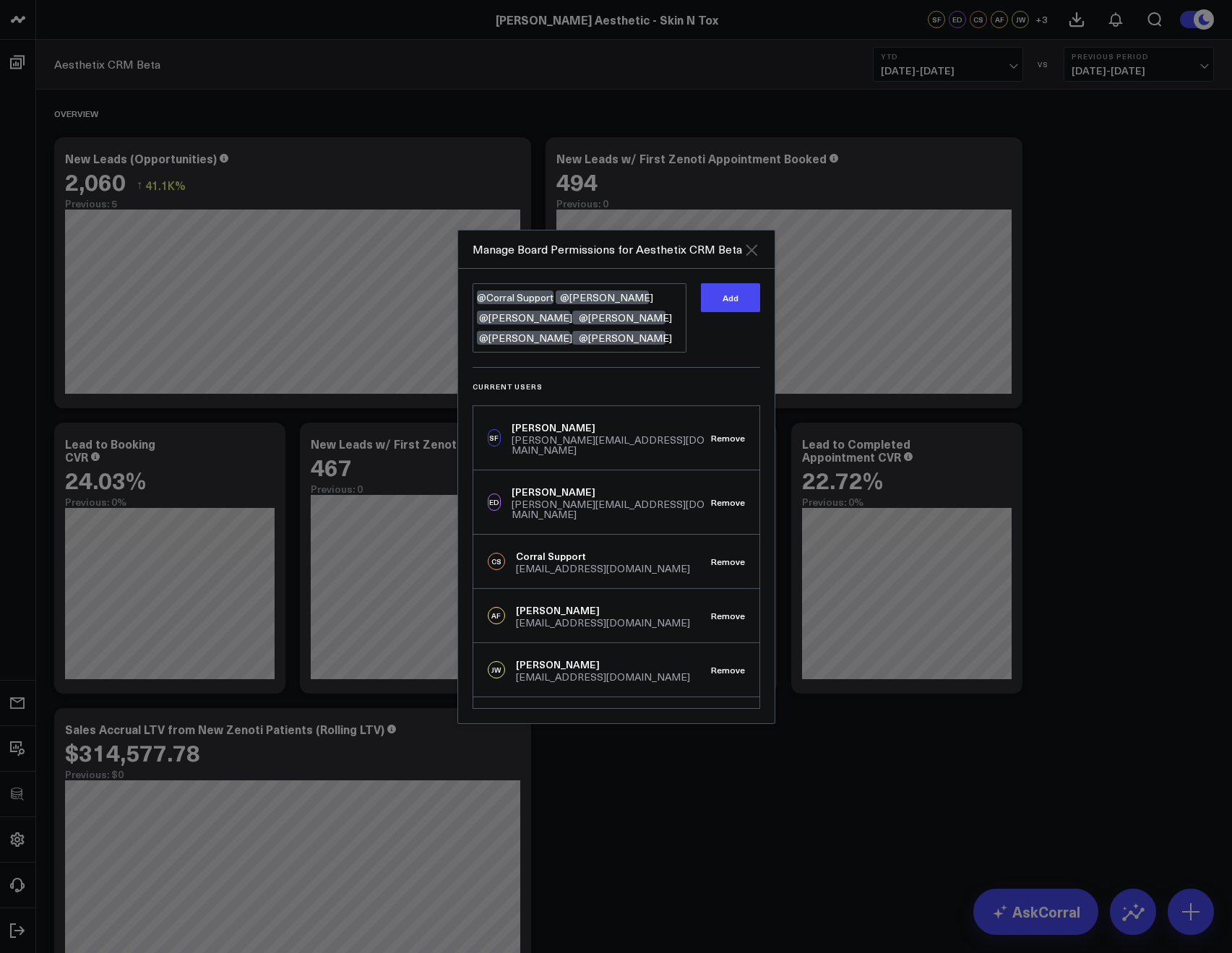
click at [753, 252] on icon "Close" at bounding box center [751, 249] width 12 height 12
